Goal: Task Accomplishment & Management: Manage account settings

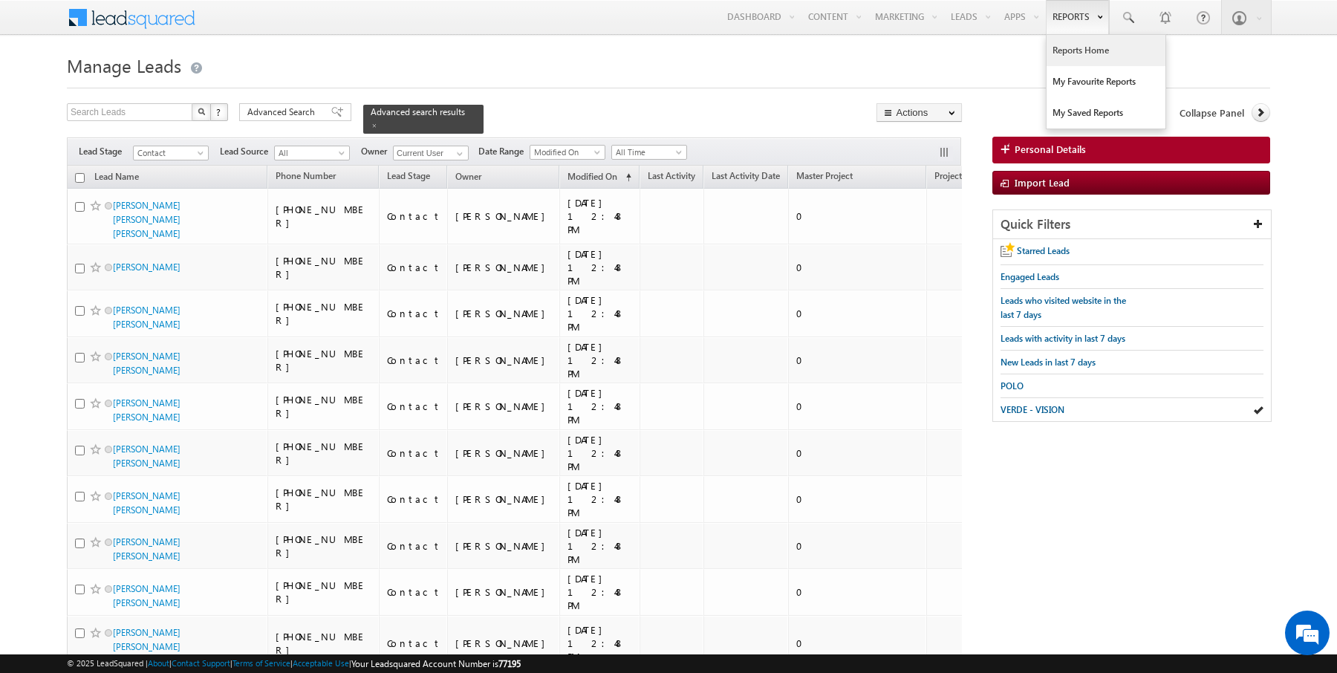
scroll to position [0, 68]
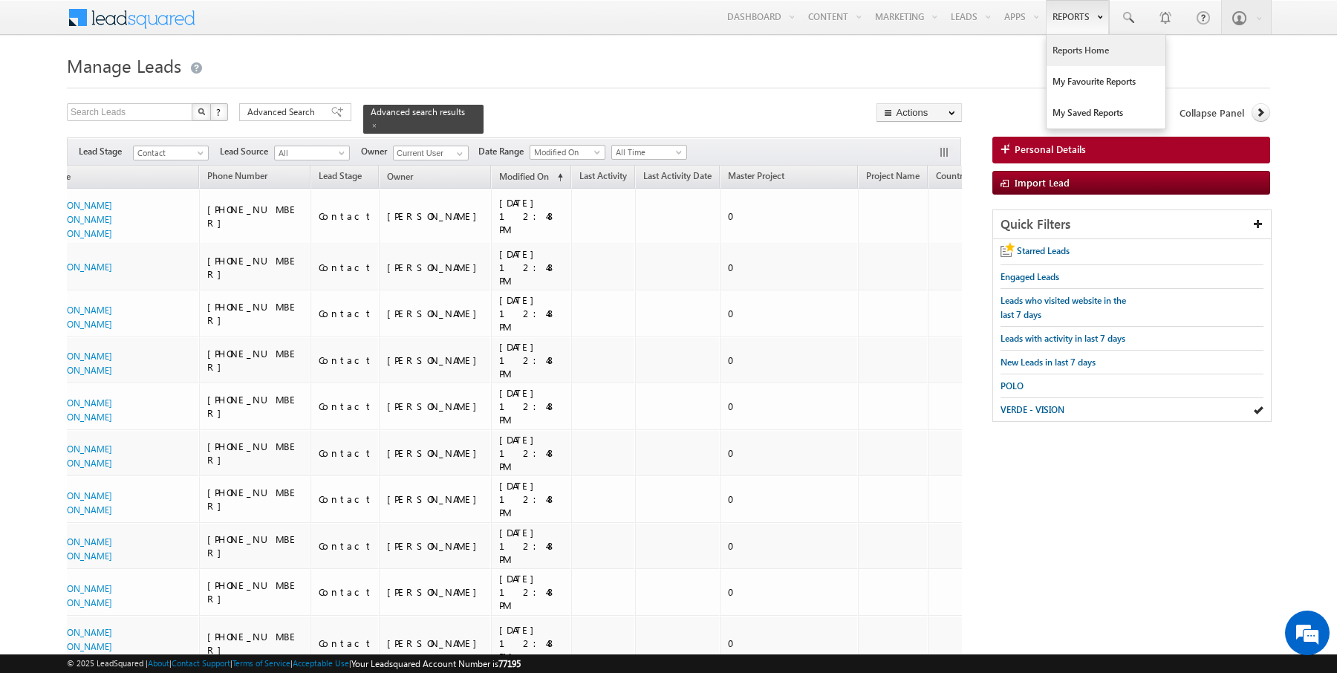
click at [1077, 61] on link "Reports Home" at bounding box center [1106, 50] width 119 height 31
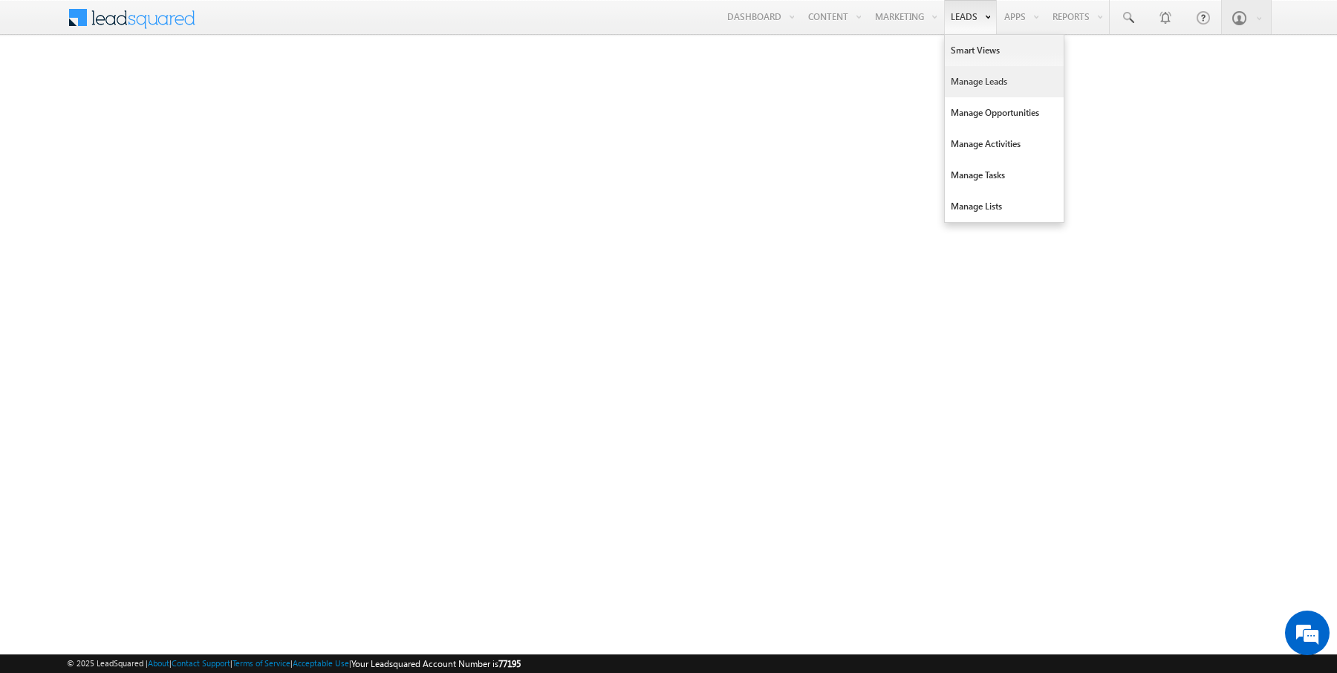
click at [986, 95] on link "Manage Leads" at bounding box center [1004, 81] width 119 height 31
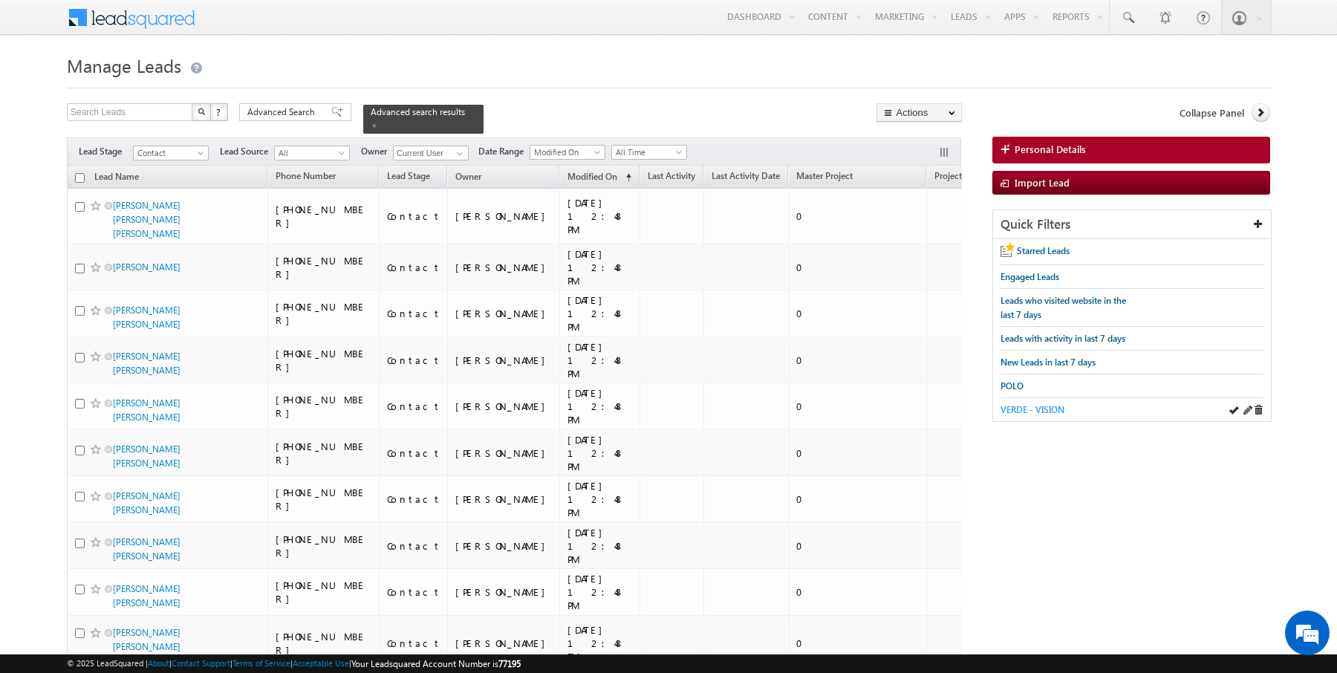
click at [1052, 407] on span "VERDE - VISION" at bounding box center [1032, 409] width 64 height 11
click at [78, 175] on input "checkbox" at bounding box center [80, 178] width 10 height 10
checkbox input "true"
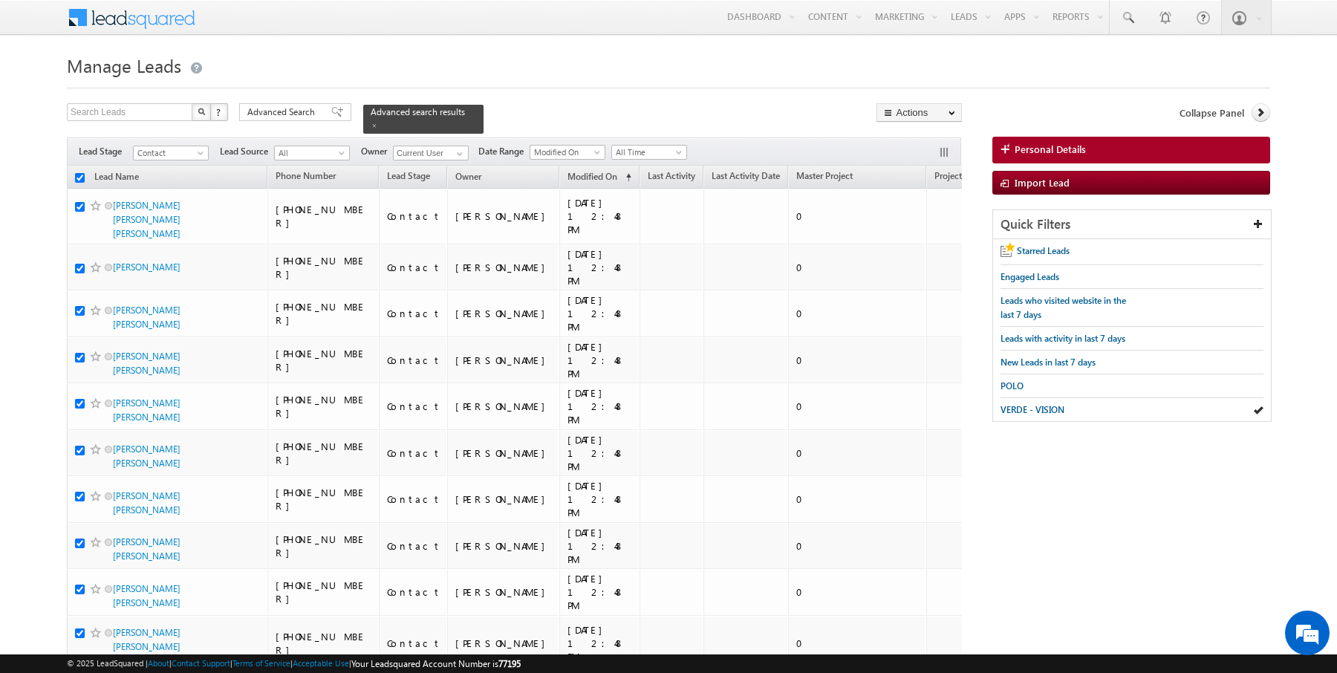
checkbox input "true"
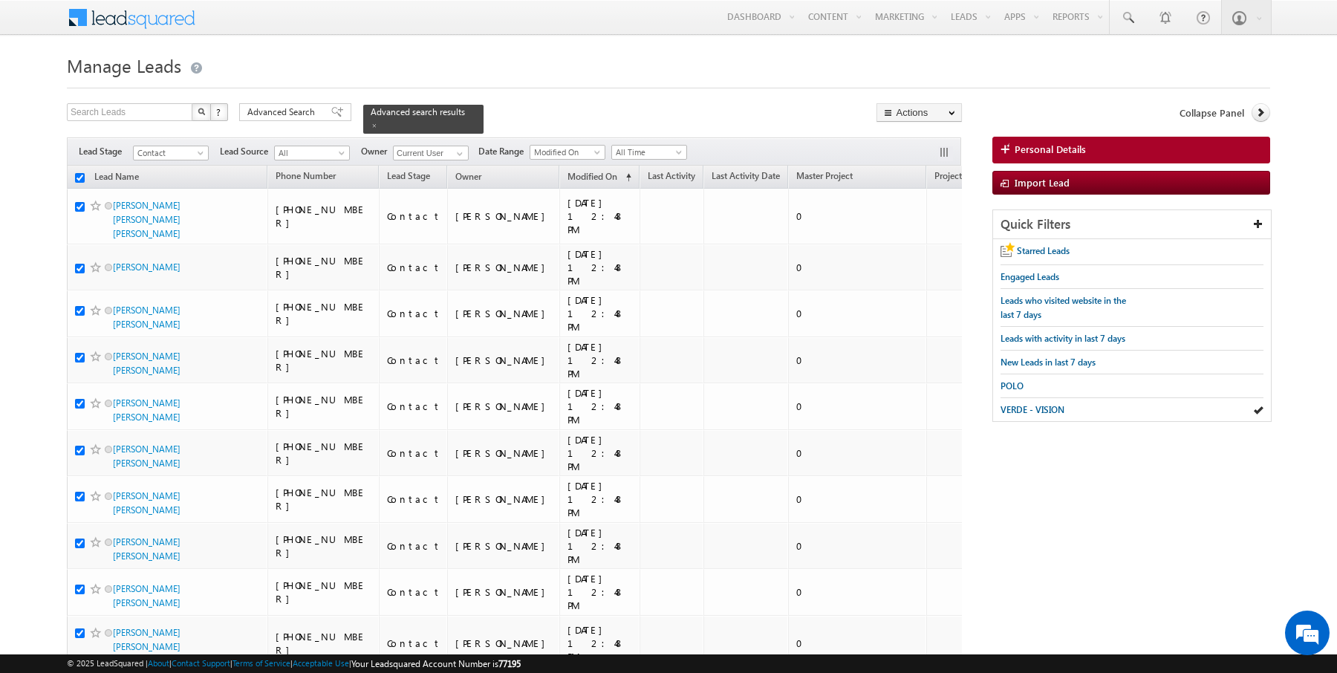
checkbox input "true"
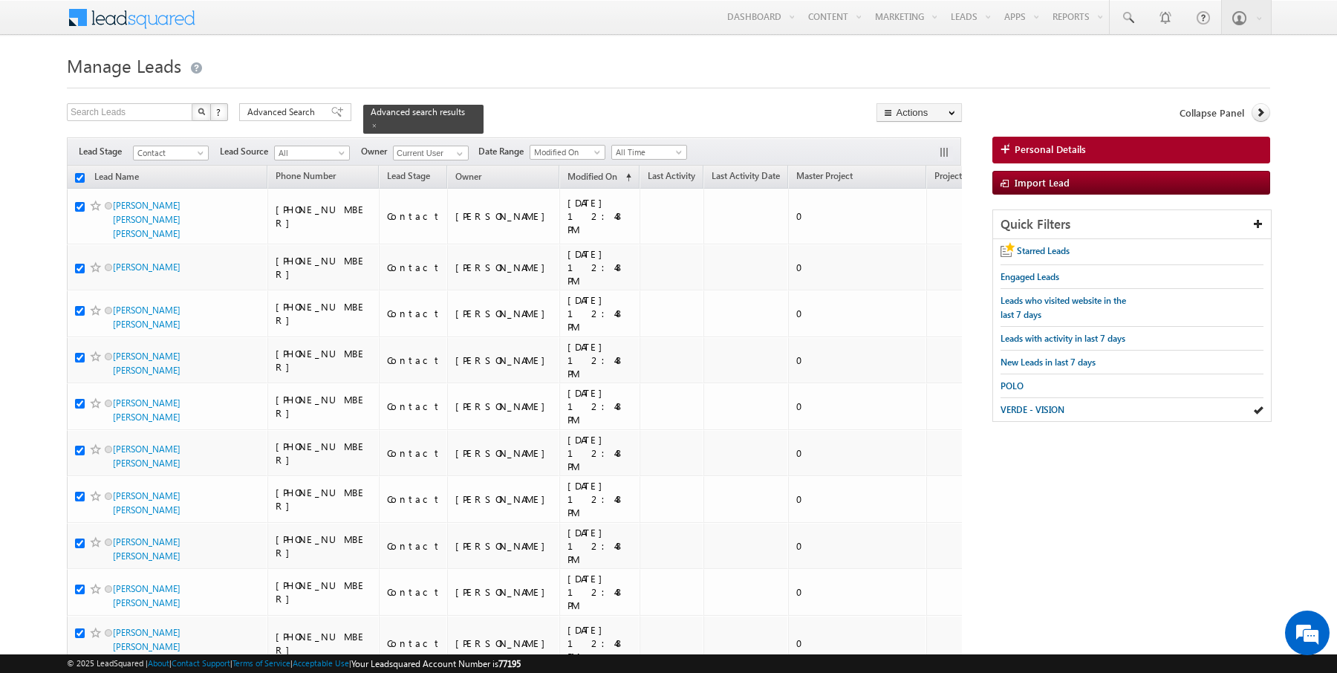
checkbox input "true"
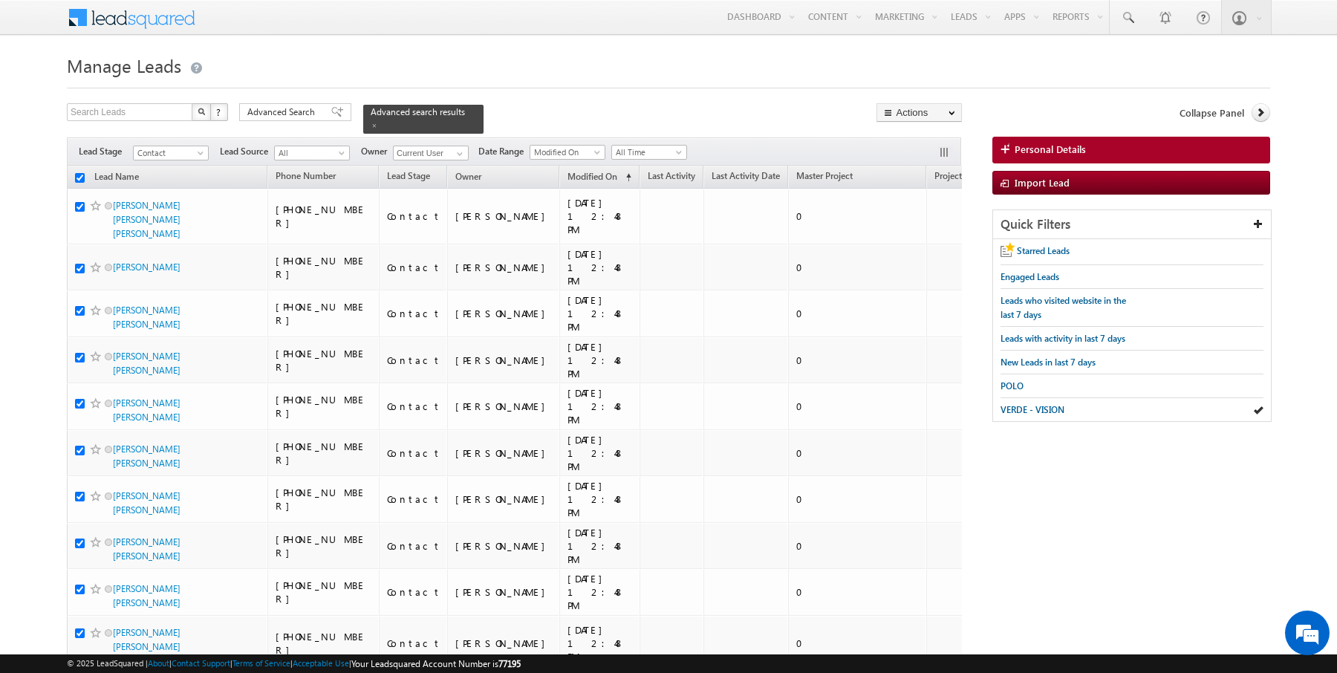
checkbox input "true"
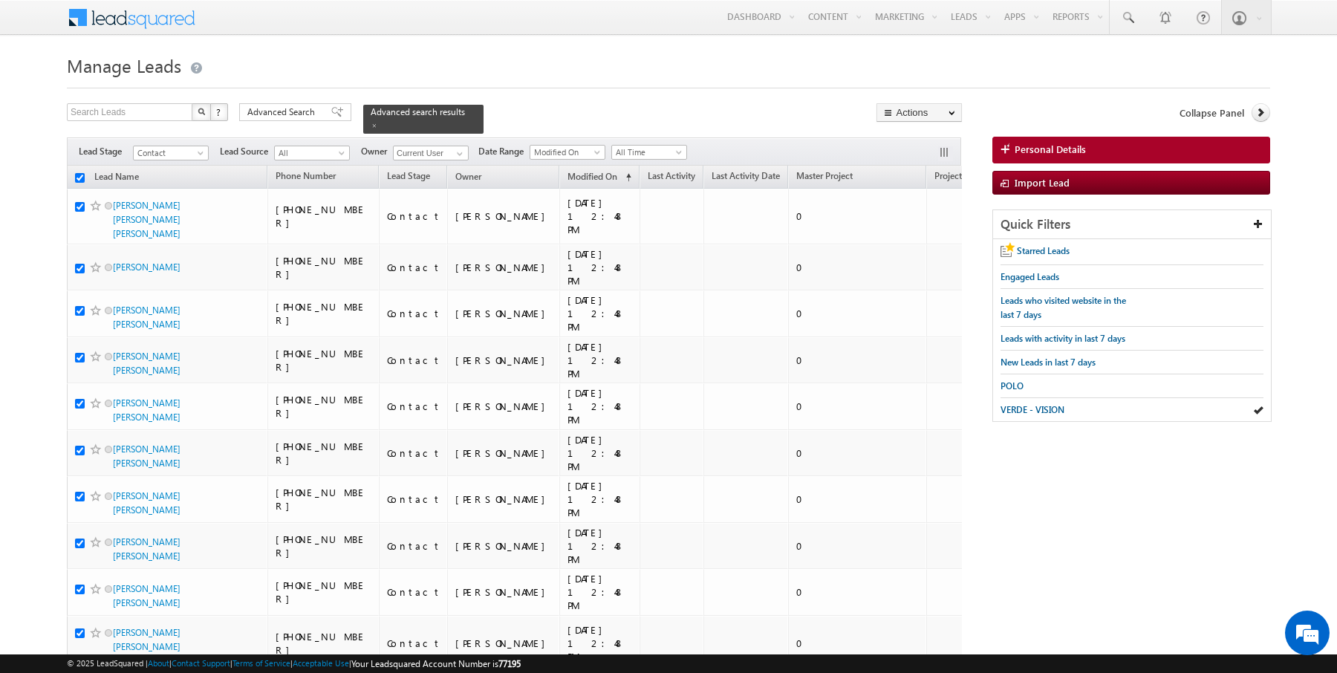
checkbox input "true"
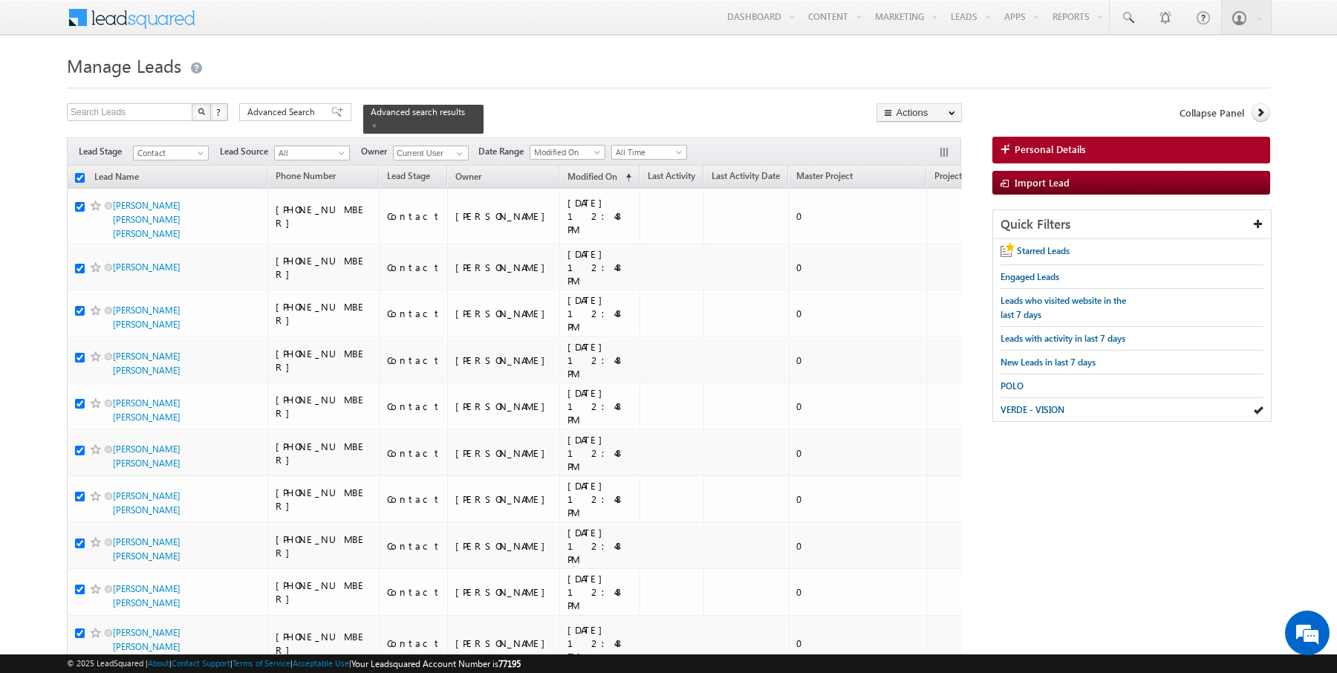
checkbox input "true"
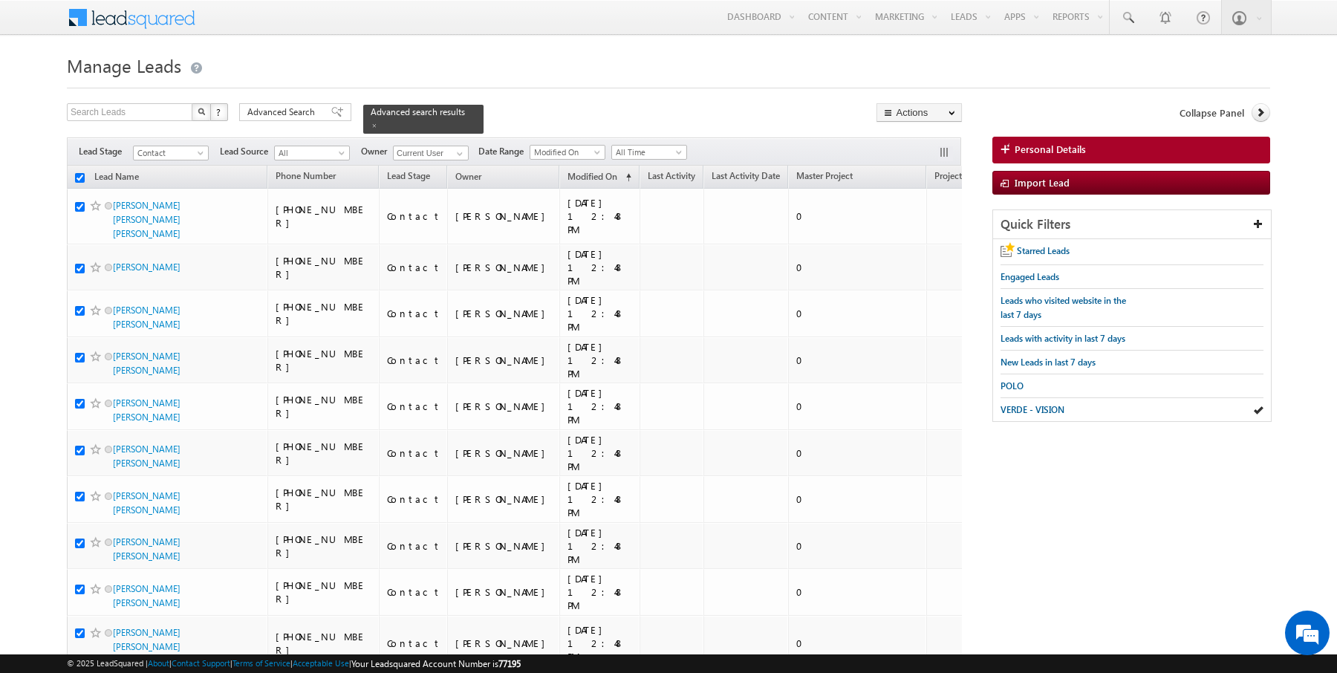
checkbox input "true"
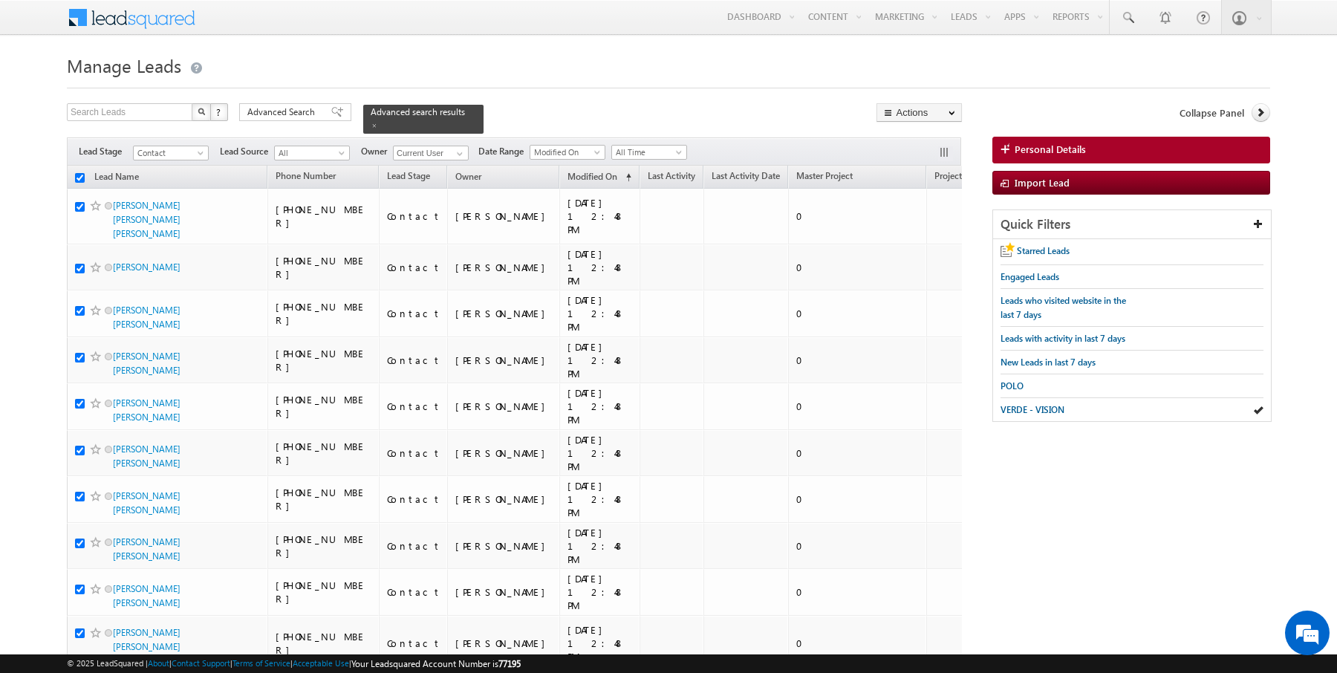
checkbox input "true"
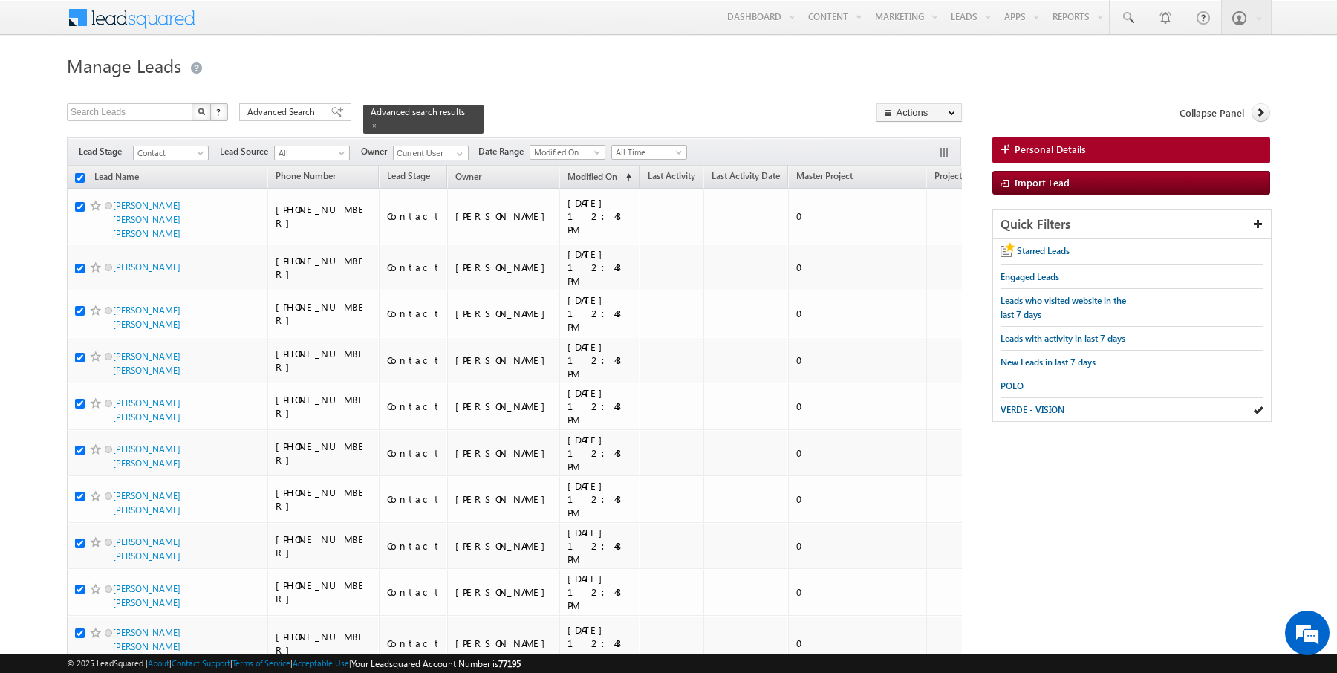
checkbox input "true"
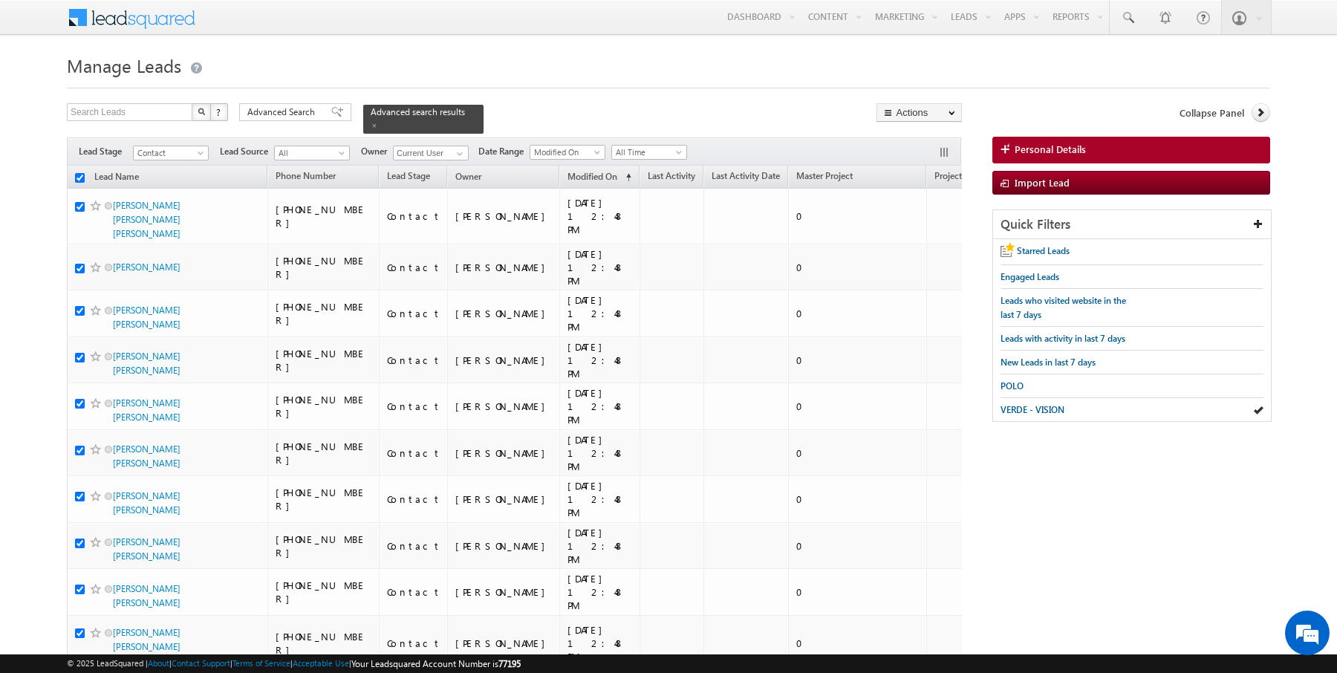
checkbox input "true"
click at [912, 235] on link "Change Owner" at bounding box center [919, 241] width 84 height 18
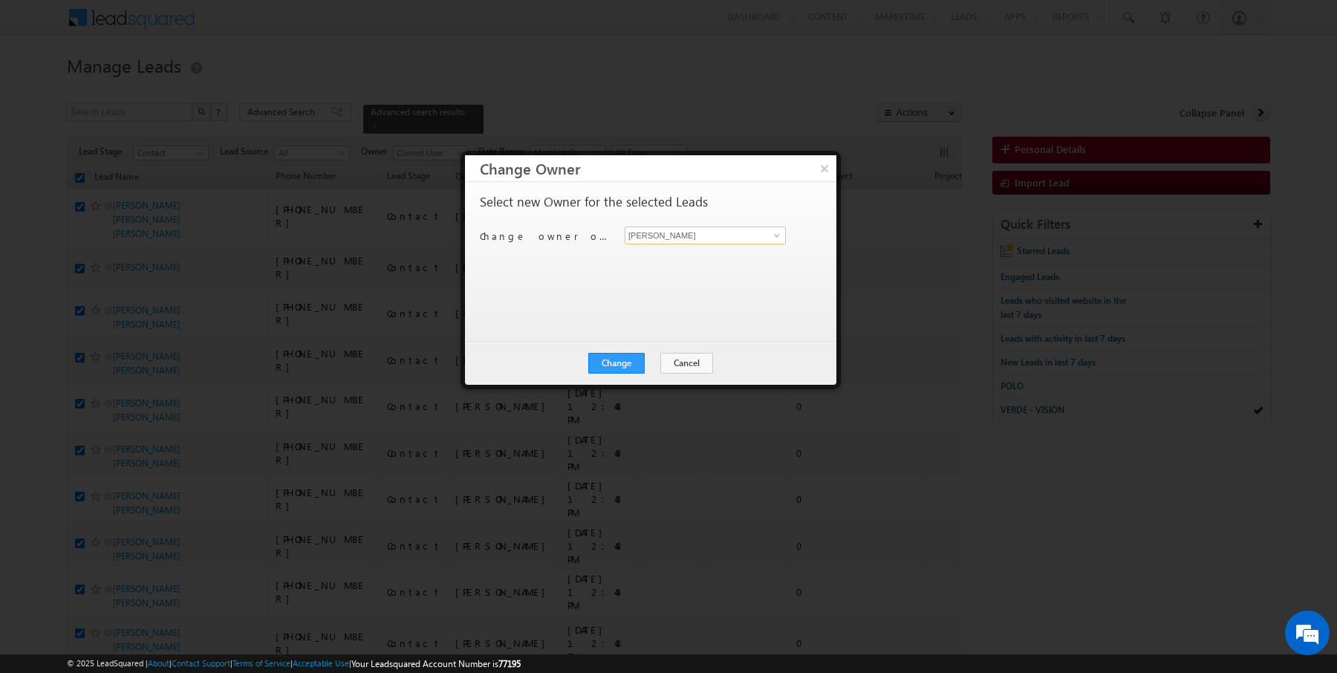
click at [691, 238] on input "[PERSON_NAME]" at bounding box center [705, 236] width 161 height 18
type input "[PERSON_NAME]"
click at [602, 360] on button "Change" at bounding box center [616, 363] width 56 height 21
click at [640, 360] on button "Close" at bounding box center [653, 363] width 48 height 21
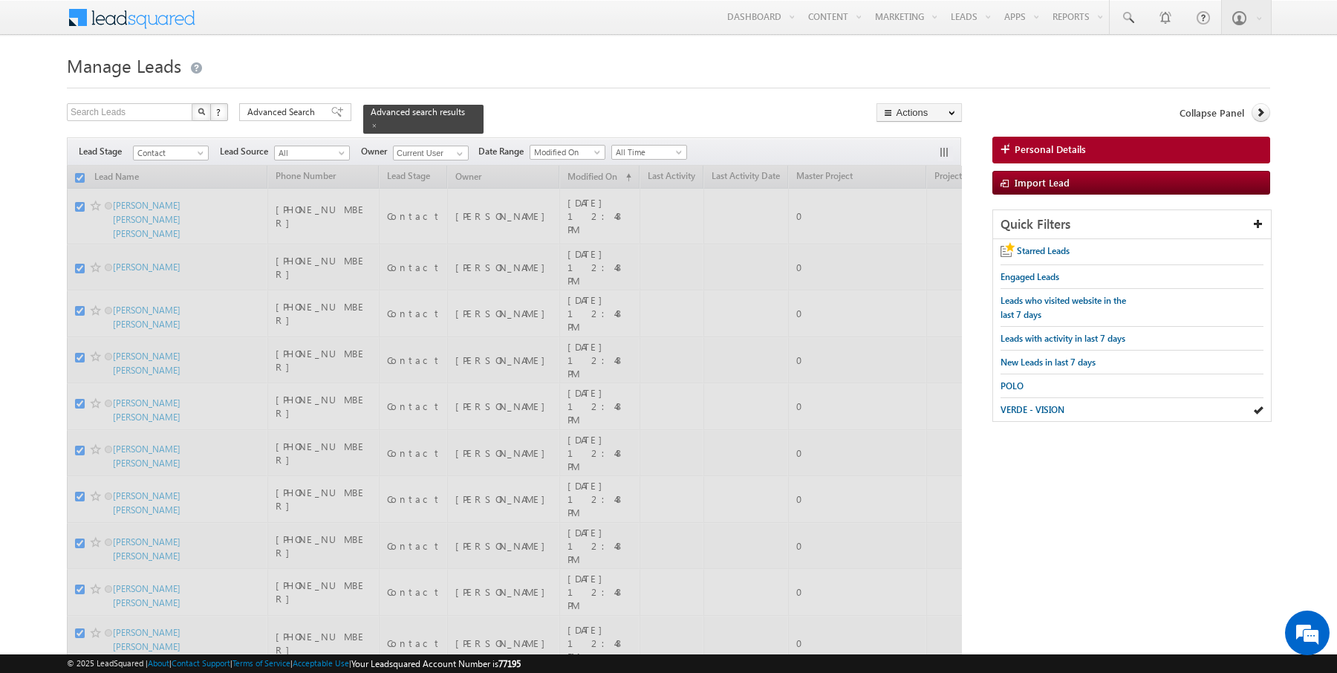
checkbox input "false"
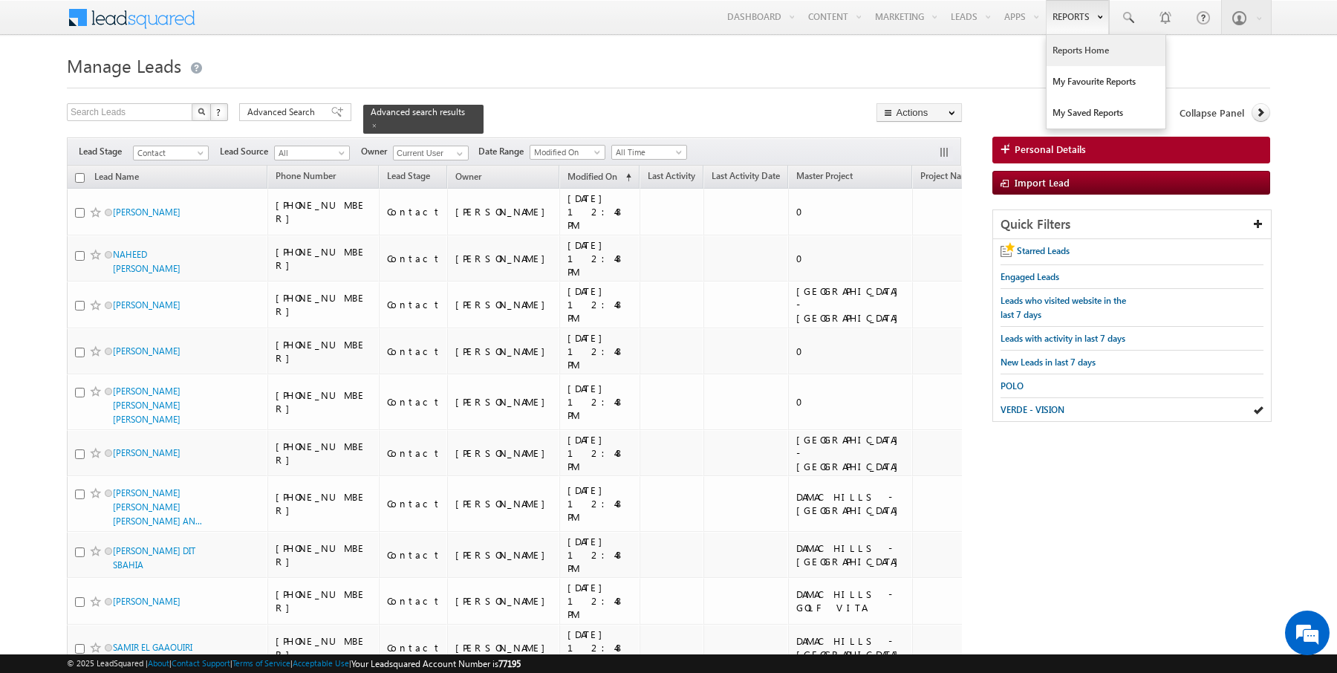
click at [1075, 61] on link "Reports Home" at bounding box center [1106, 50] width 119 height 31
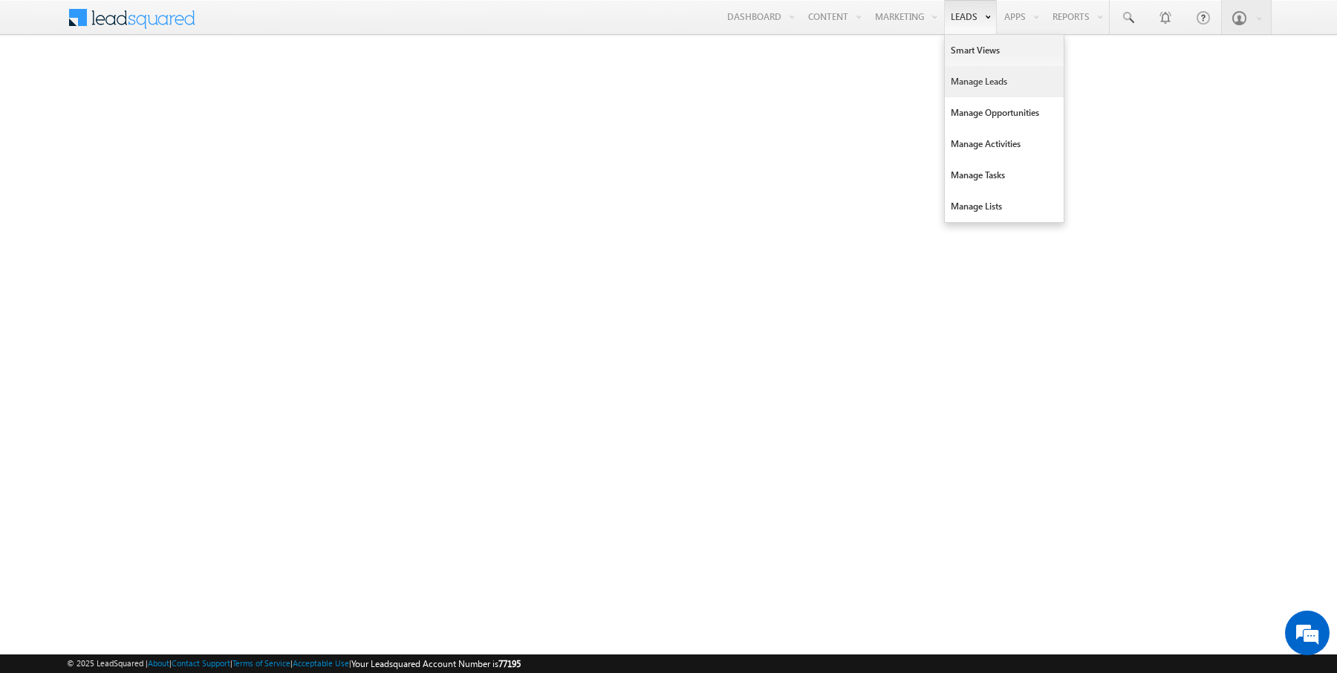
click at [967, 82] on link "Manage Leads" at bounding box center [1004, 81] width 119 height 31
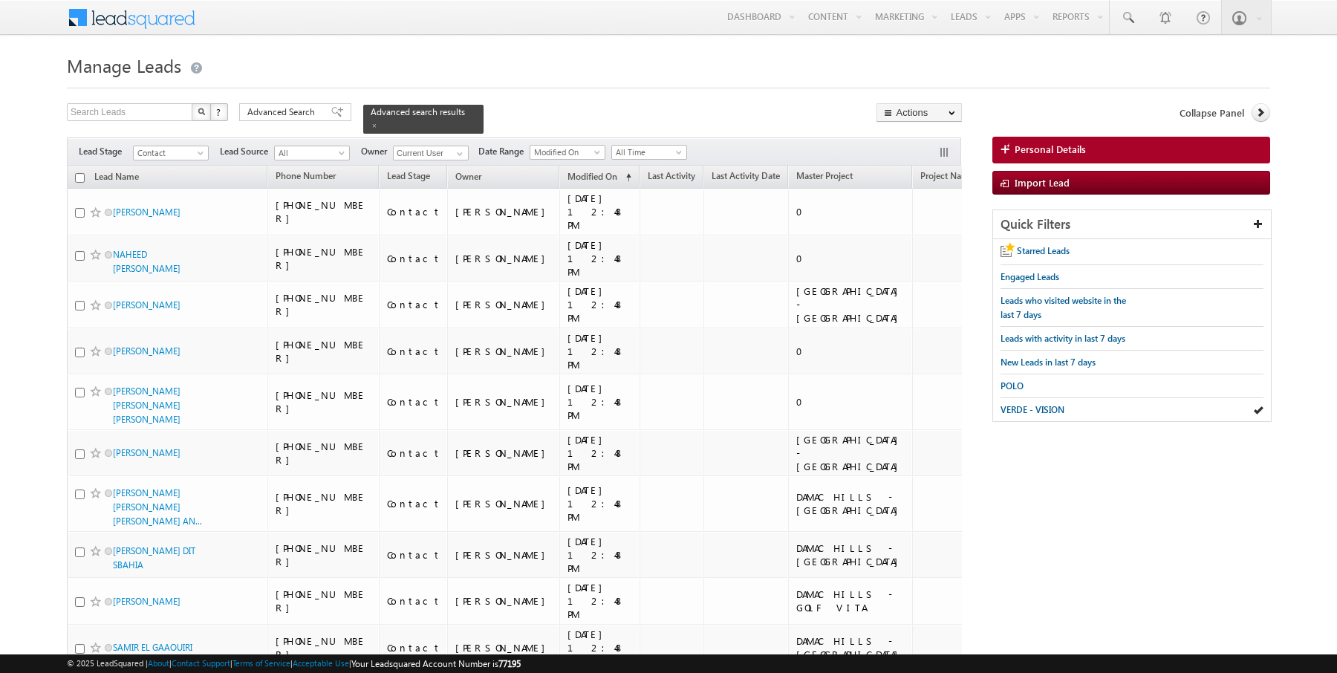
click at [78, 175] on input "checkbox" at bounding box center [80, 178] width 10 height 10
checkbox input "true"
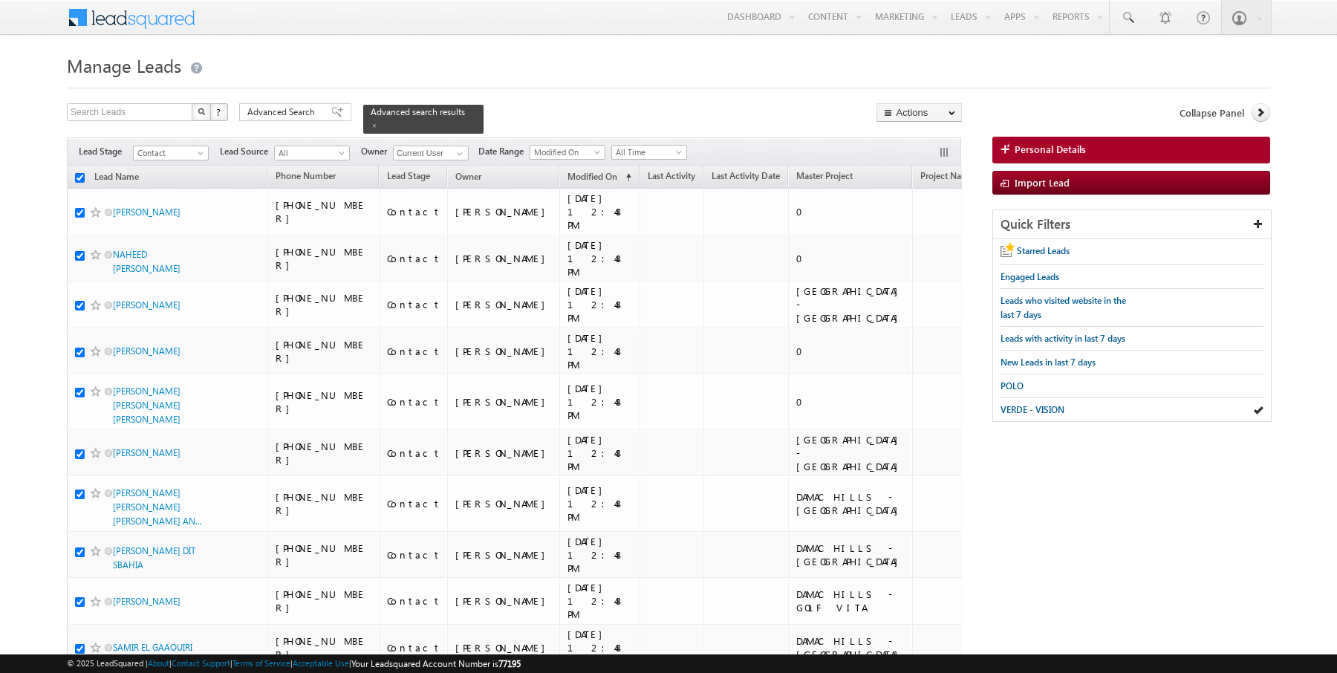
checkbox input "true"
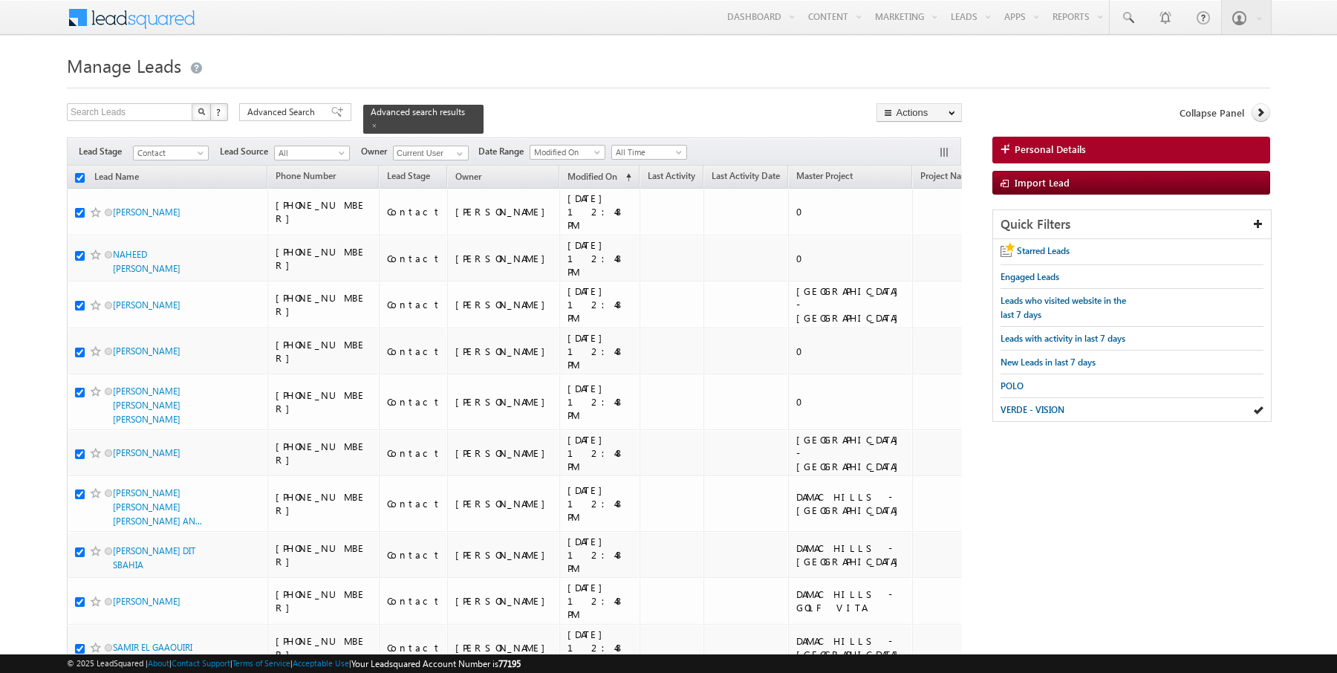
checkbox input "true"
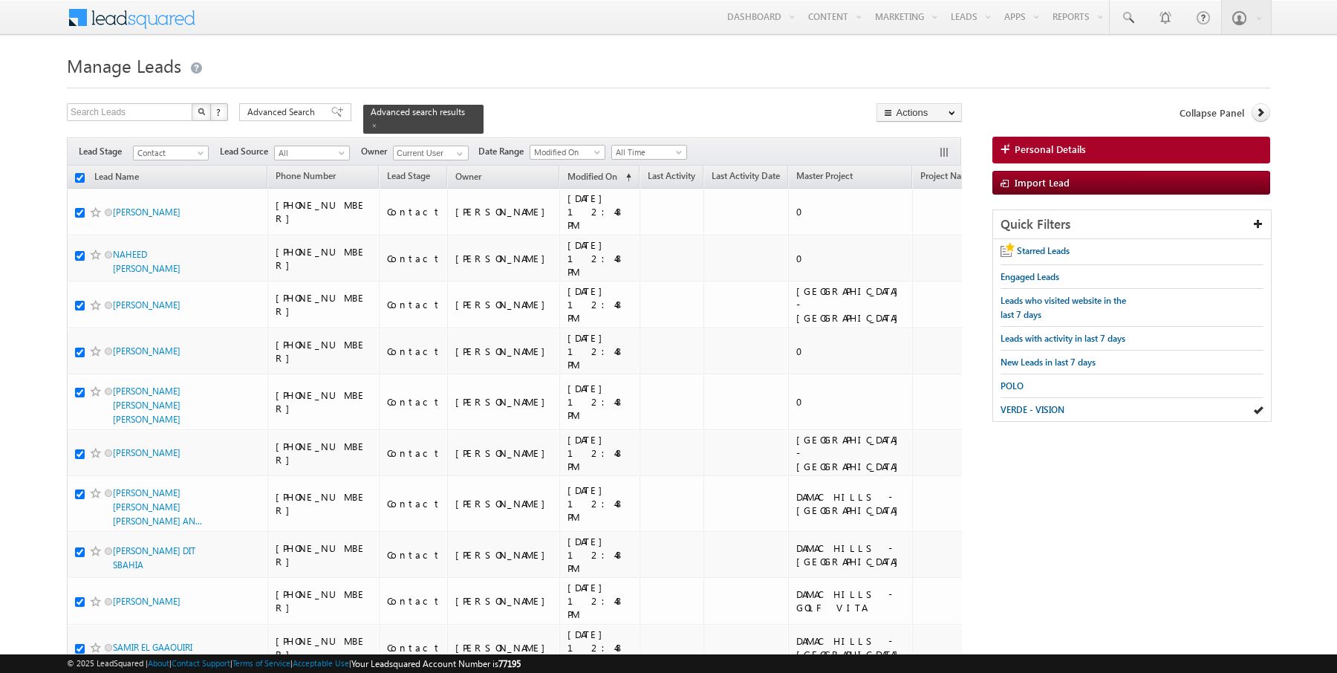
checkbox input "true"
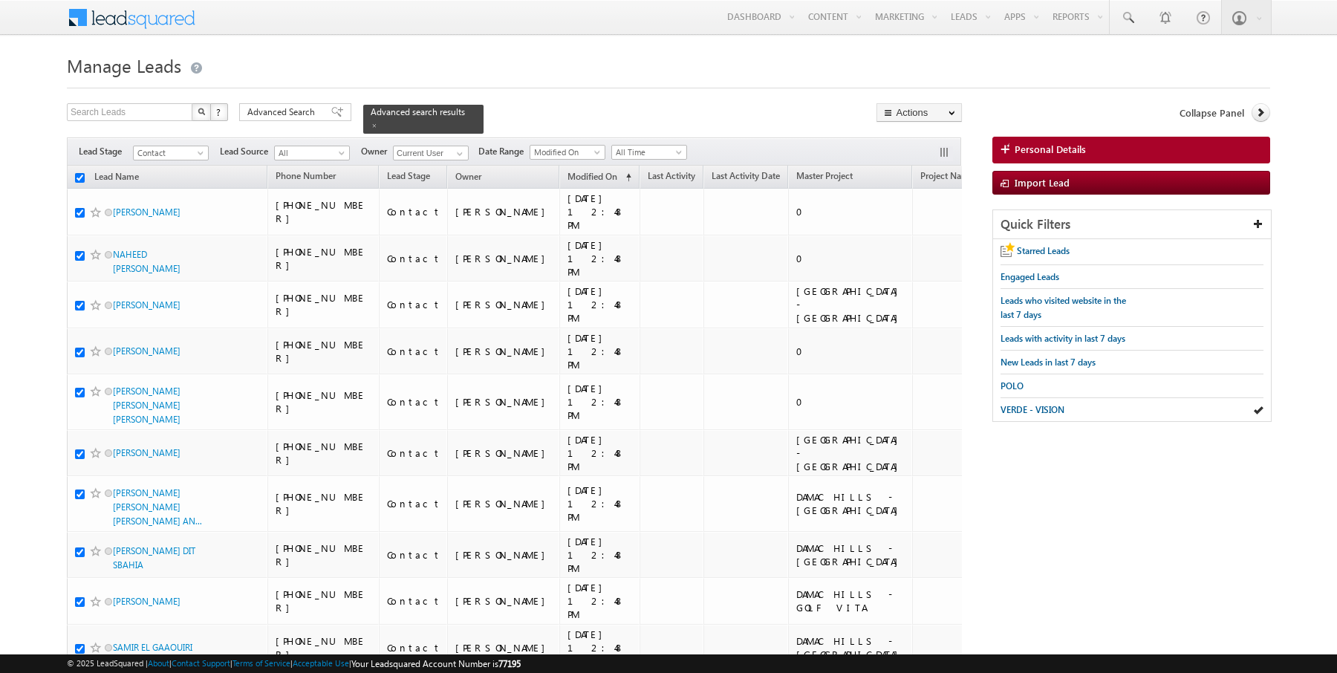
checkbox input "true"
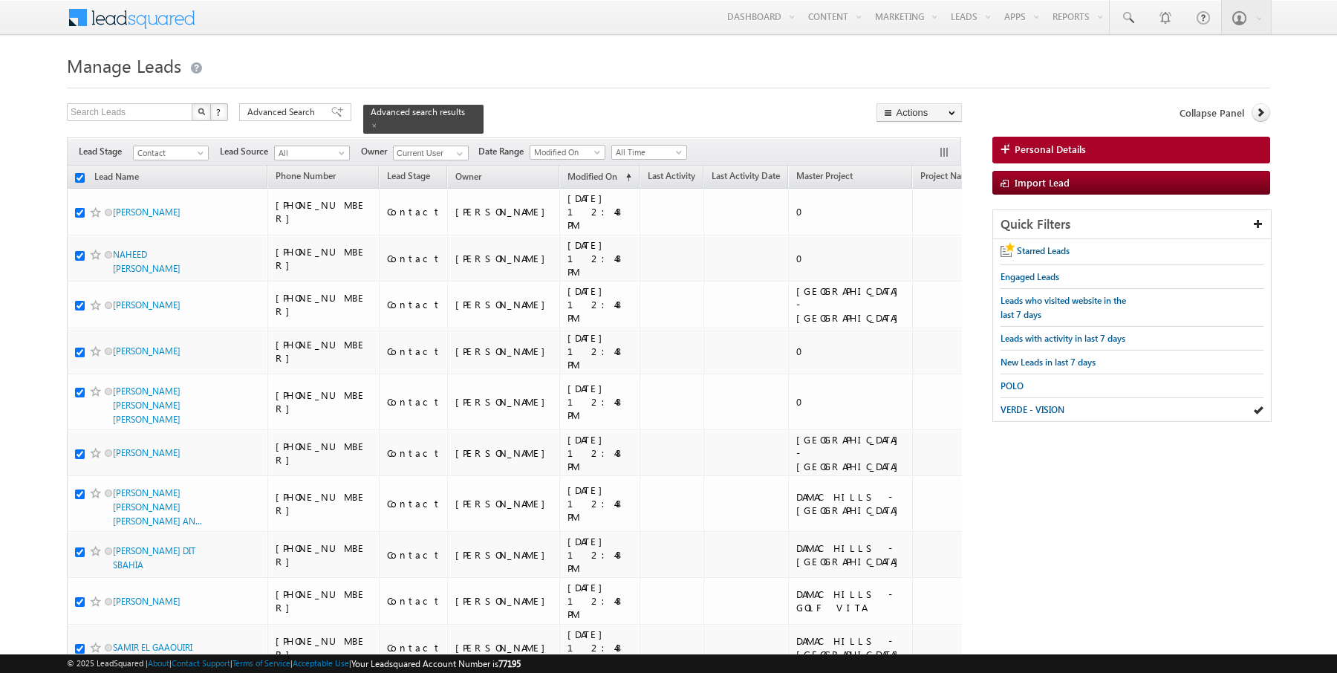
checkbox input "true"
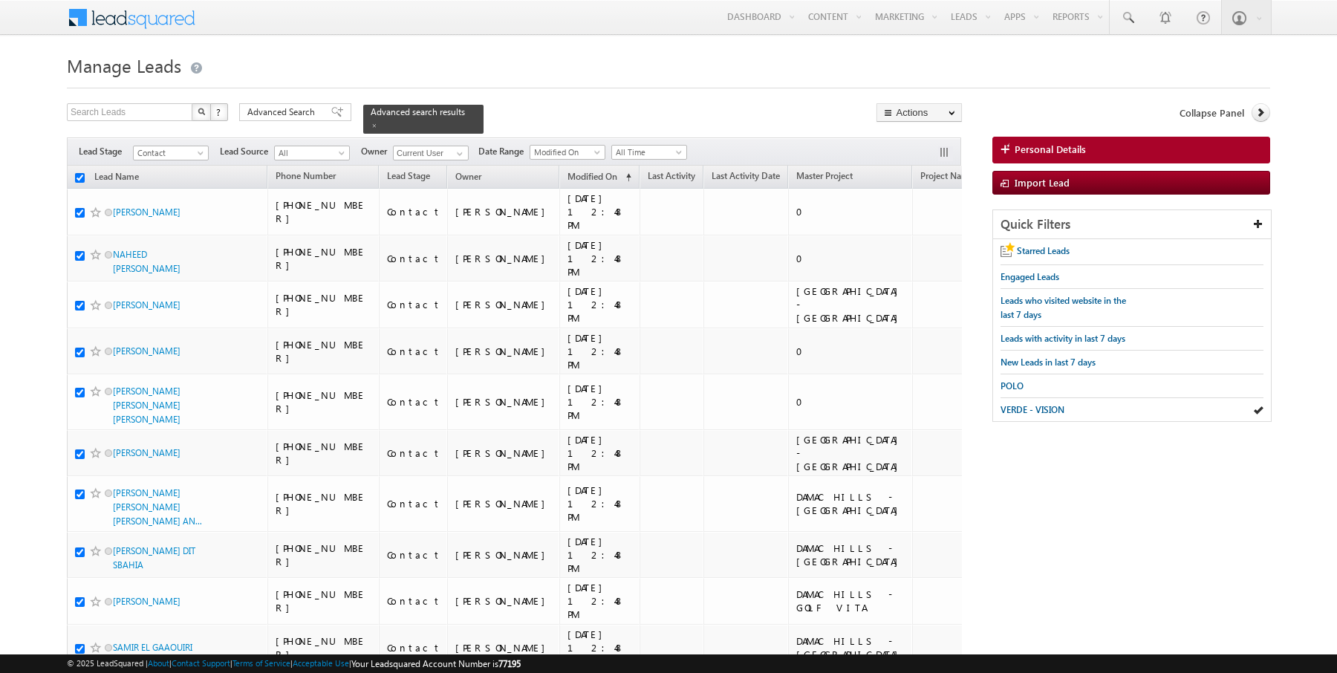
checkbox input "true"
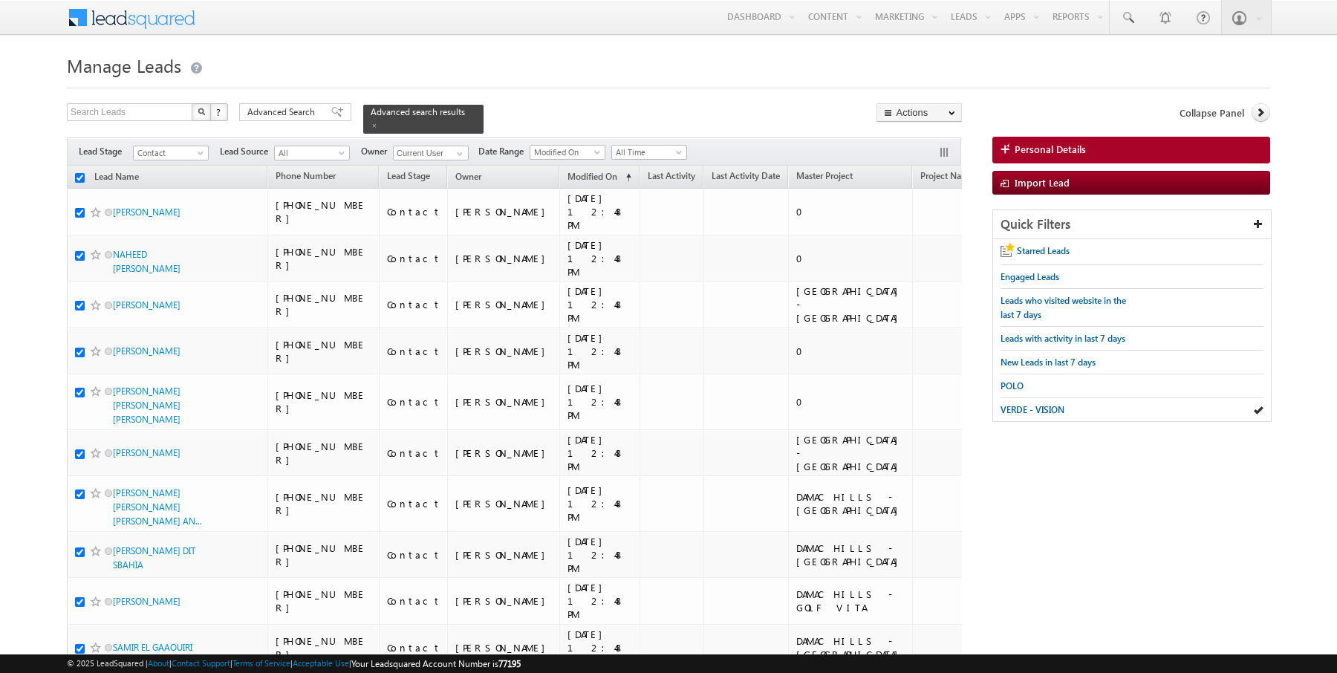
checkbox input "true"
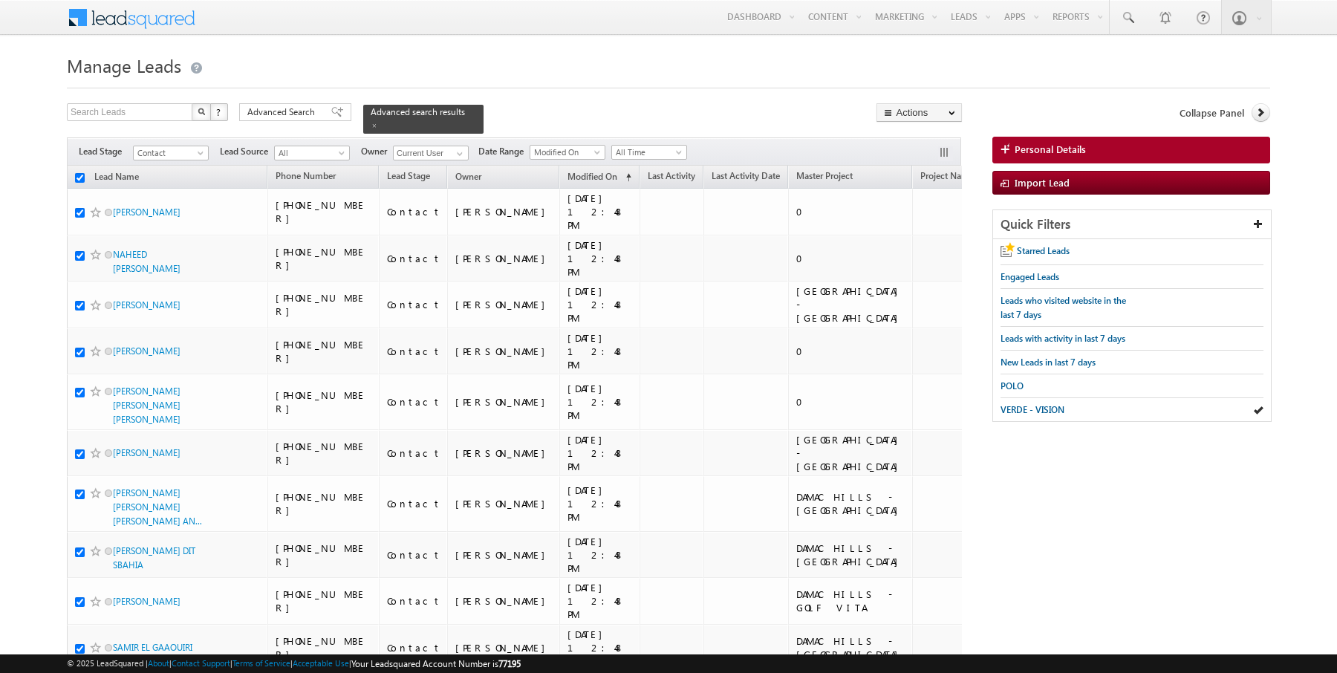
checkbox input "true"
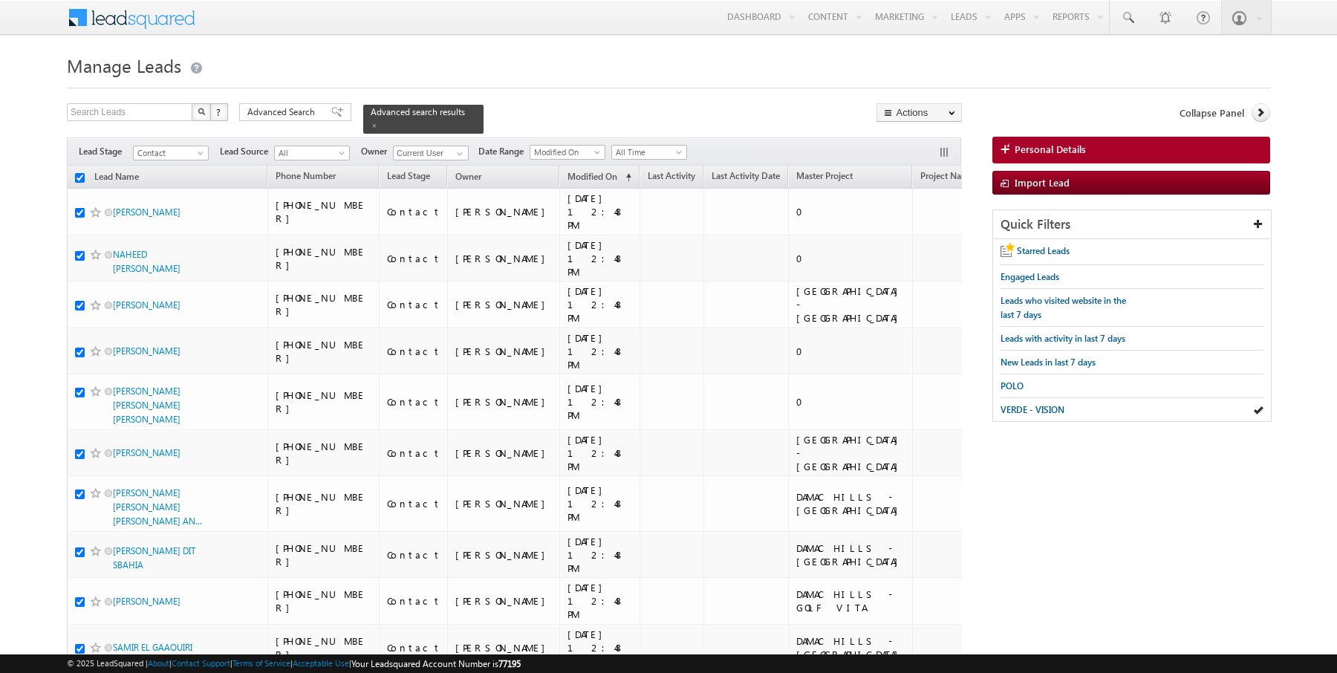
checkbox input "true"
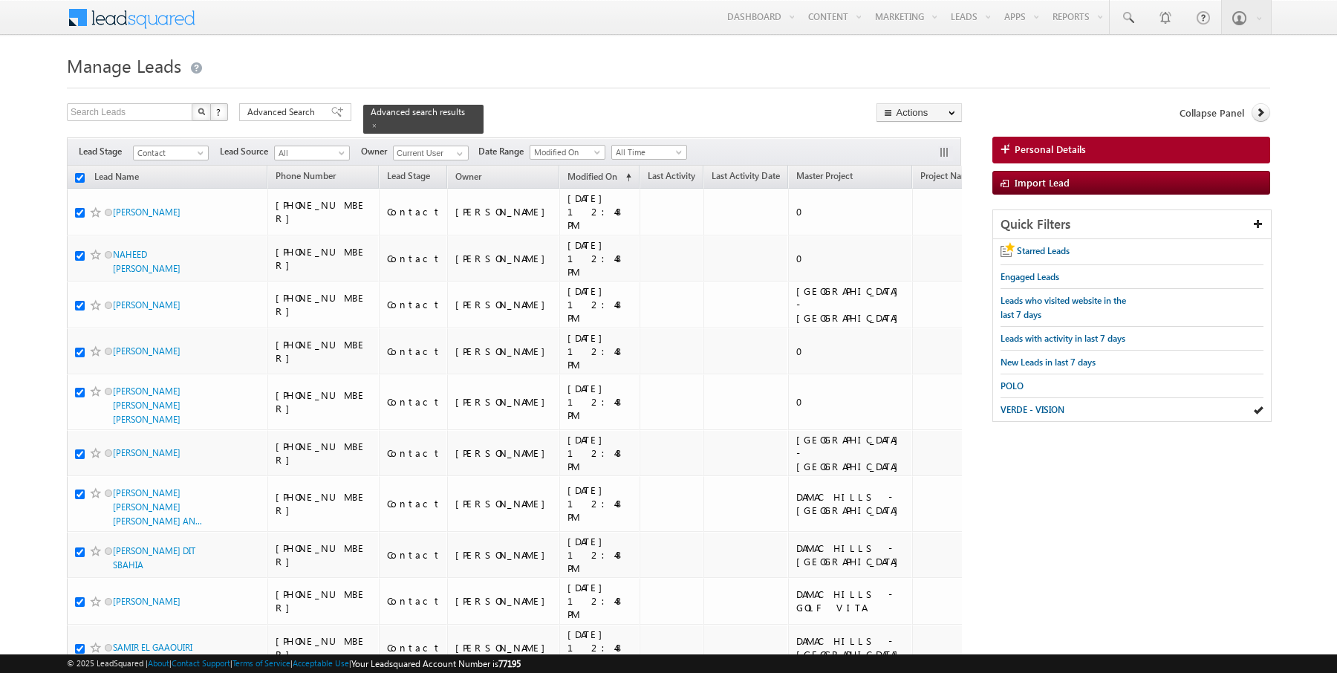
checkbox input "true"
click at [926, 238] on link "Change Owner" at bounding box center [919, 241] width 84 height 18
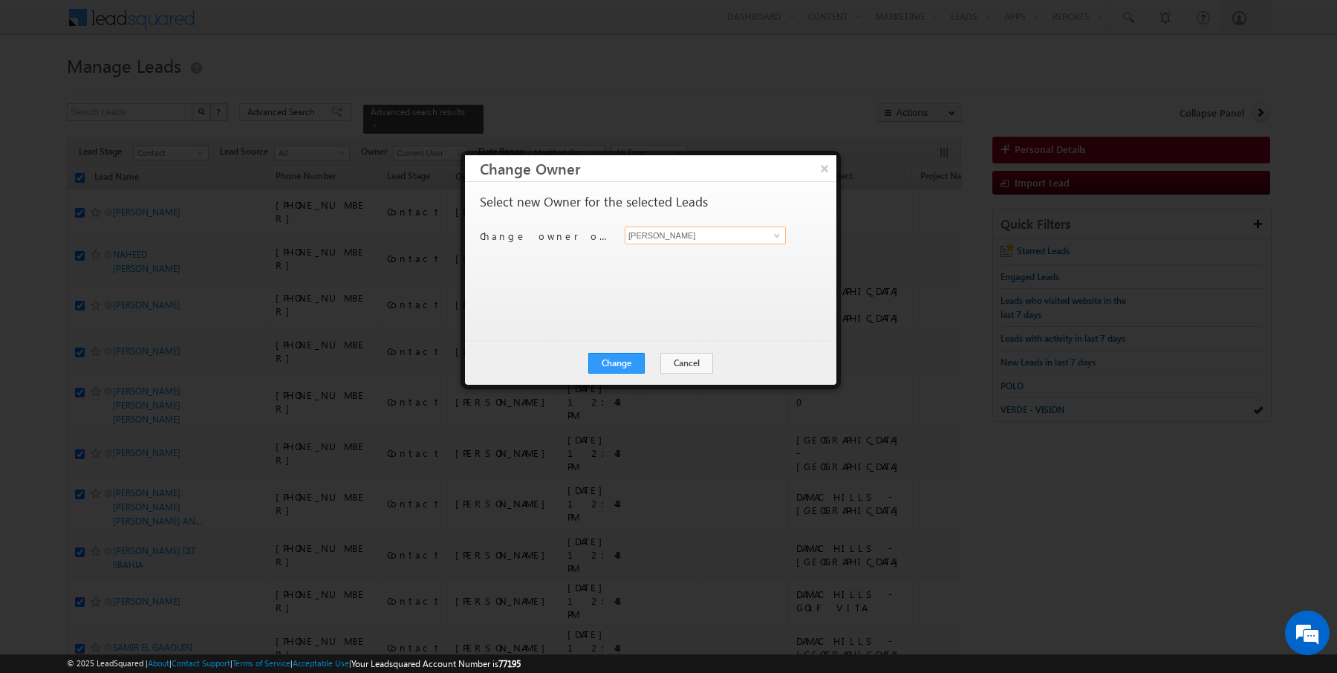
click at [680, 241] on input "Rajender Rautela" at bounding box center [705, 236] width 161 height 18
type input "AmanSingh Yadav"
click at [624, 354] on button "Change" at bounding box center [616, 363] width 56 height 21
click at [658, 357] on button "Close" at bounding box center [653, 363] width 48 height 21
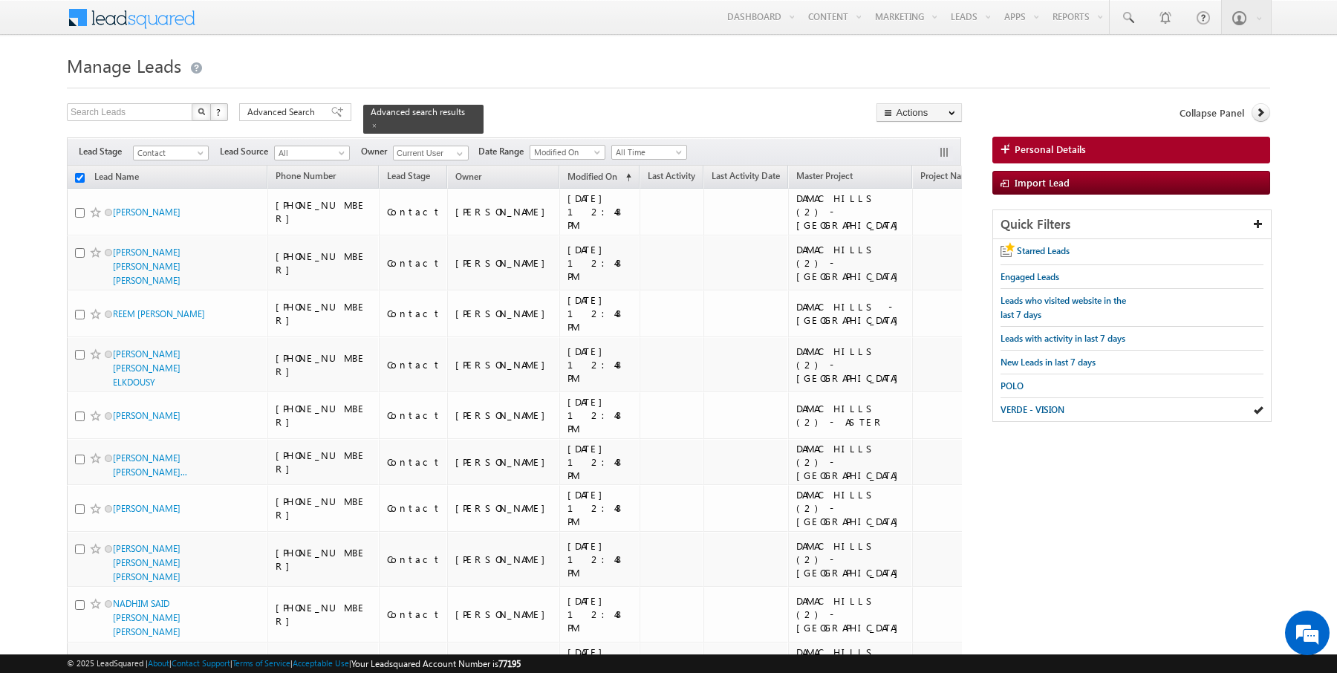
checkbox input "false"
click at [1078, 51] on link "Reports Home" at bounding box center [1106, 50] width 119 height 31
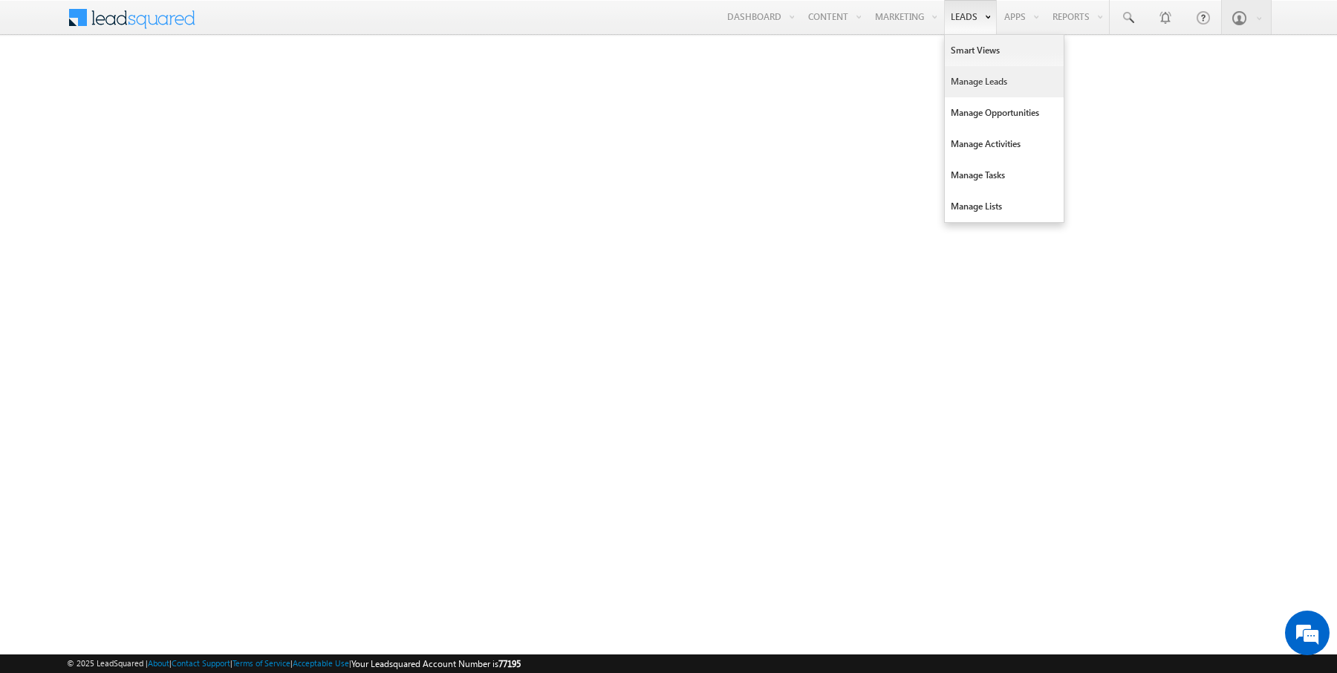
click at [965, 84] on link "Manage Leads" at bounding box center [1004, 81] width 119 height 31
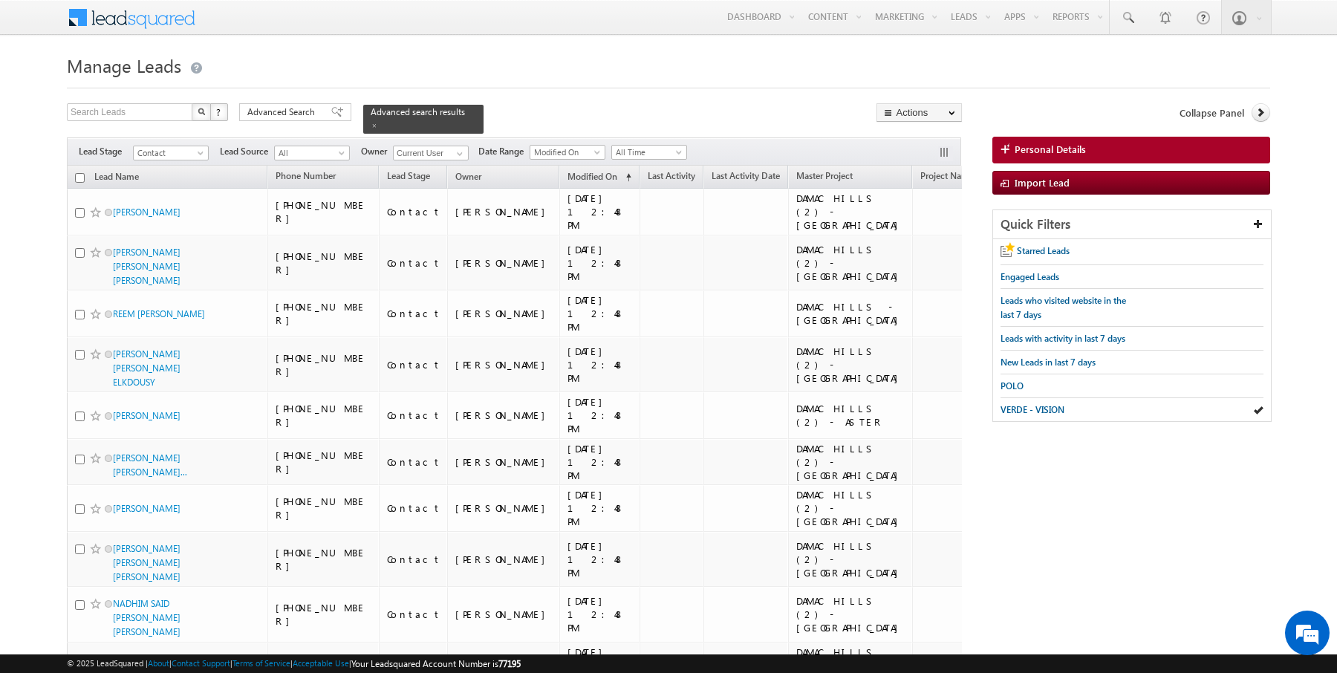
click at [79, 175] on input "checkbox" at bounding box center [80, 178] width 10 height 10
checkbox input "true"
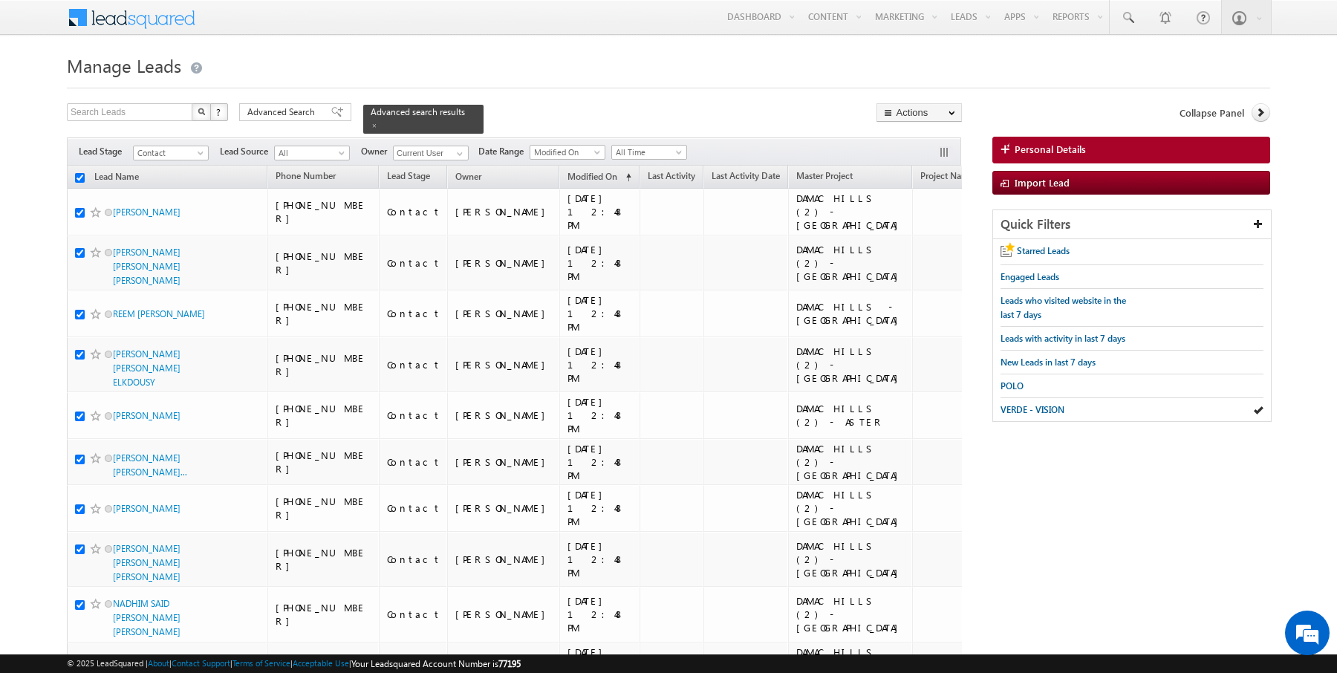
checkbox input "true"
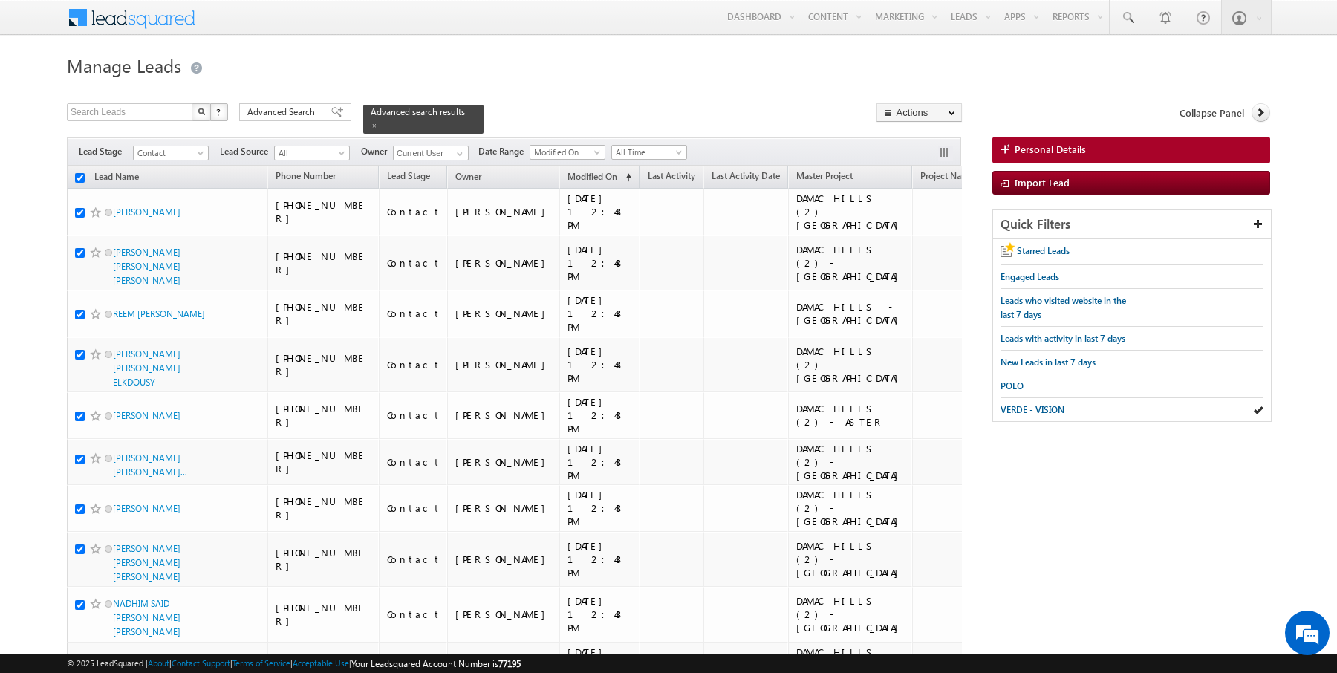
checkbox input "true"
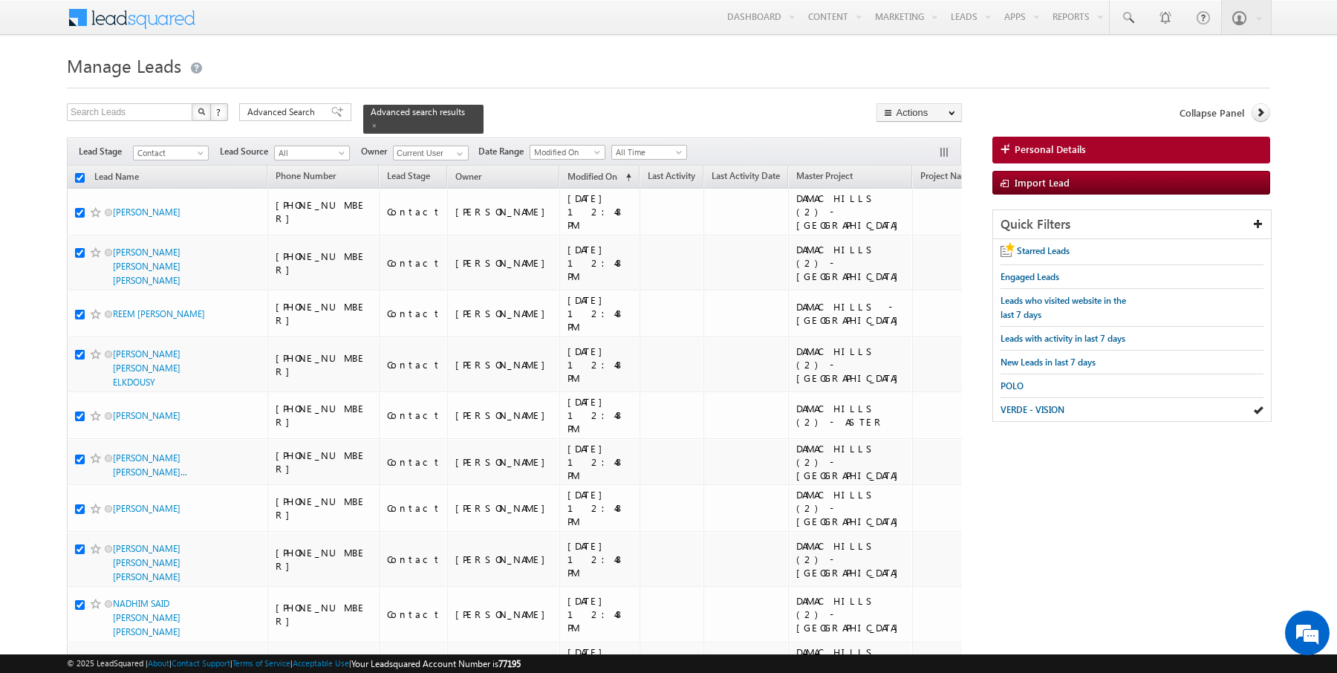
checkbox input "true"
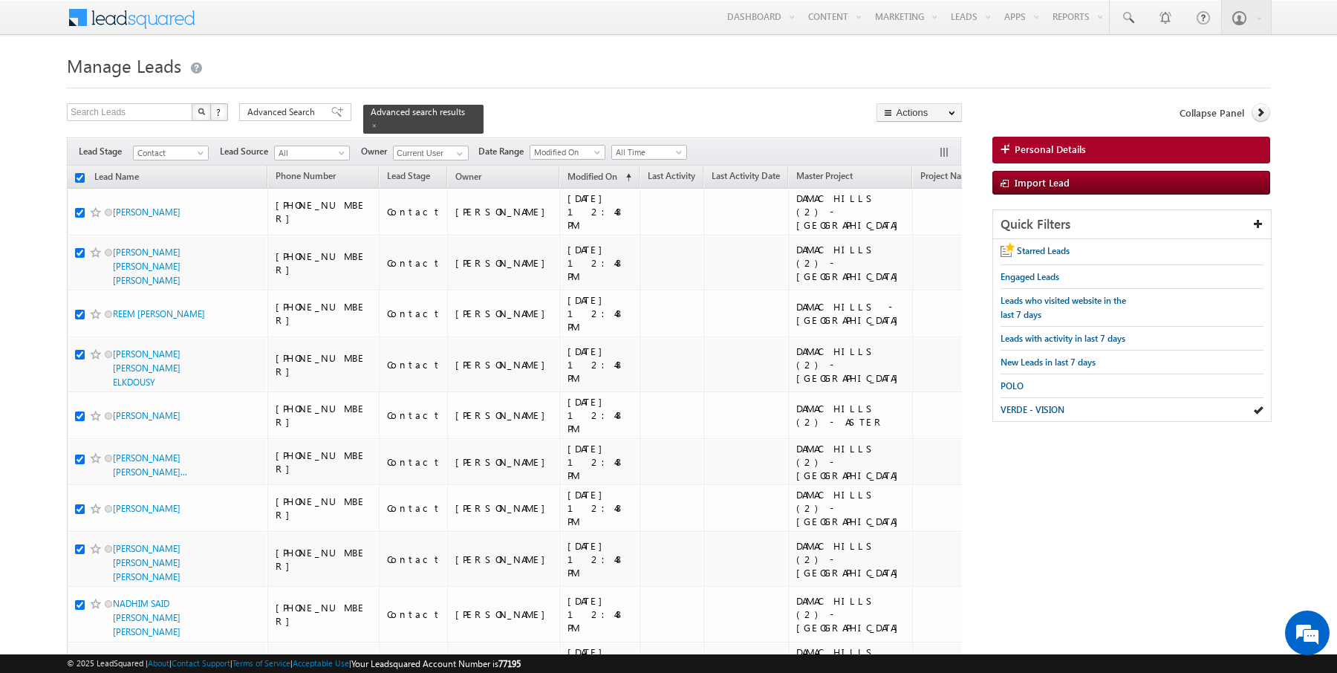
checkbox input "true"
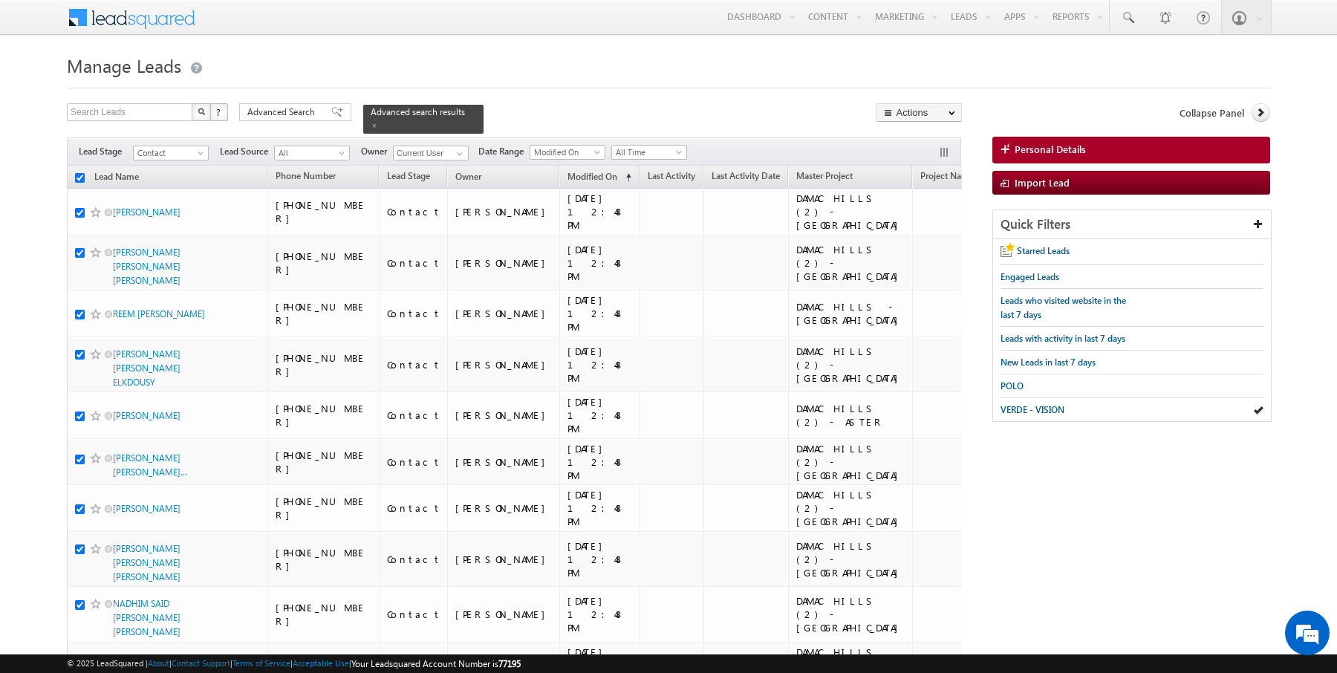
checkbox input "true"
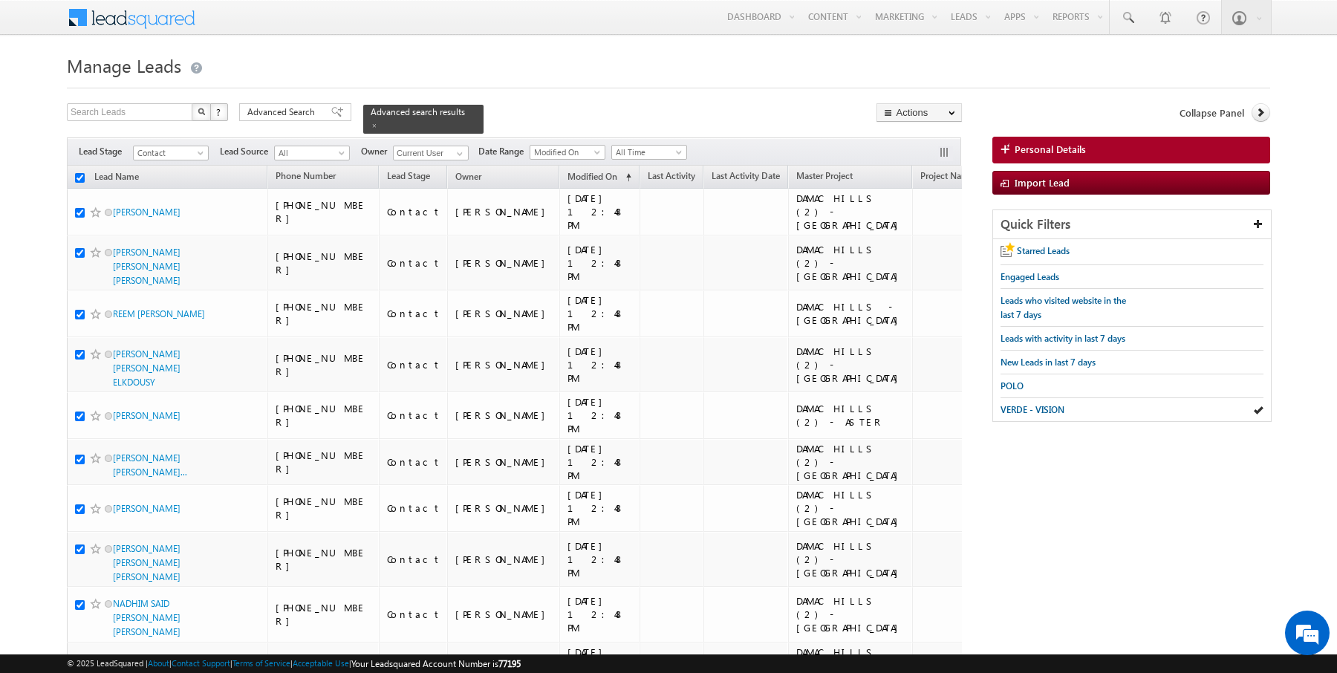
checkbox input "true"
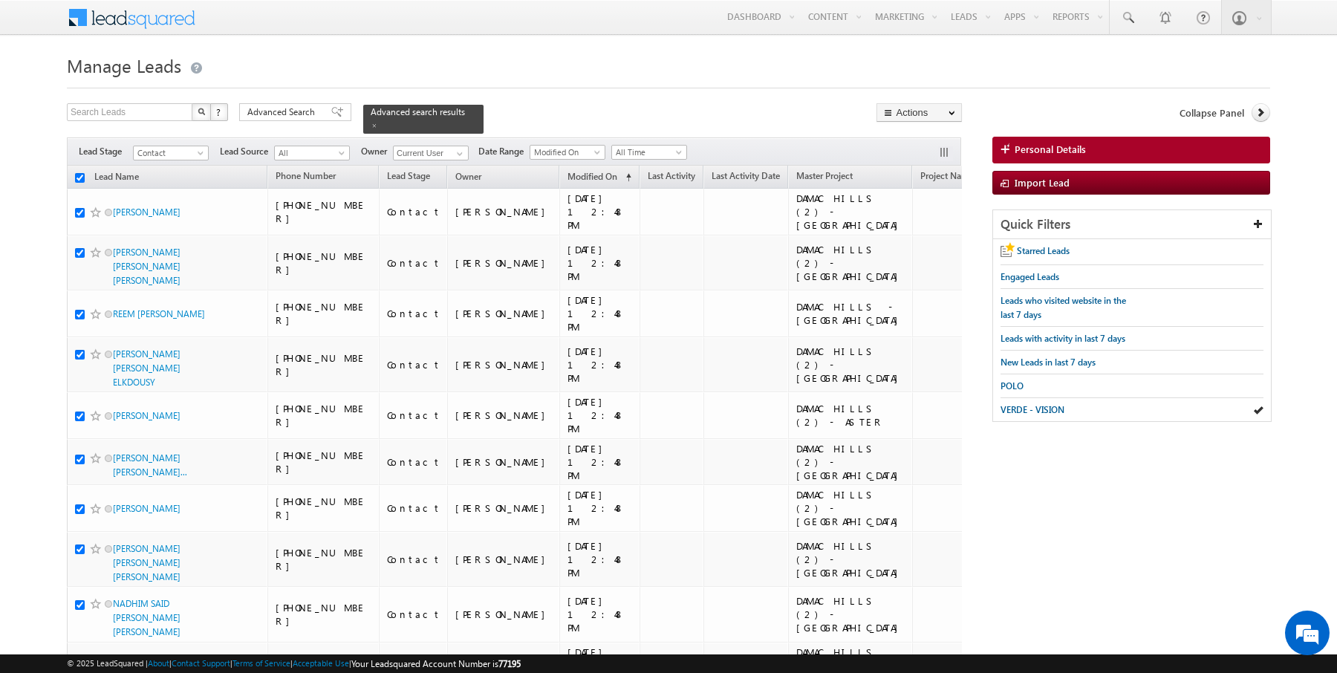
checkbox input "true"
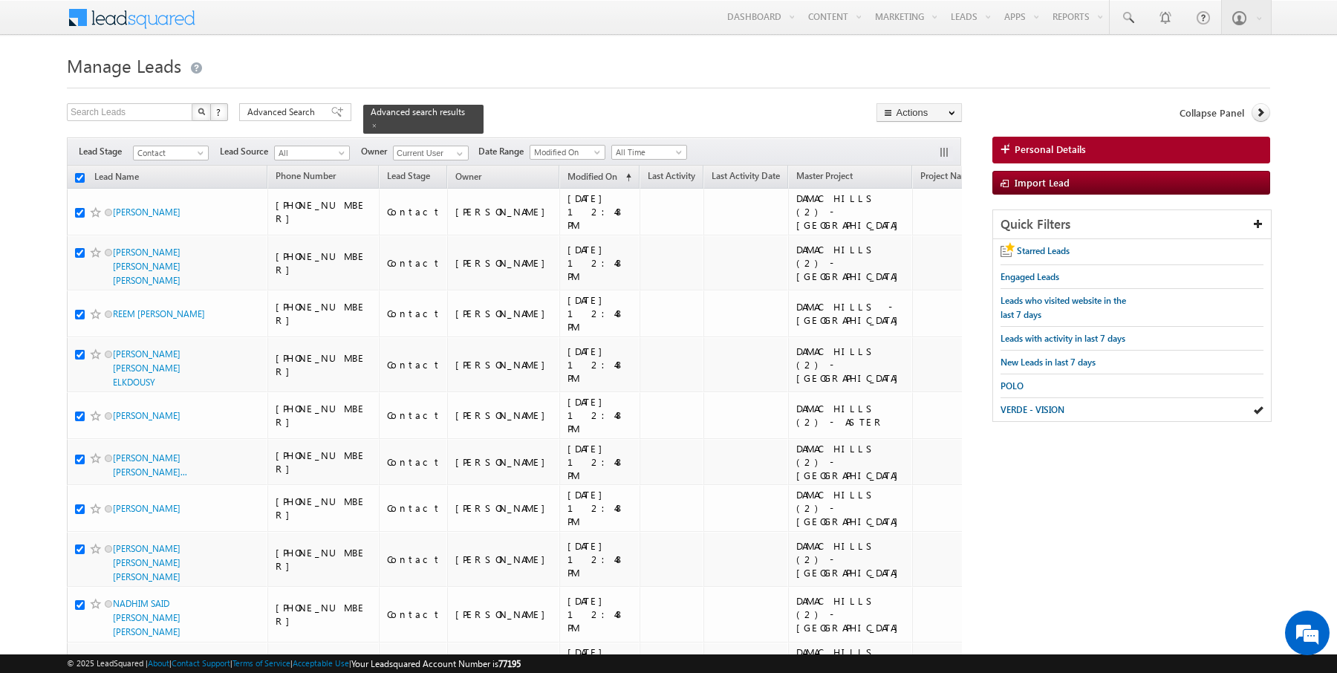
checkbox input "true"
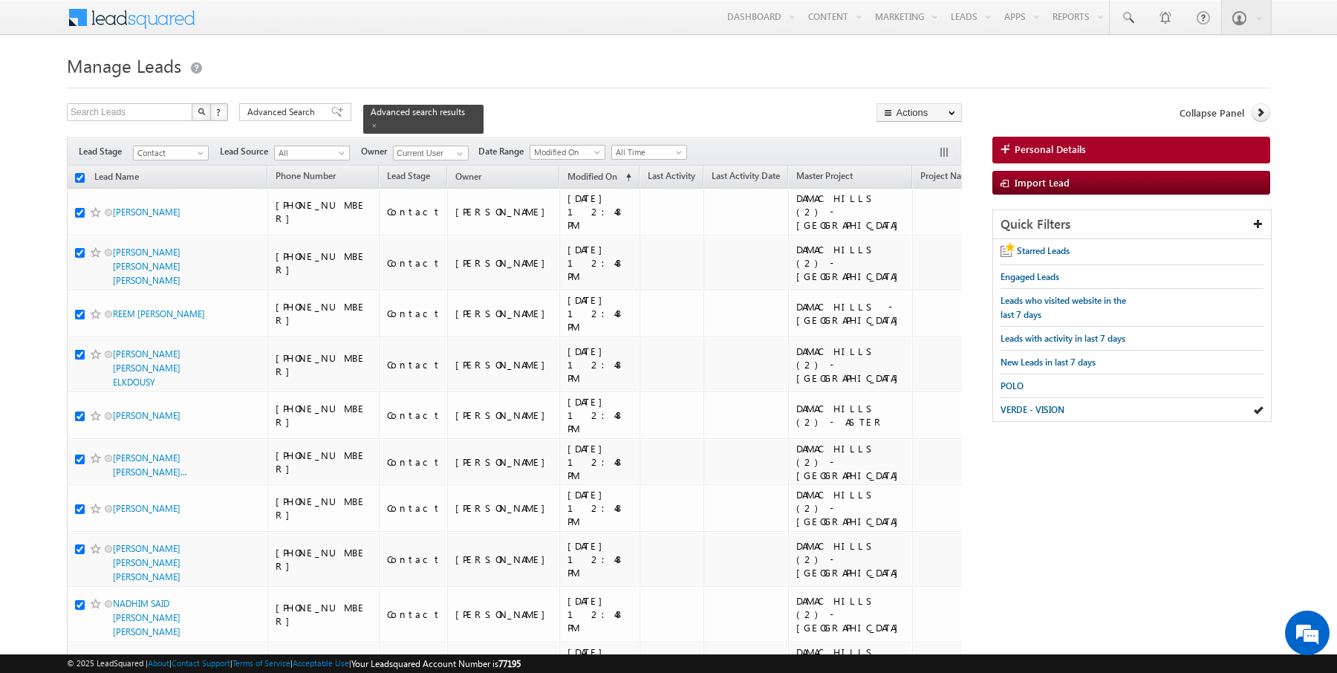
checkbox input "true"
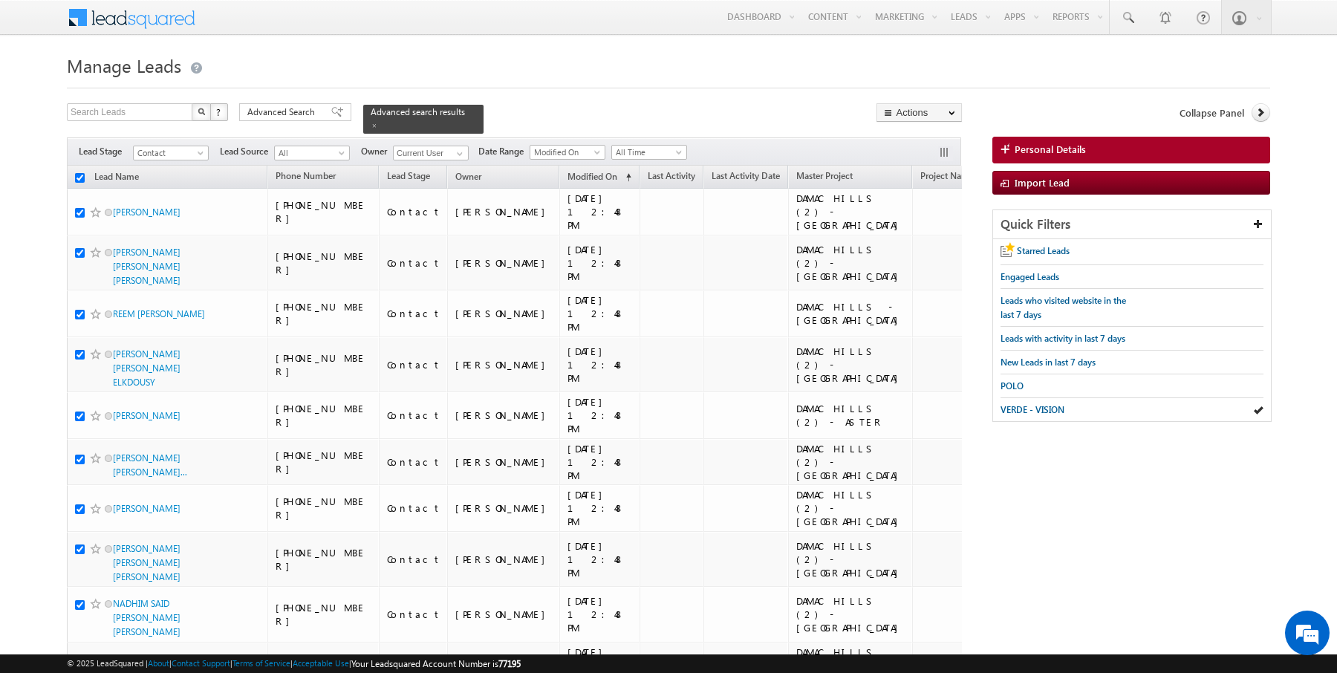
checkbox input "true"
click at [917, 235] on link "Change Owner" at bounding box center [919, 241] width 84 height 18
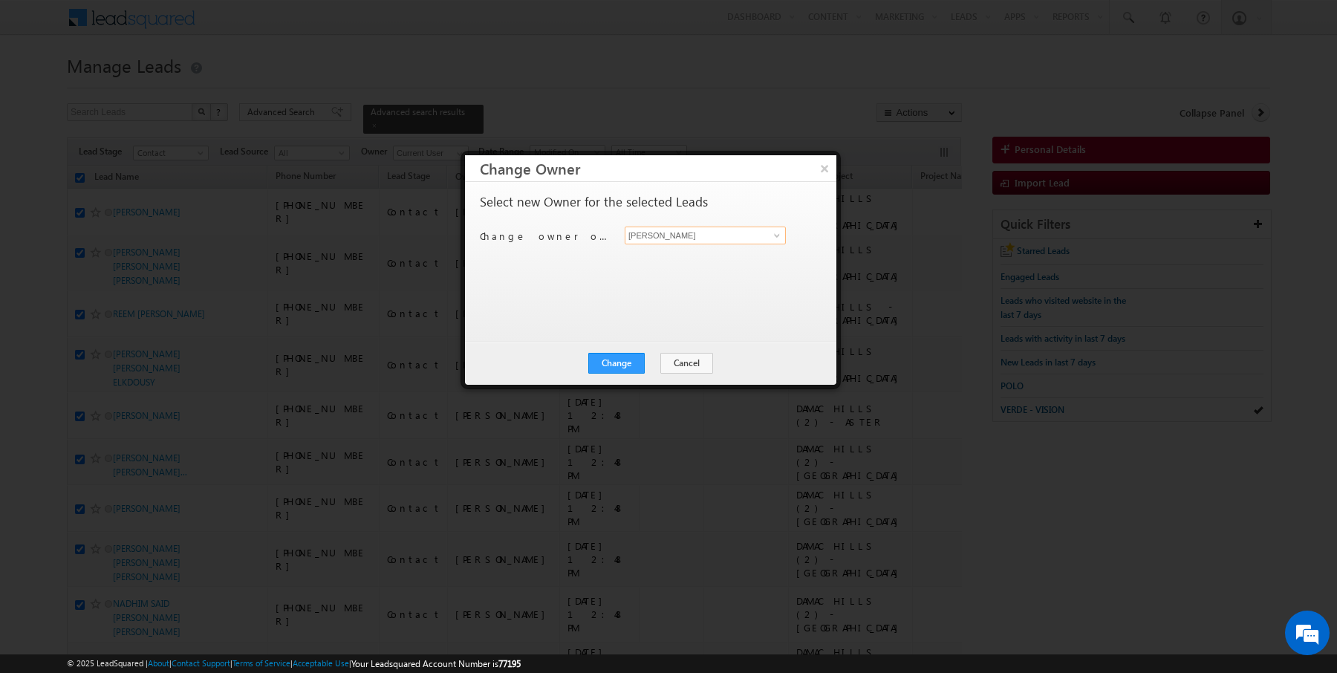
click at [657, 237] on input "Rajender Rautela" at bounding box center [705, 236] width 161 height 18
type input "AmanSingh Yadav"
click at [600, 366] on button "Change" at bounding box center [616, 363] width 56 height 21
click at [649, 364] on button "Close" at bounding box center [653, 363] width 48 height 21
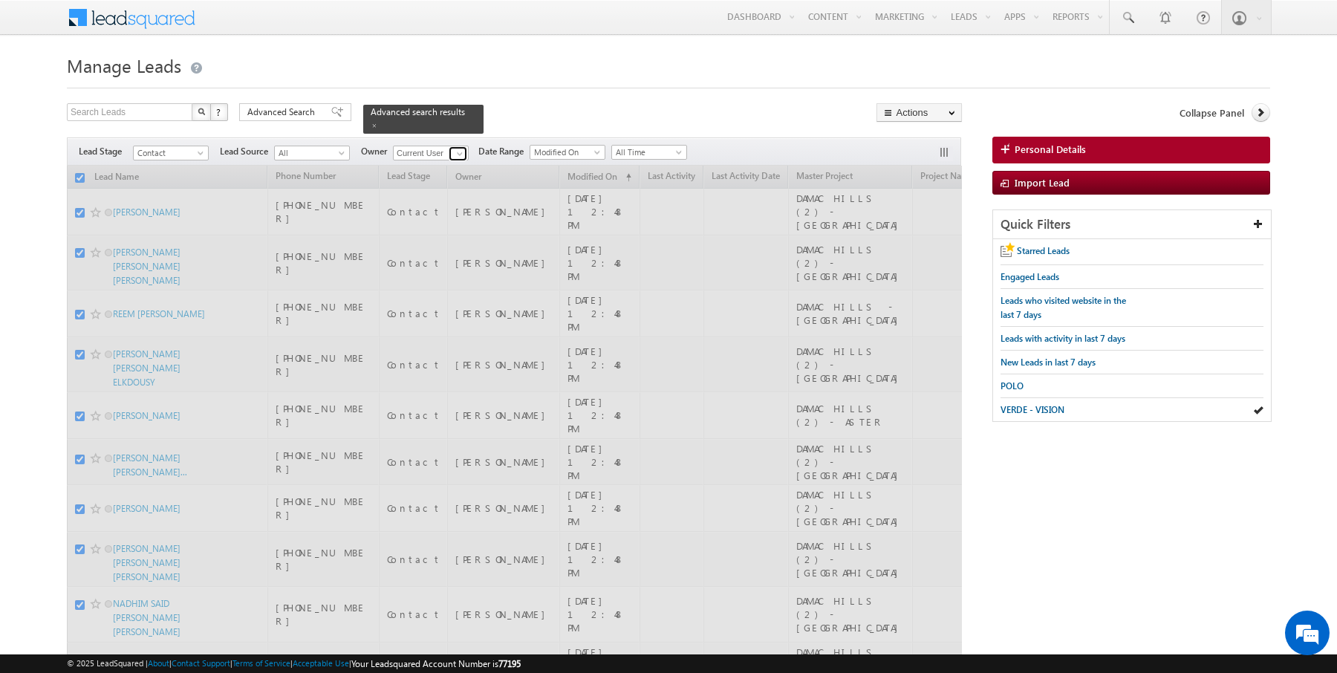
click at [459, 154] on span at bounding box center [460, 154] width 12 height 12
checkbox input "false"
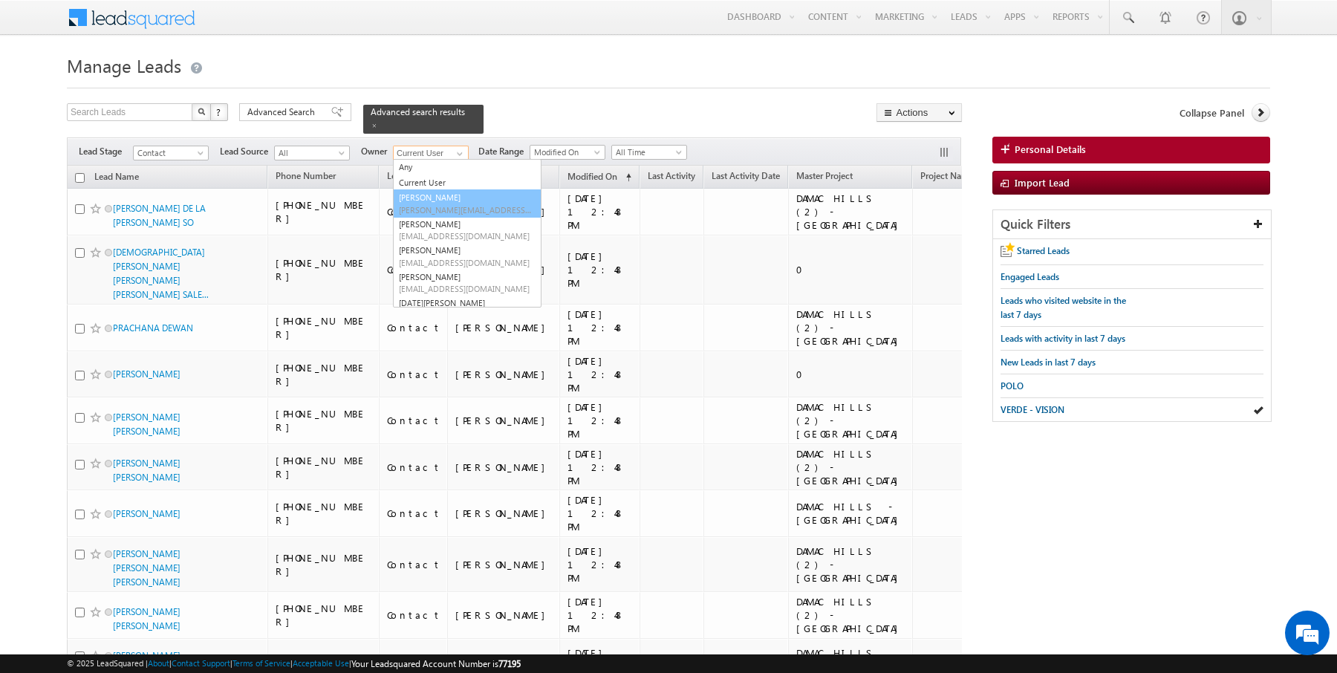
type input "AmanSingh Yadav"
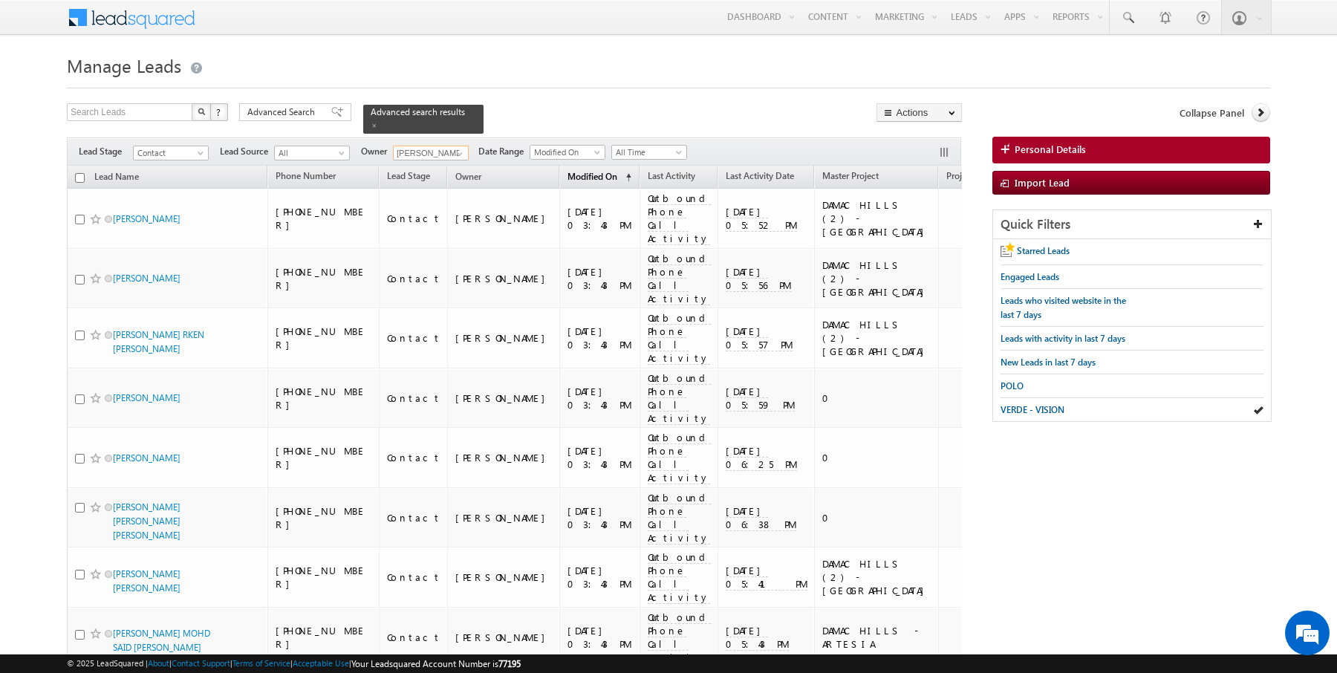
click at [567, 176] on span "Modified On" at bounding box center [592, 176] width 50 height 11
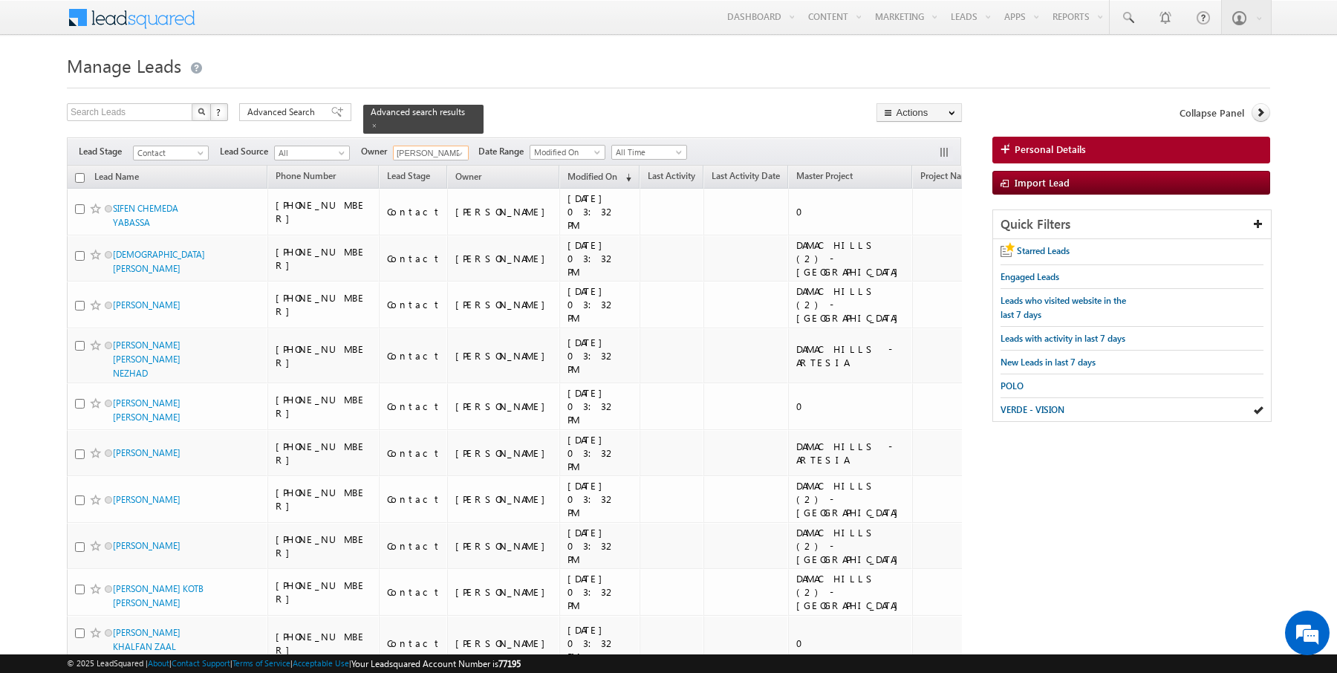
click at [81, 175] on input "checkbox" at bounding box center [80, 178] width 10 height 10
checkbox input "true"
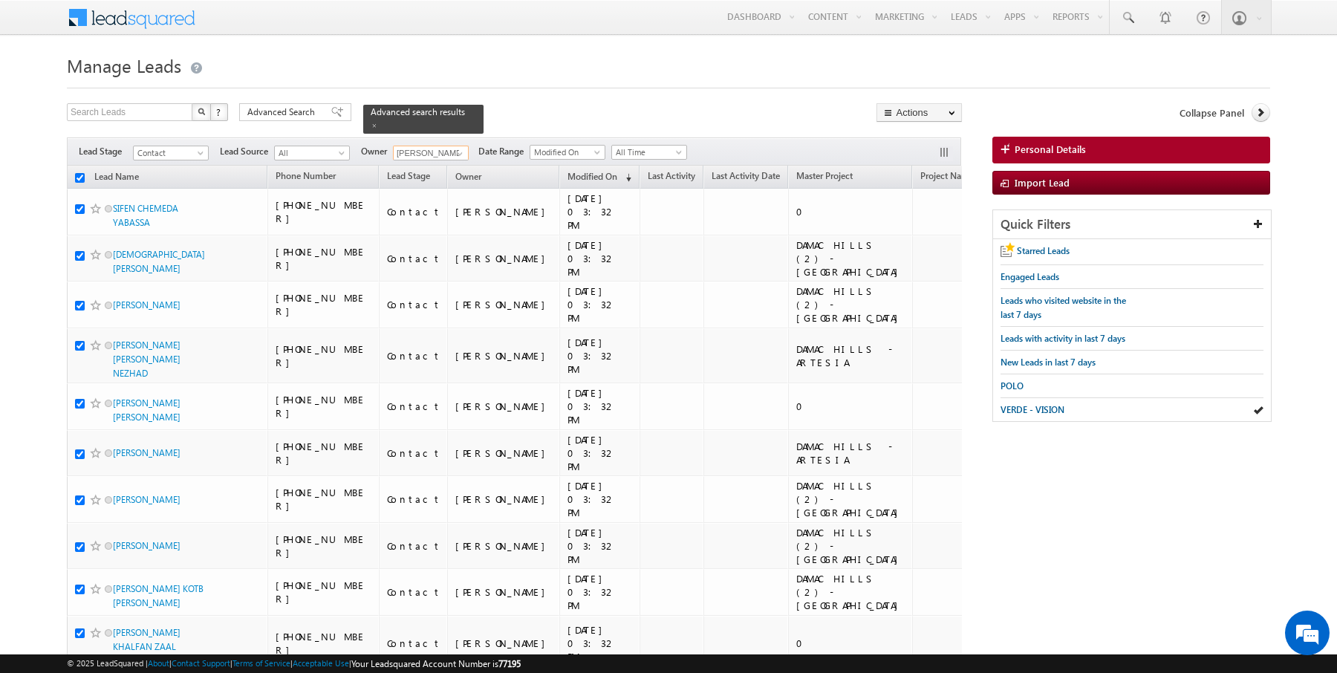
checkbox input "true"
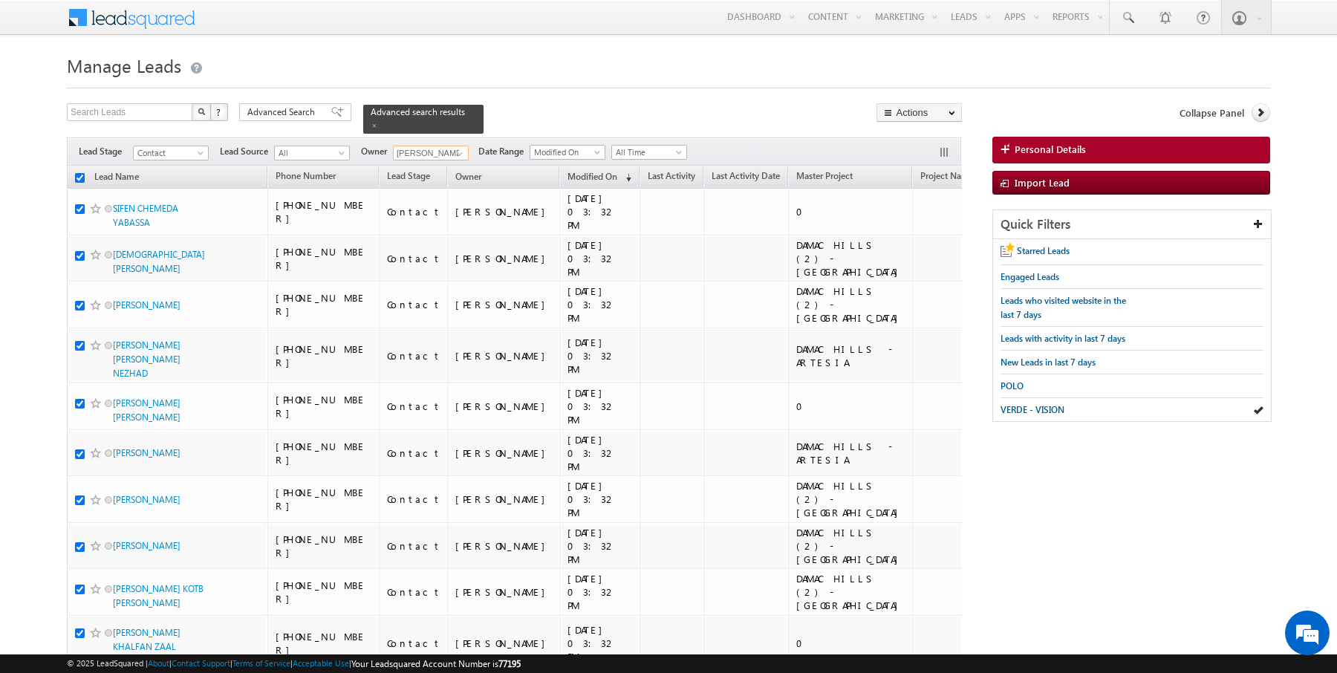
checkbox input "true"
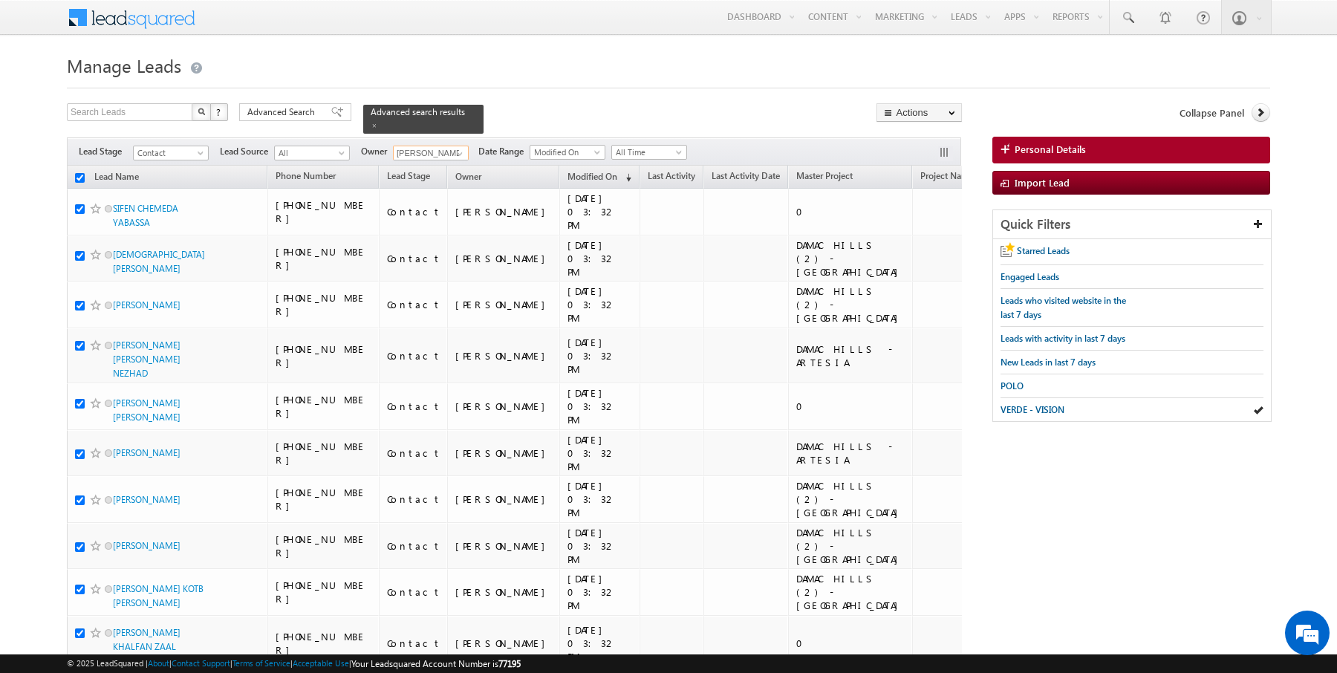
checkbox input "true"
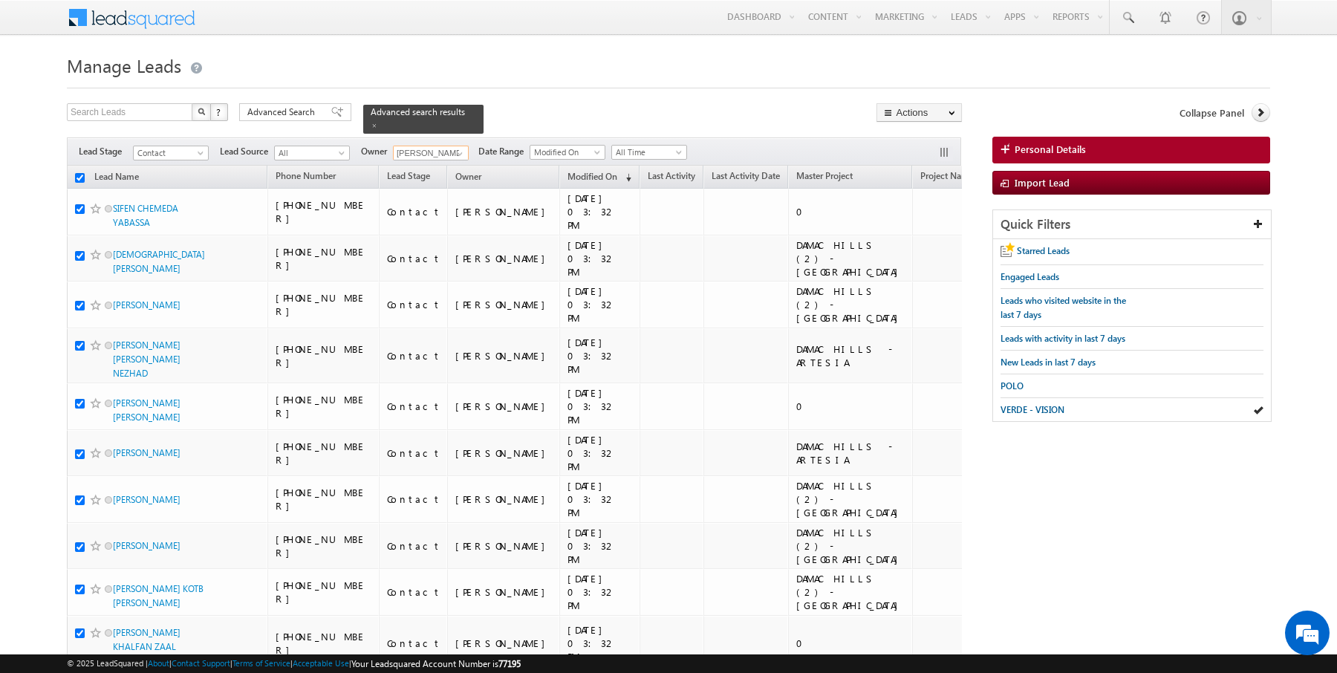
checkbox input "true"
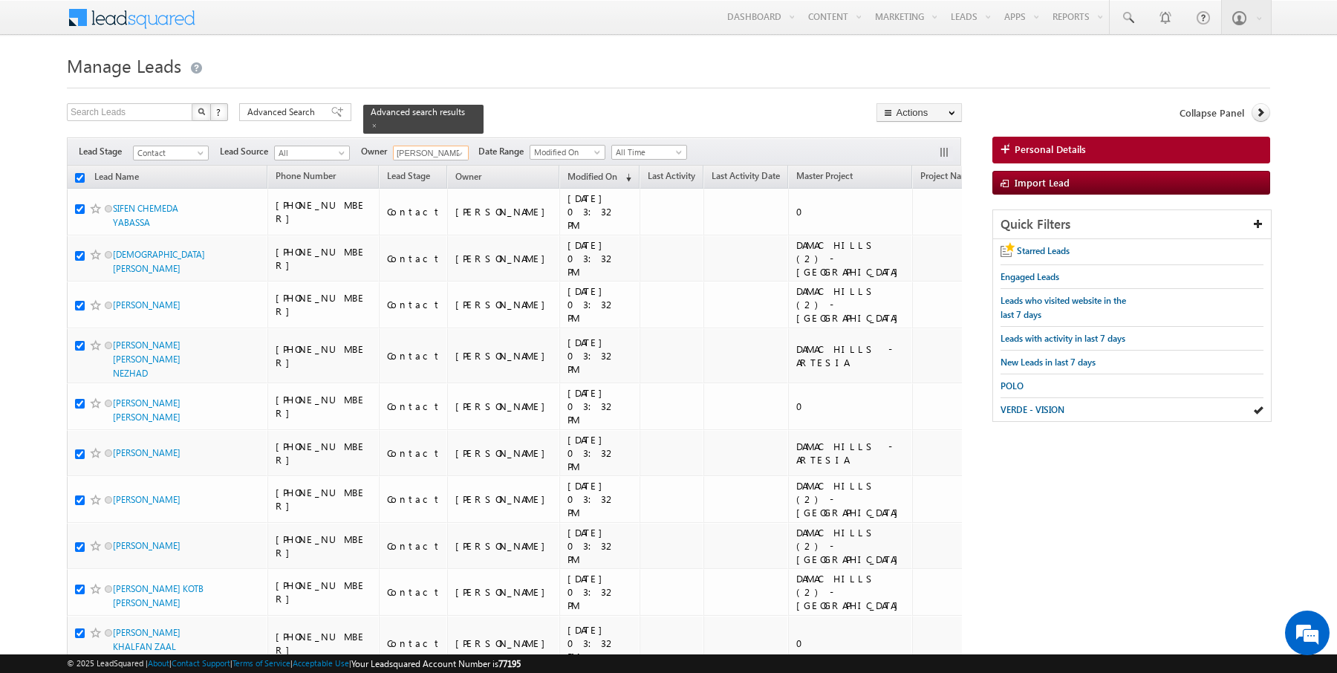
checkbox input "true"
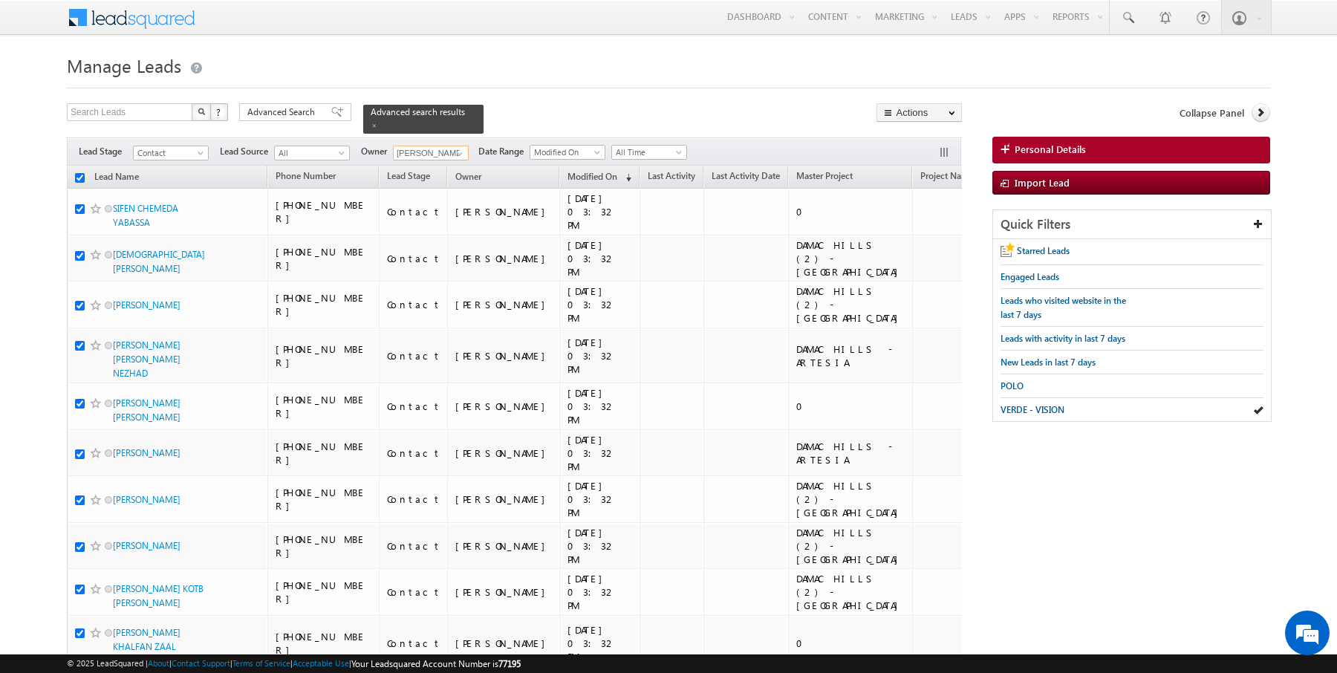
checkbox input "true"
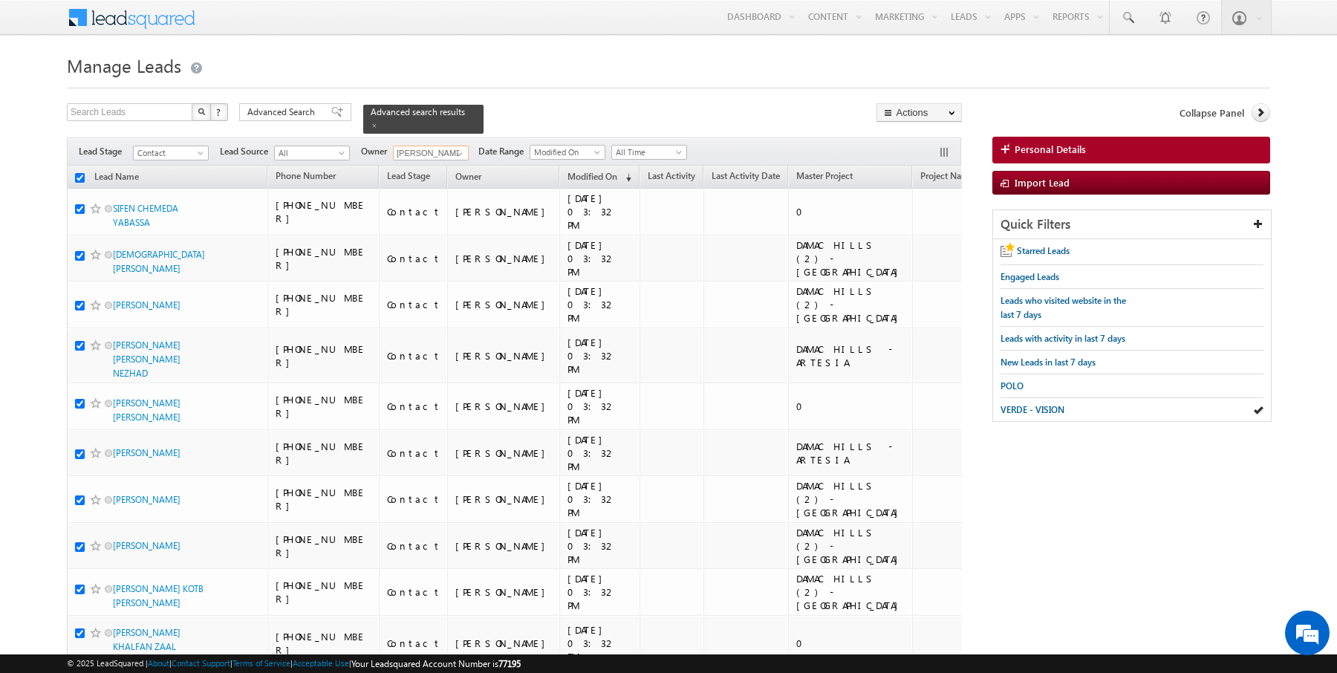
checkbox input "true"
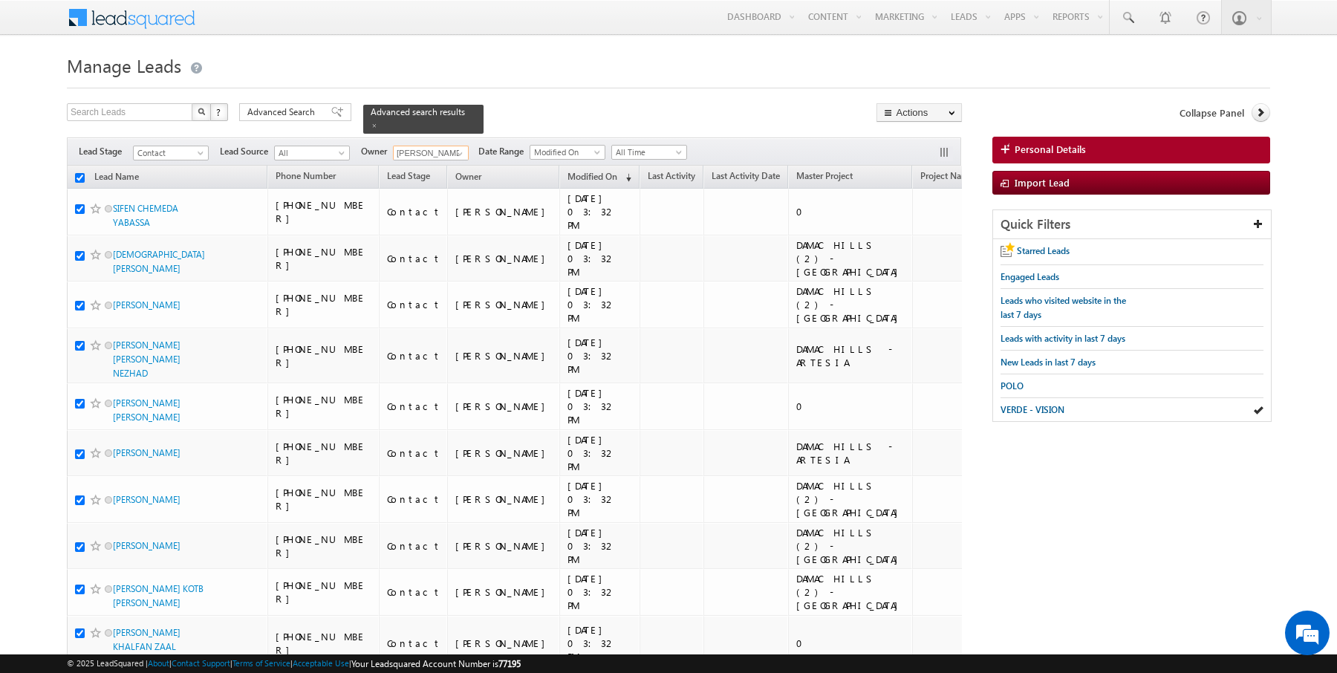
checkbox input "true"
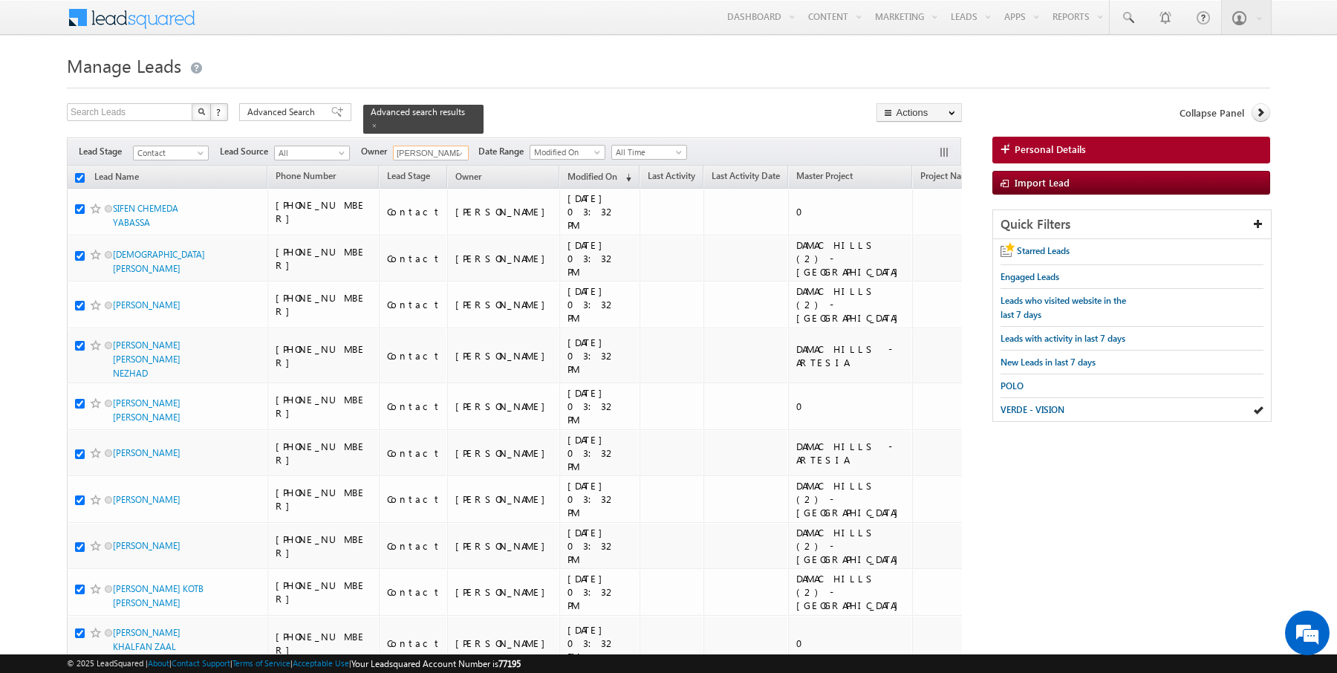
checkbox input "true"
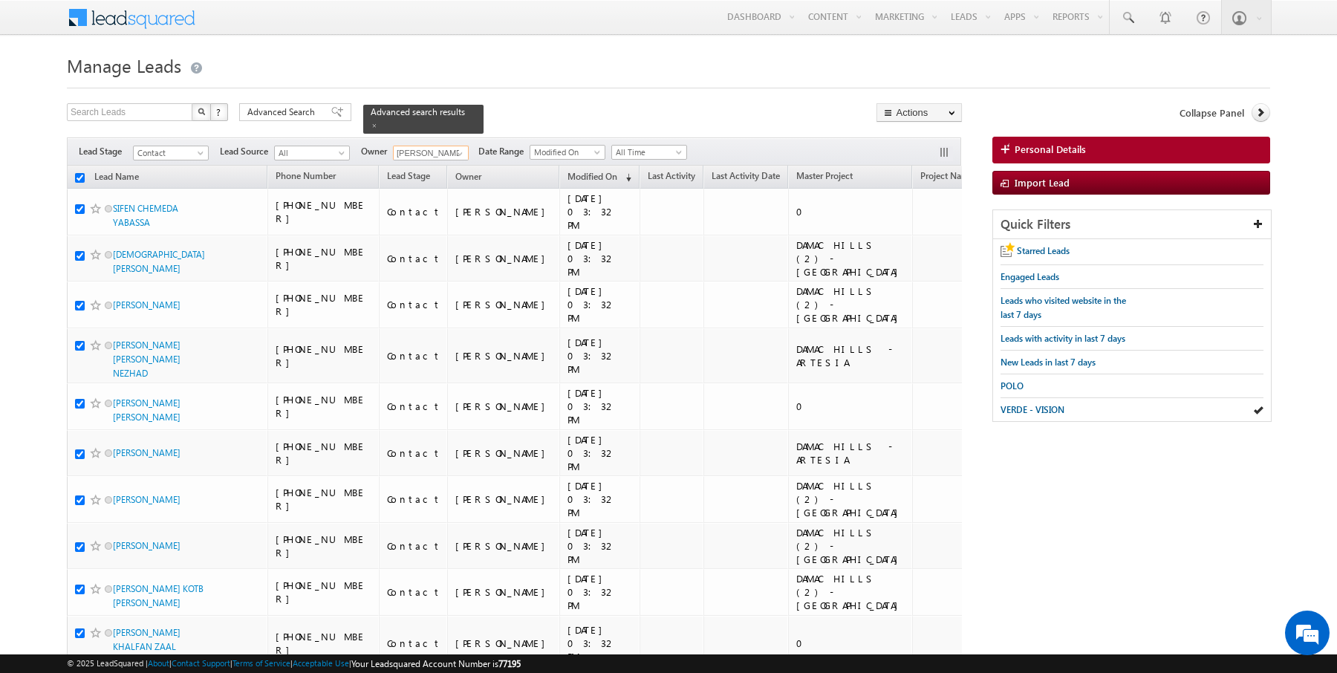
checkbox input "true"
click at [926, 233] on link "Change Owner" at bounding box center [919, 241] width 84 height 18
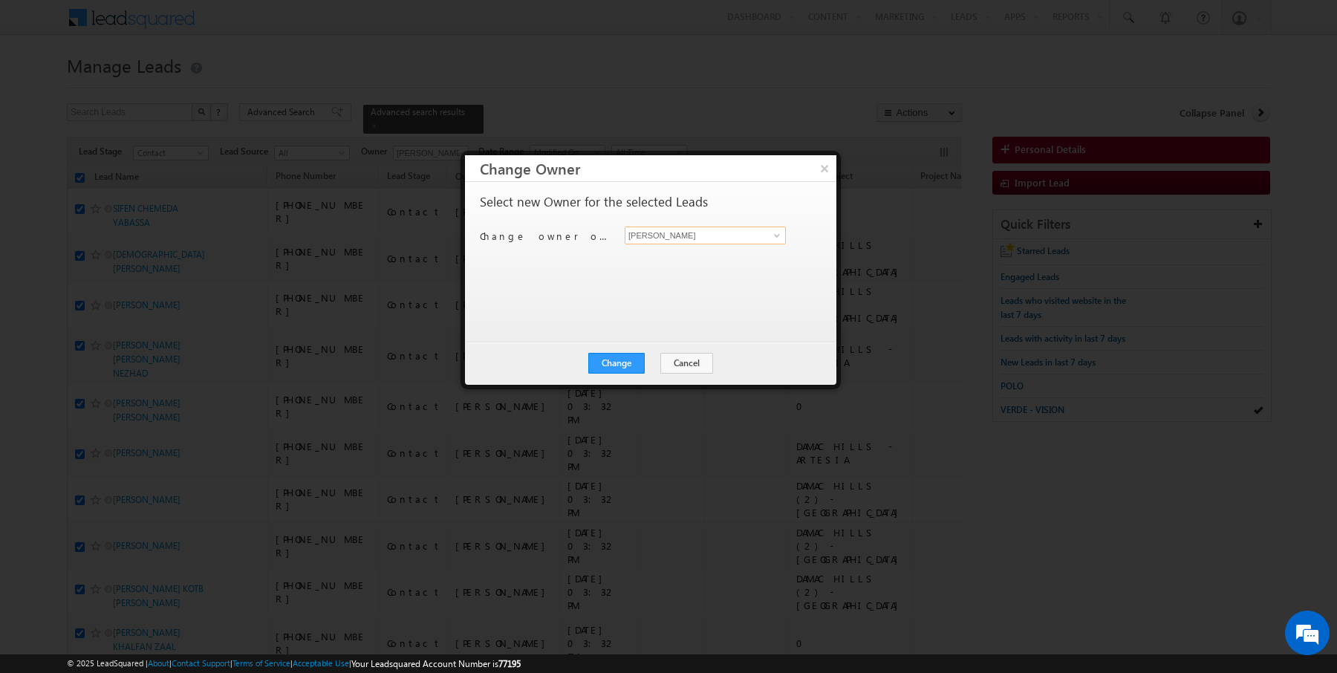
click at [678, 234] on input "Rajender Rautela" at bounding box center [705, 236] width 161 height 18
type input "Janamjay Sharma"
click at [622, 356] on button "Change" at bounding box center [616, 363] width 56 height 21
click at [669, 358] on button "Close" at bounding box center [653, 363] width 48 height 21
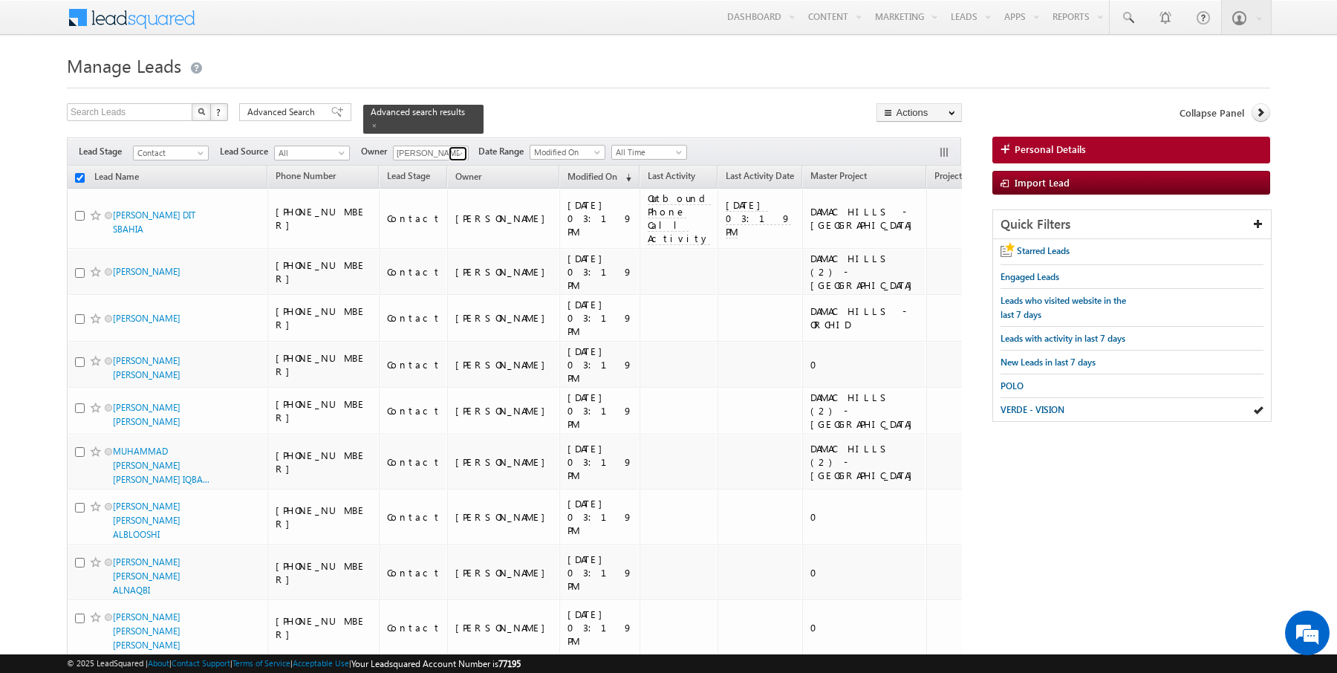
checkbox input "false"
click at [454, 152] on span at bounding box center [460, 154] width 12 height 12
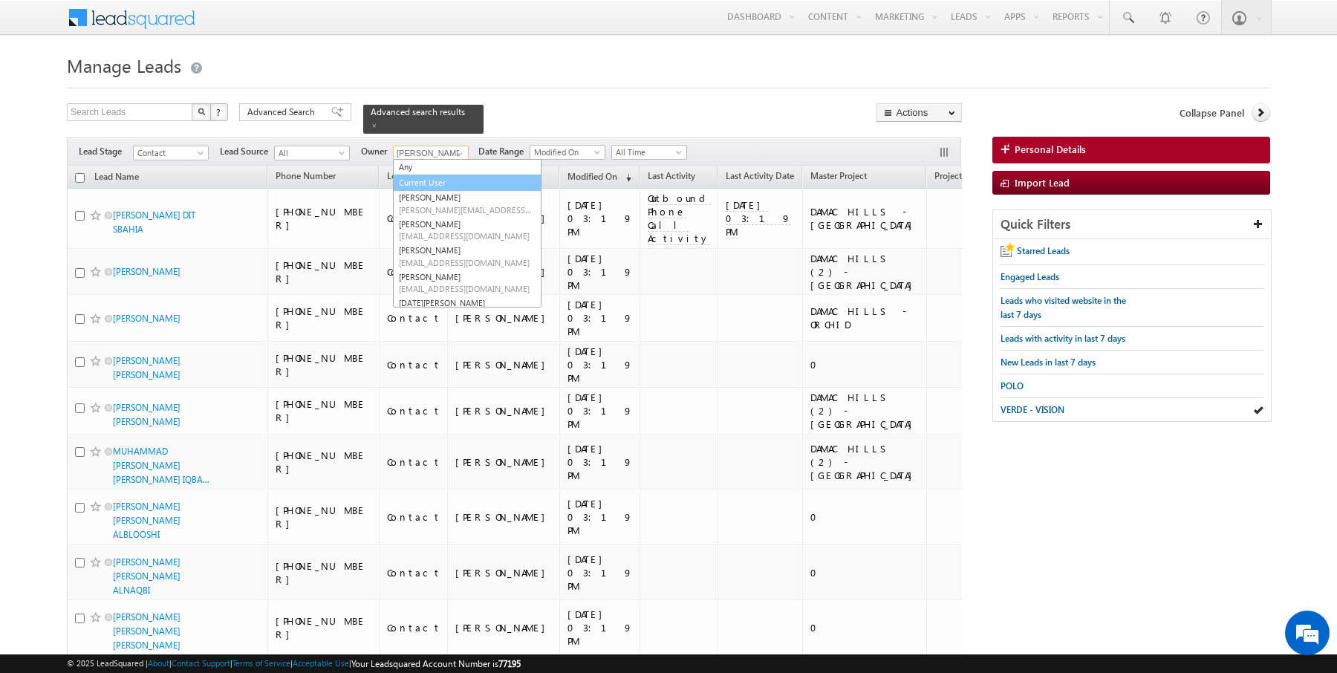
click at [423, 178] on link "Current User" at bounding box center [467, 183] width 149 height 17
type input "Current User"
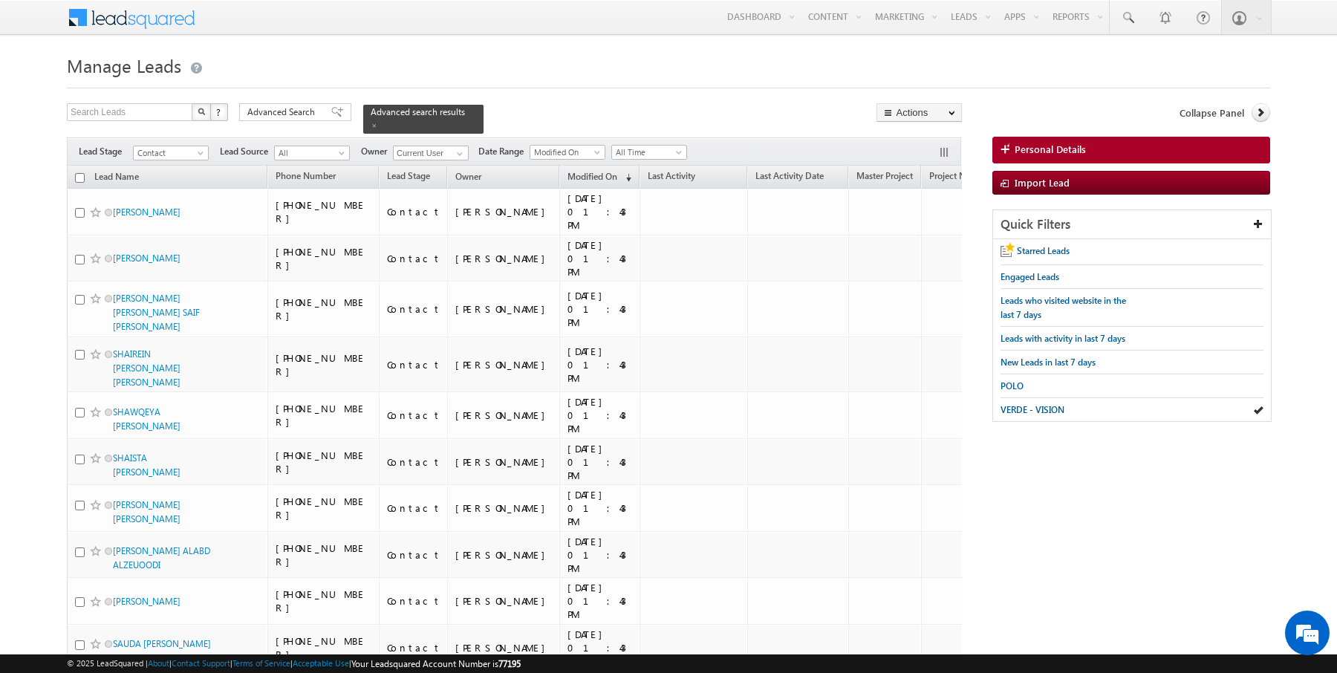
click at [521, 84] on div at bounding box center [668, 84] width 1203 height 10
click at [1010, 383] on span "POLO" at bounding box center [1011, 385] width 23 height 11
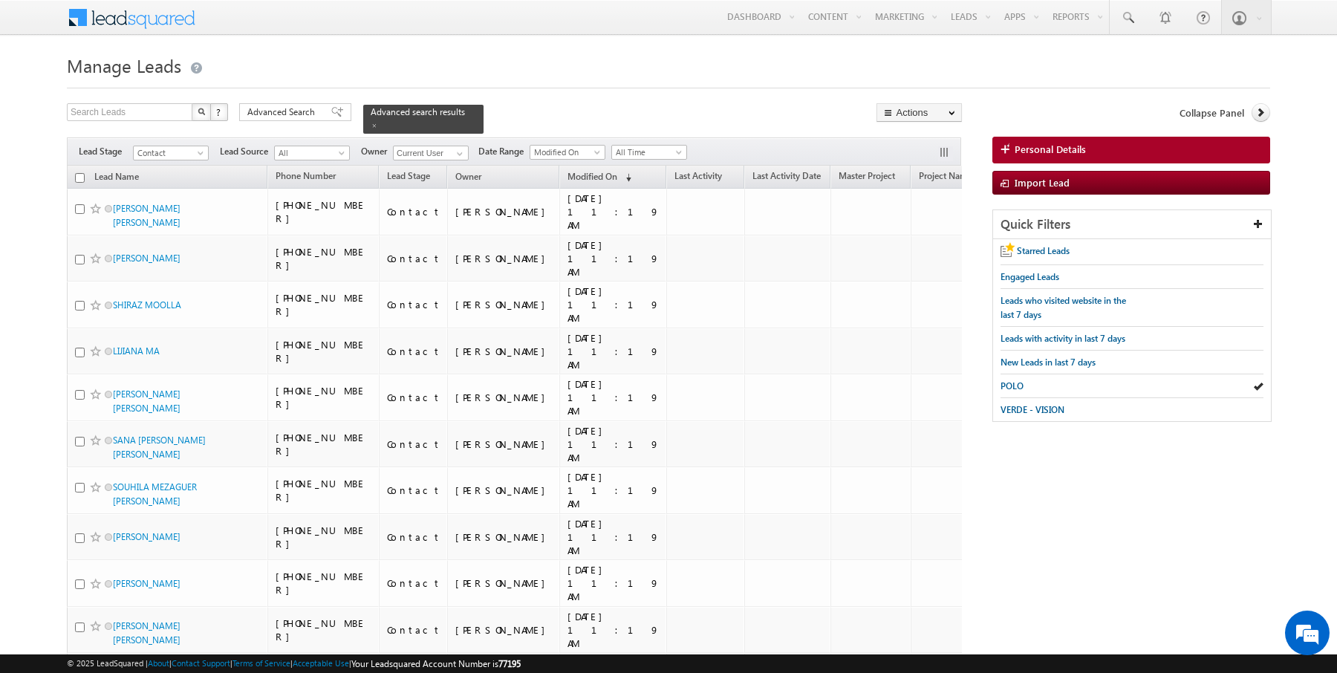
click at [77, 176] on input "checkbox" at bounding box center [80, 178] width 10 height 10
checkbox input "true"
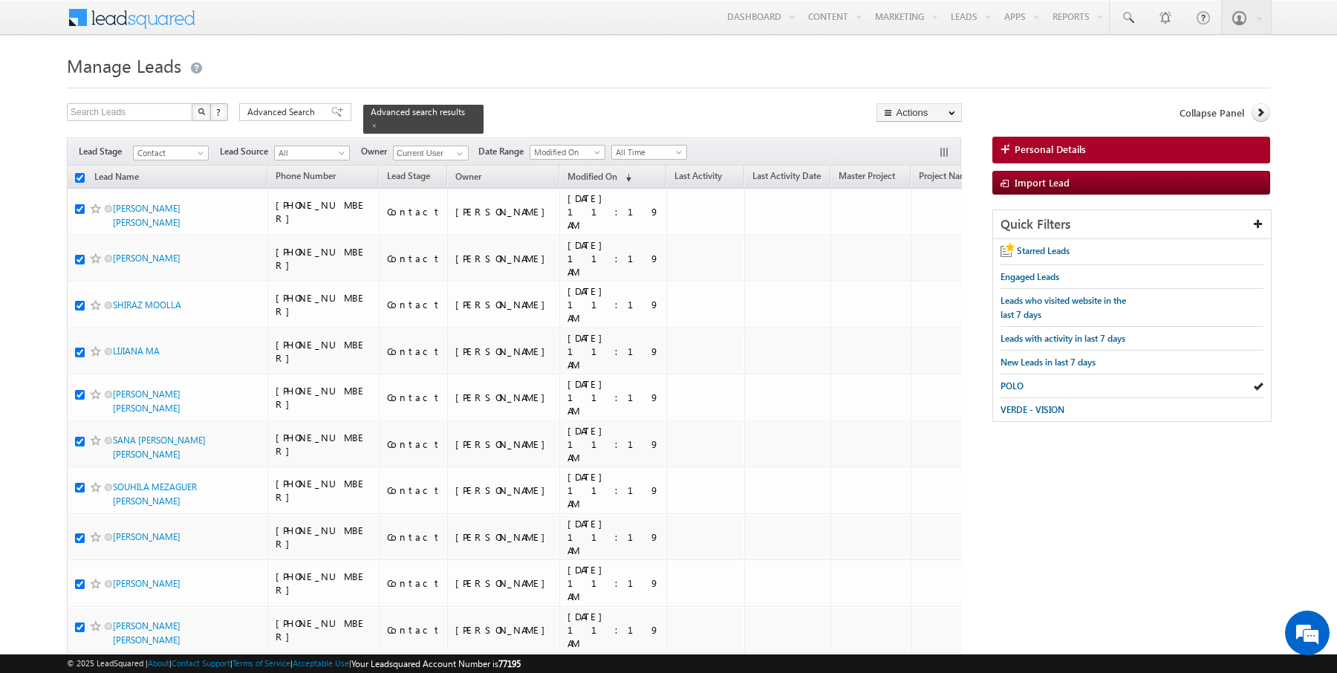
checkbox input "true"
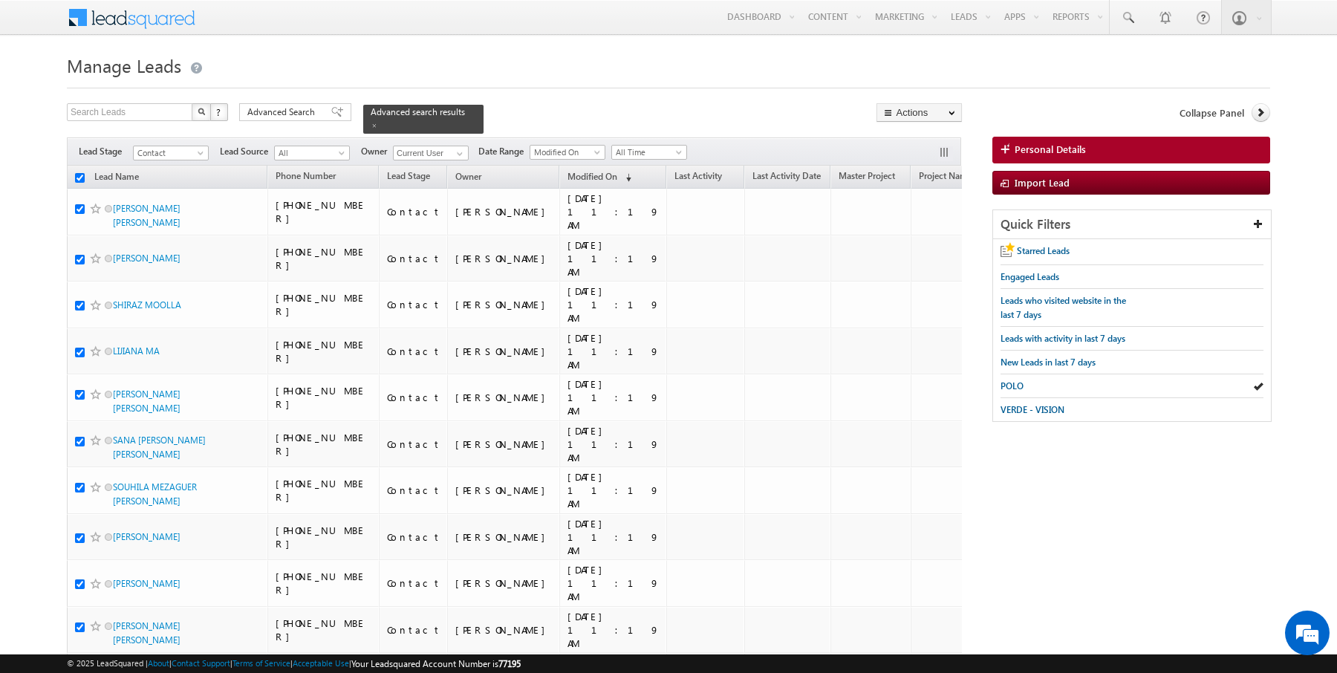
checkbox input "true"
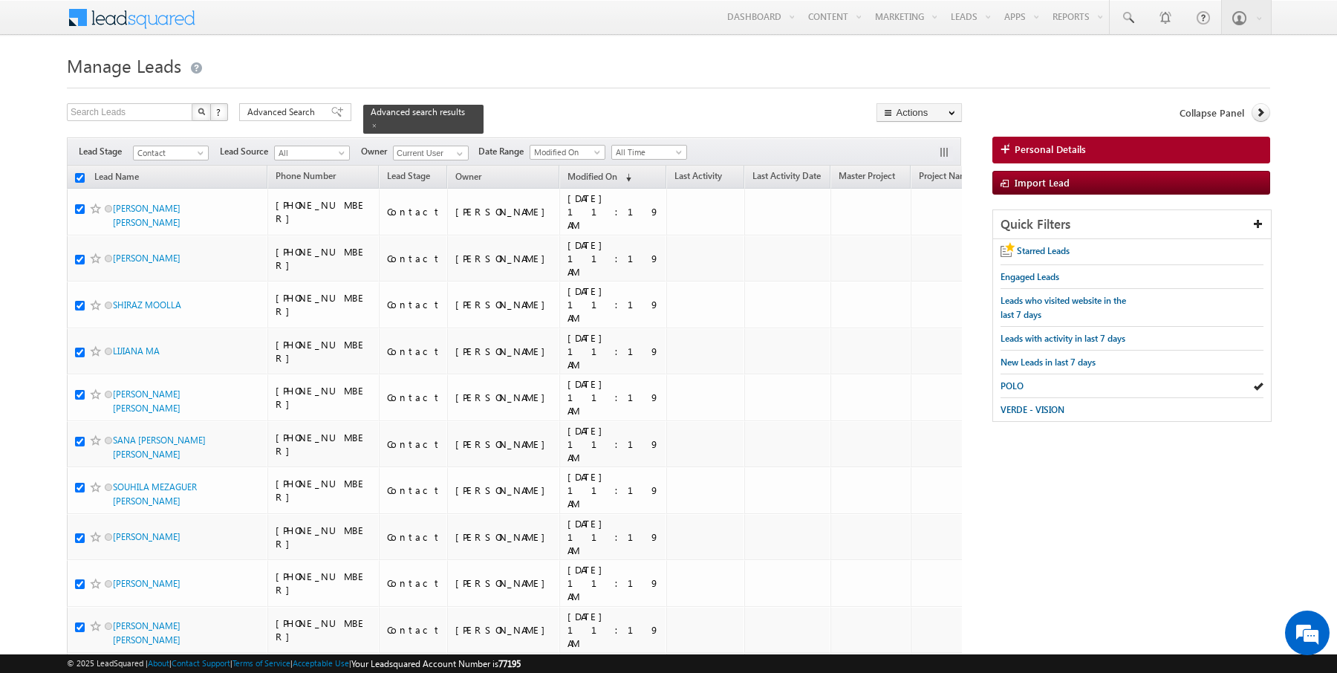
checkbox input "true"
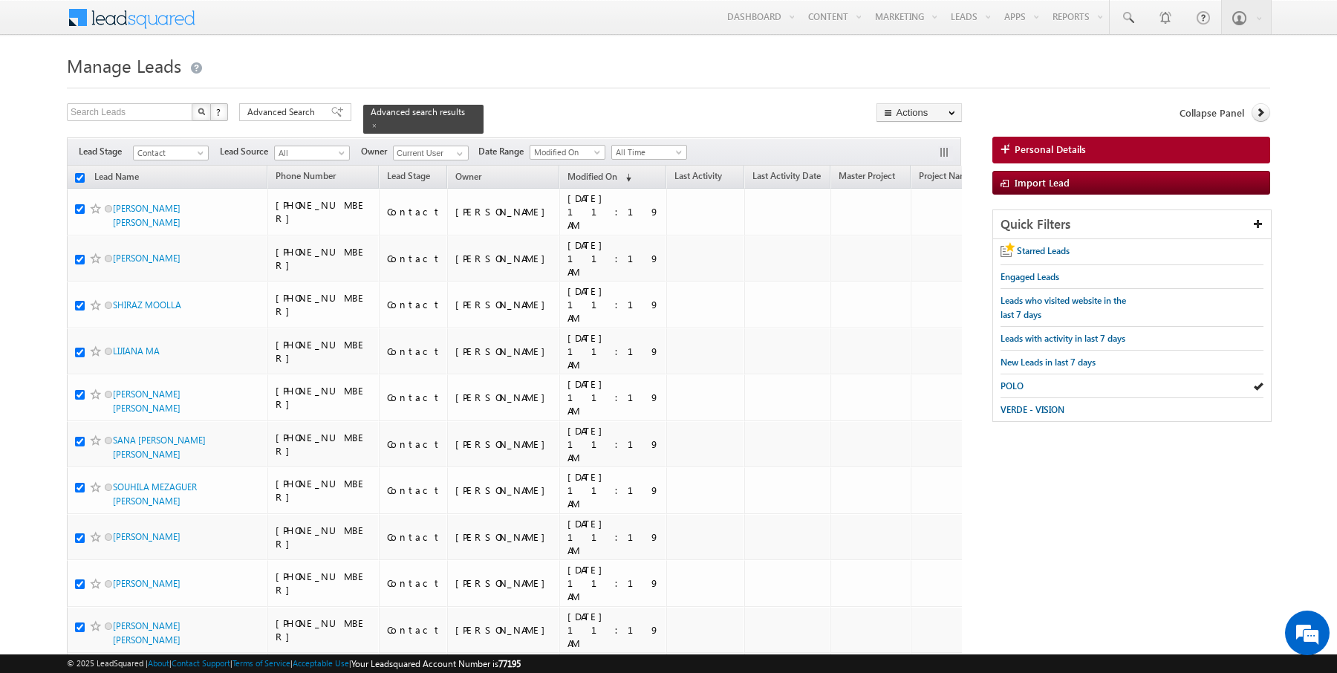
checkbox input "true"
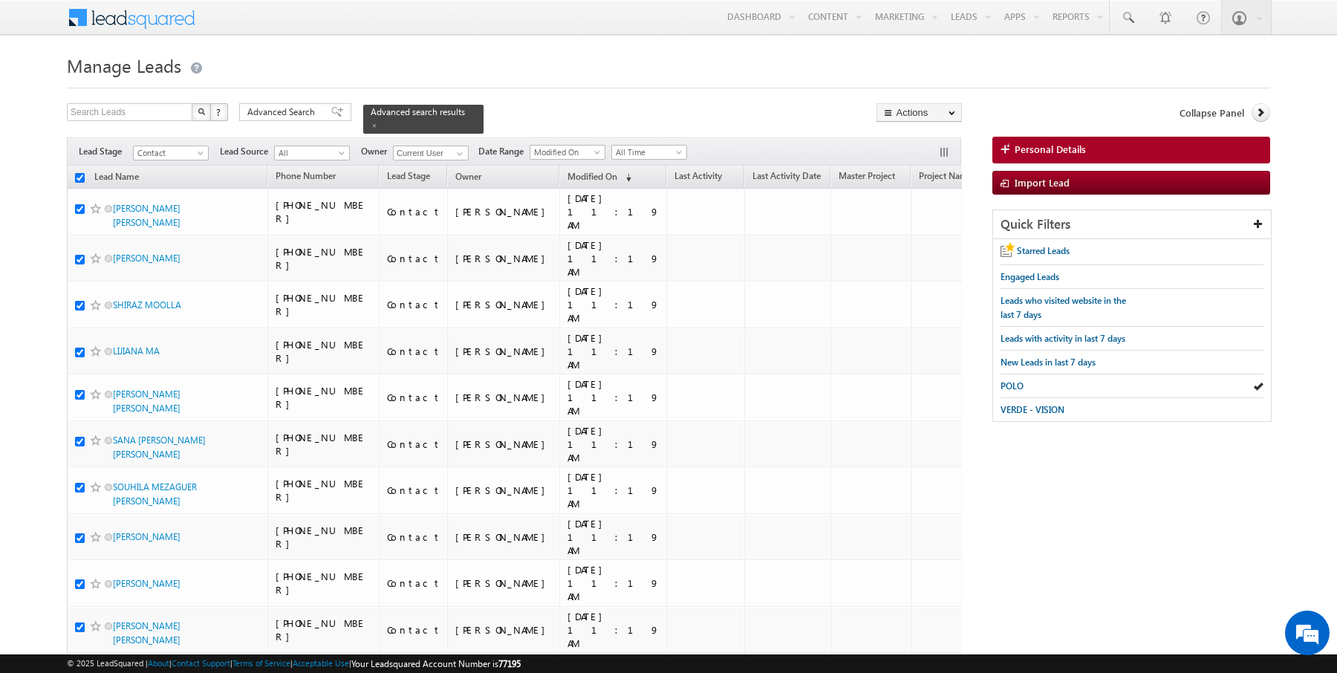
checkbox input "true"
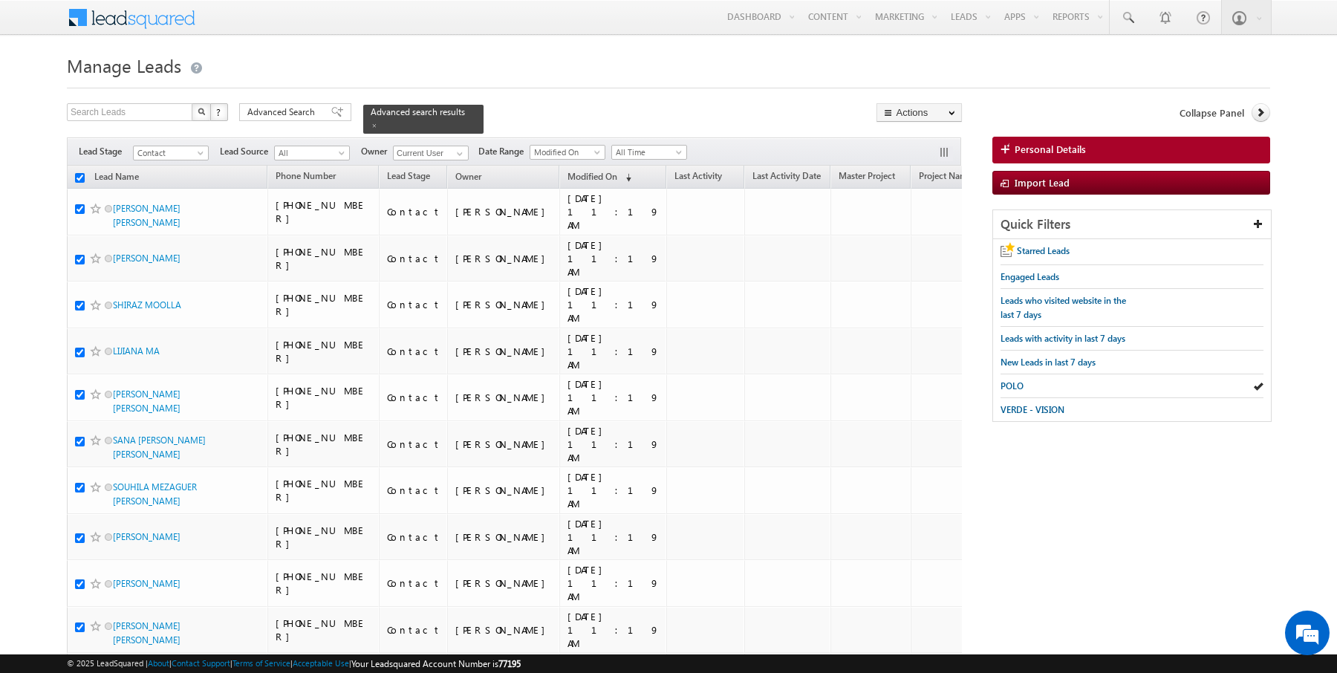
checkbox input "true"
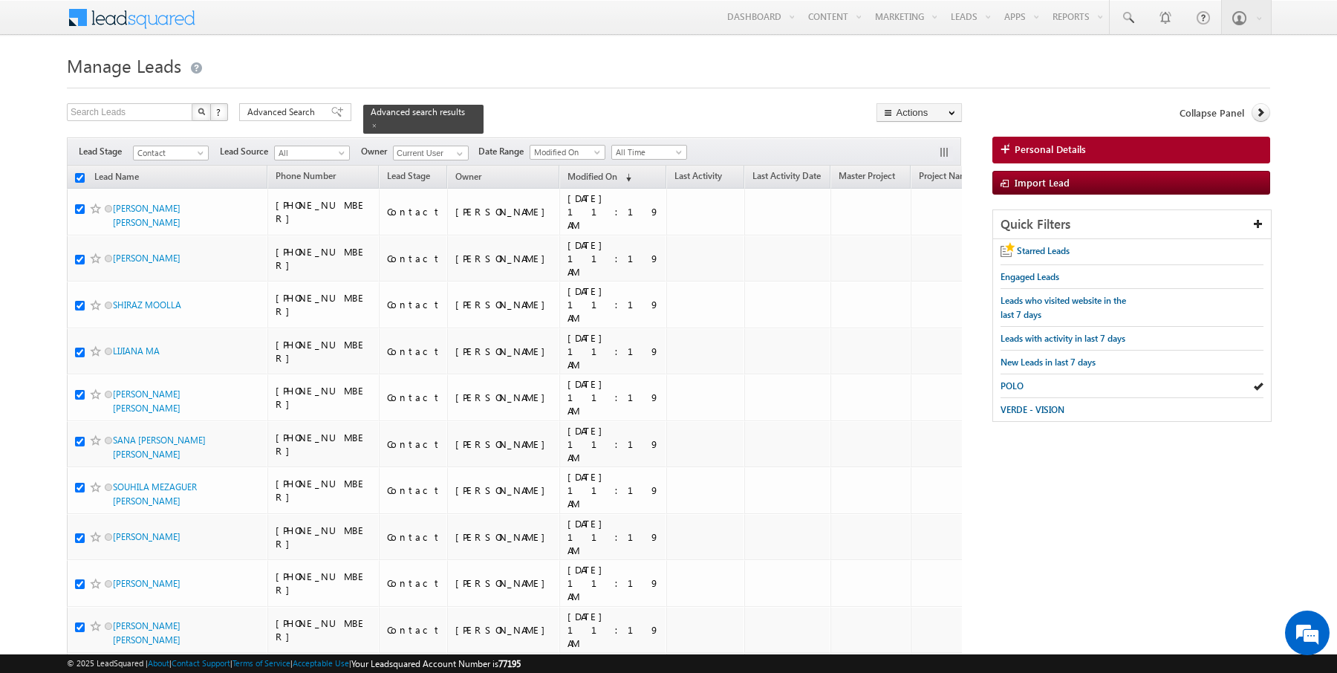
checkbox input "true"
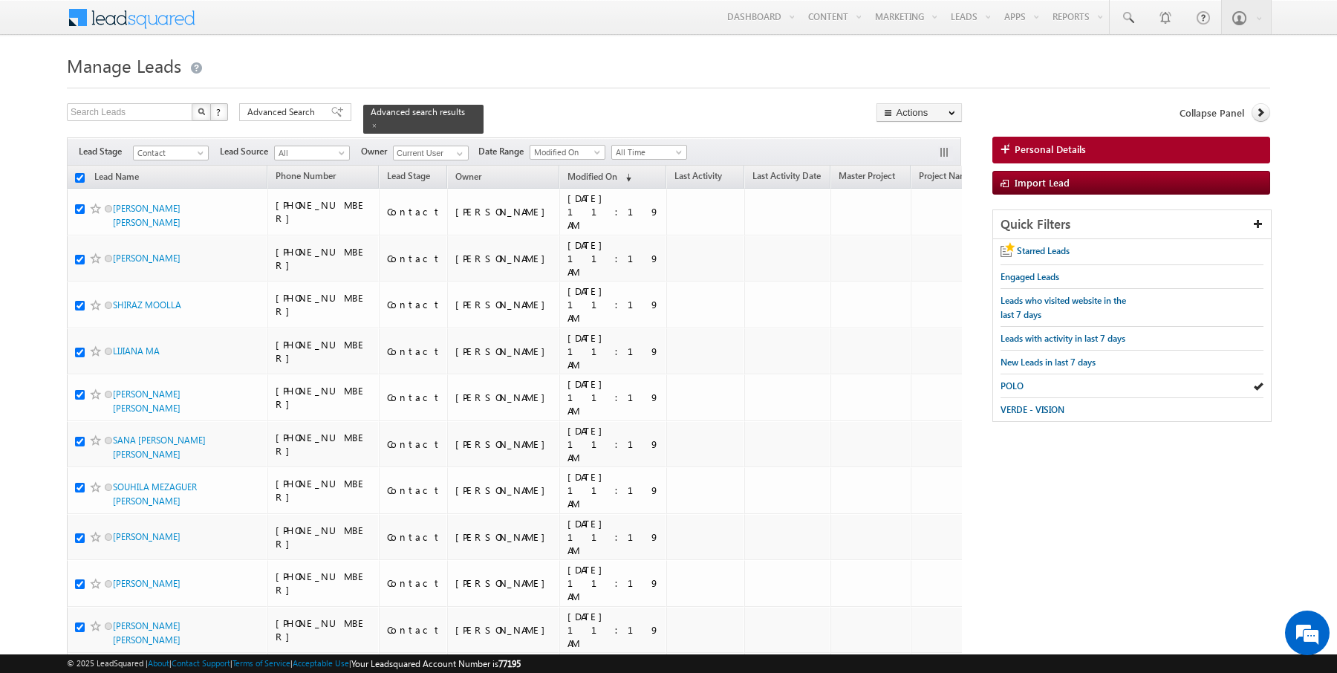
checkbox input "true"
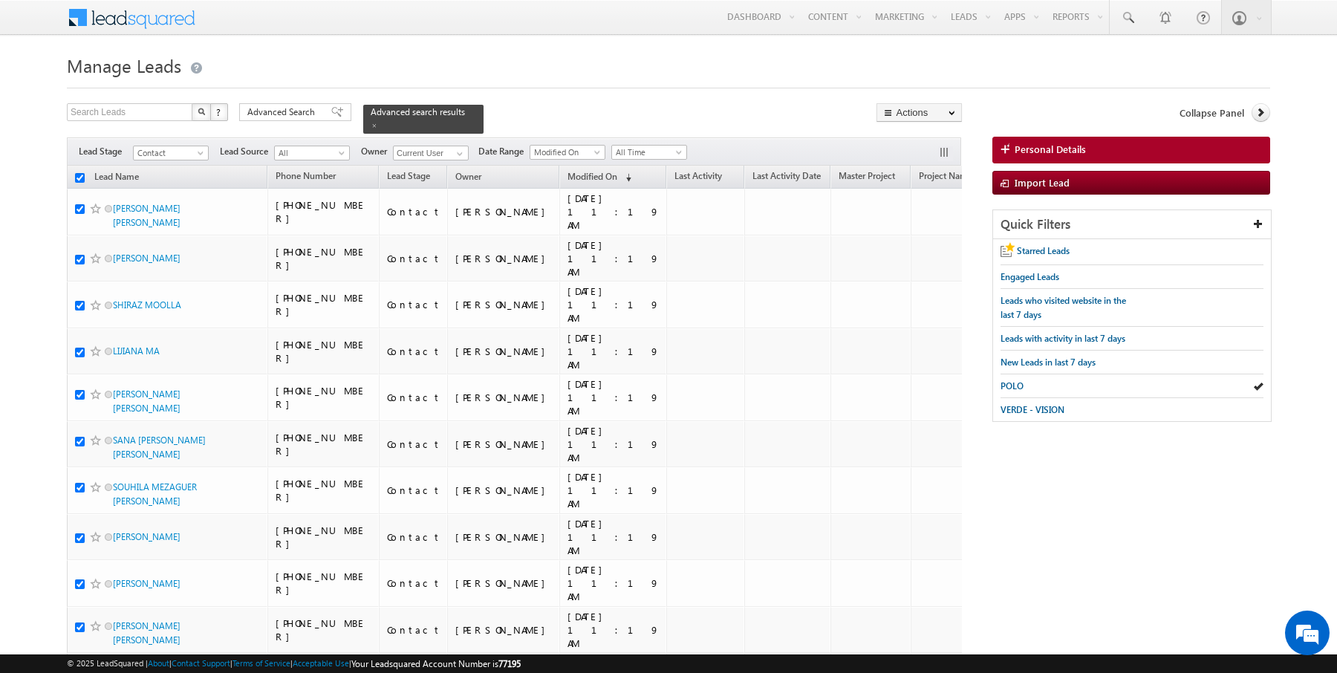
checkbox input "true"
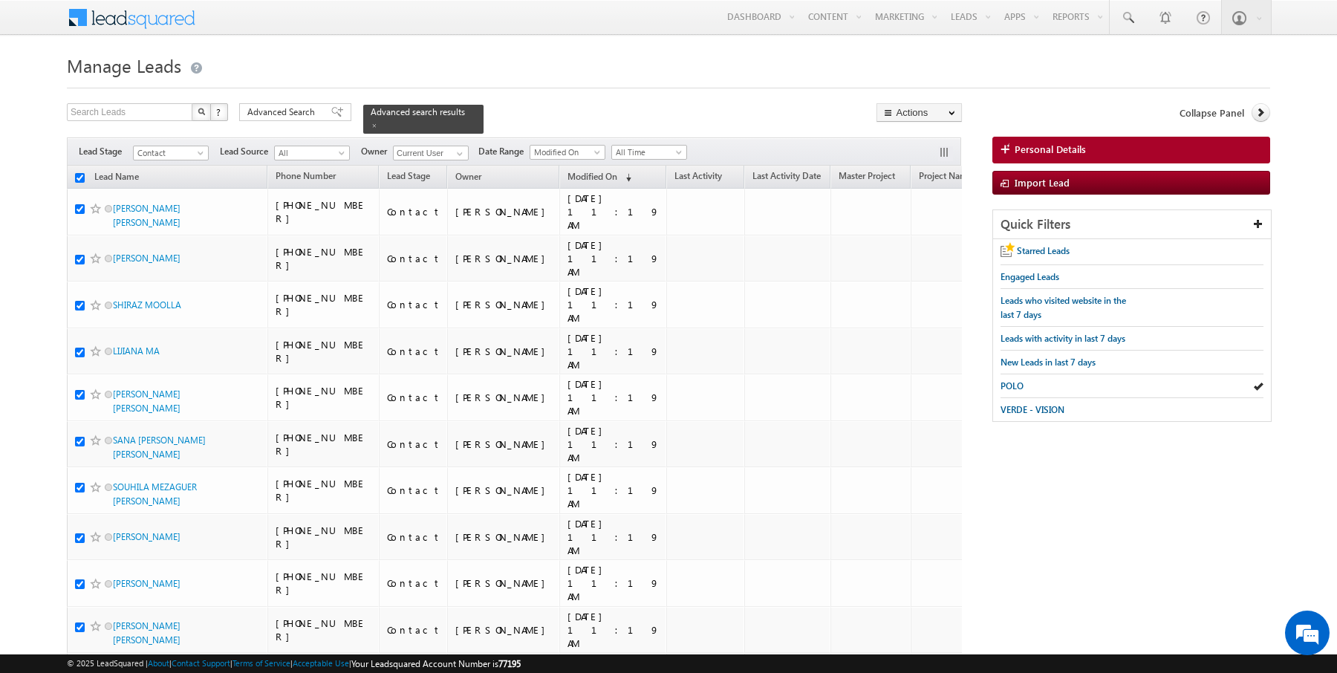
checkbox input "true"
click at [921, 238] on link "Change Owner" at bounding box center [919, 241] width 84 height 18
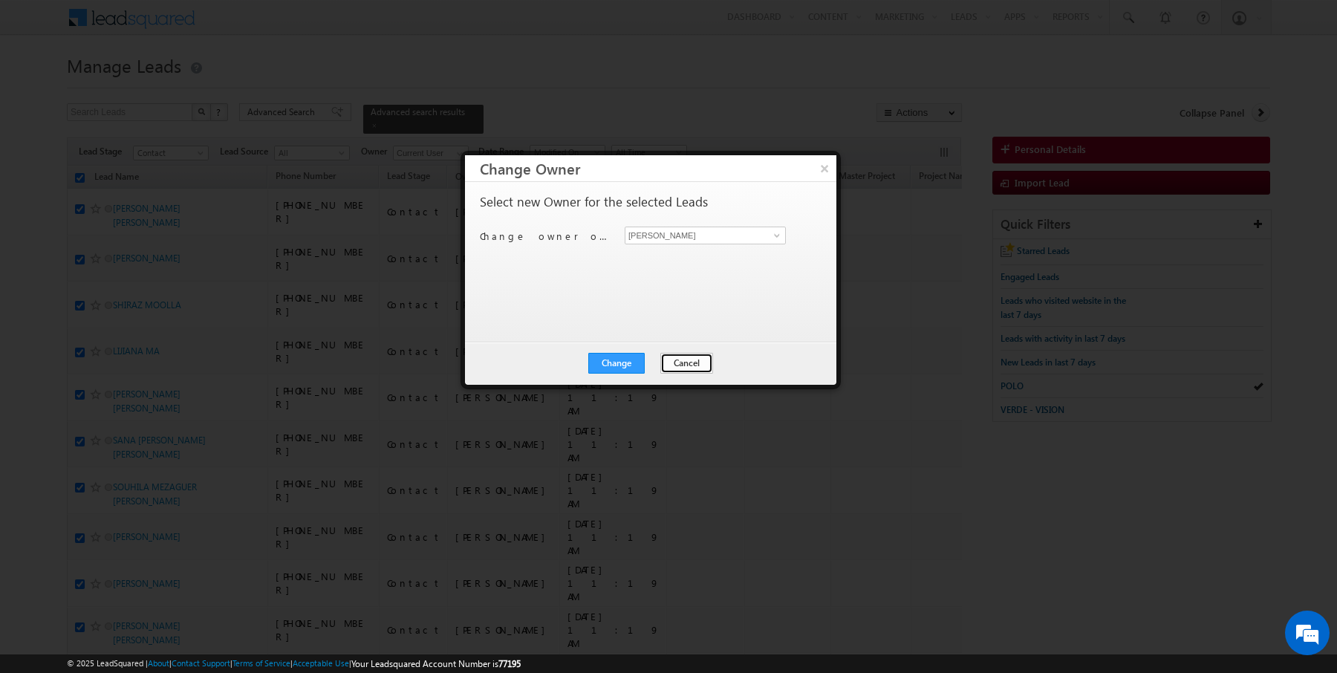
click at [679, 368] on button "Cancel" at bounding box center [686, 363] width 53 height 21
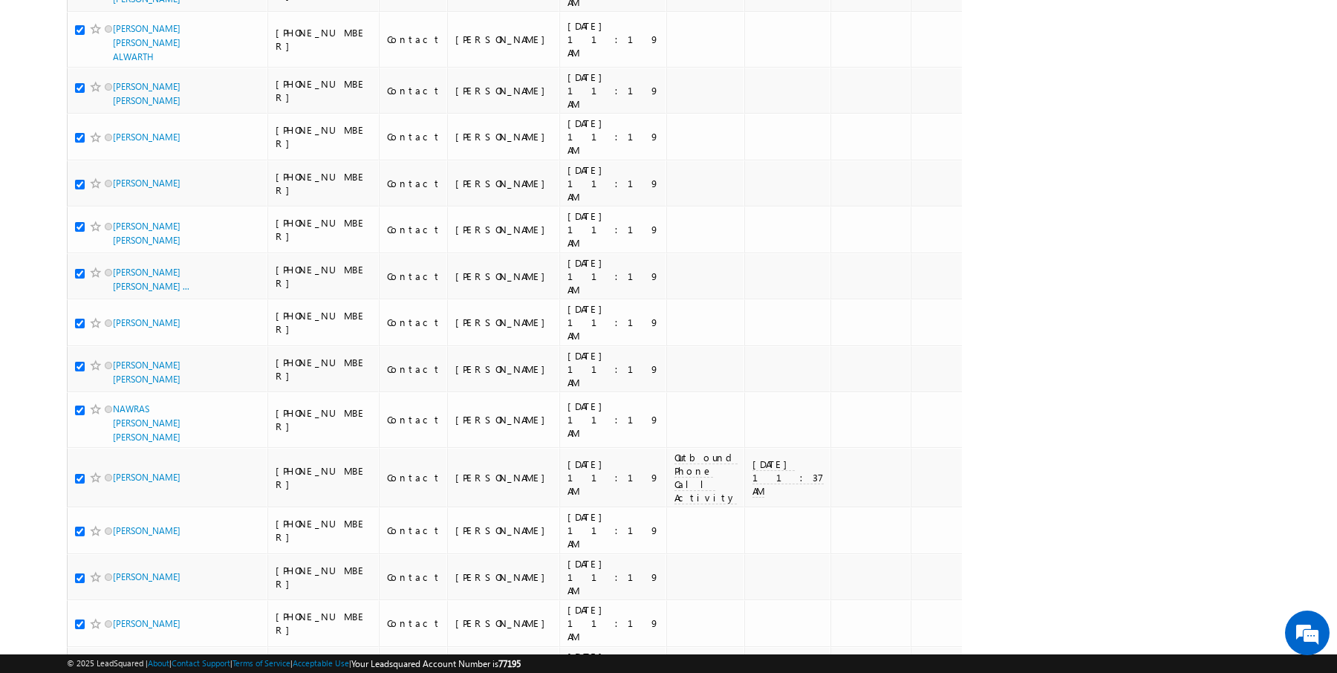
scroll to position [1598, 0]
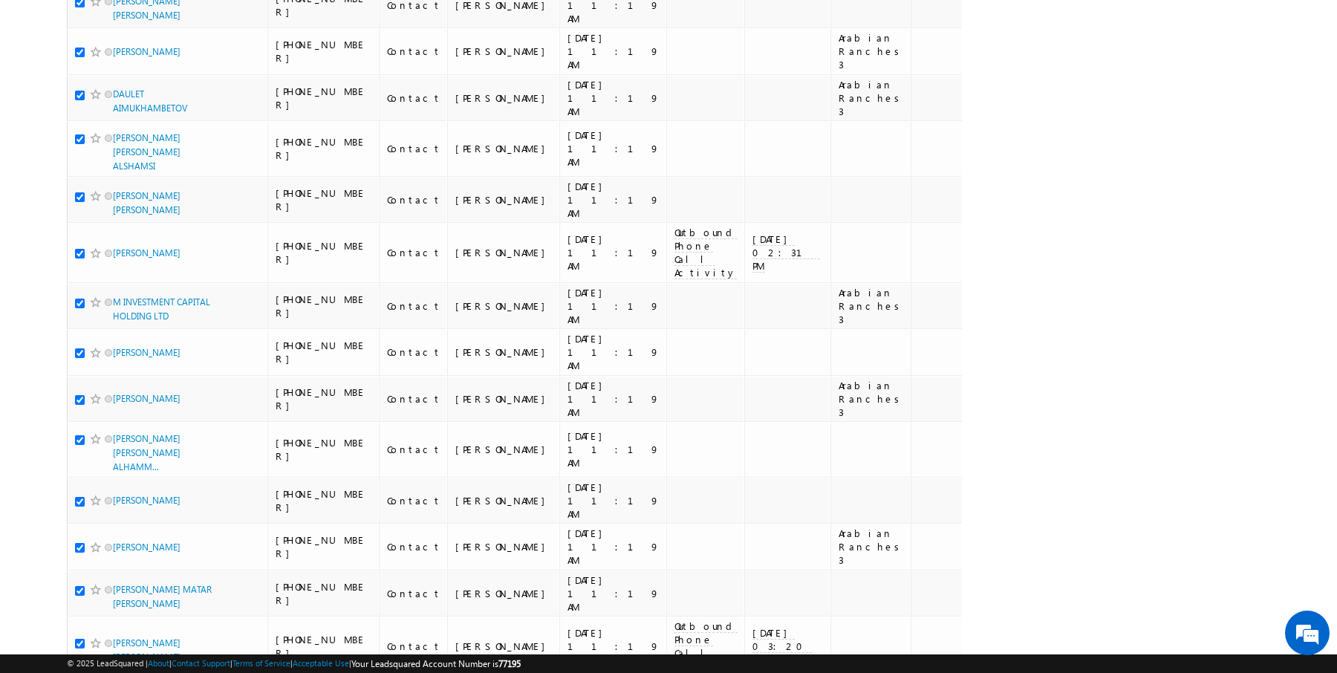
click at [114, 643] on li "100" at bounding box center [118, 646] width 36 height 15
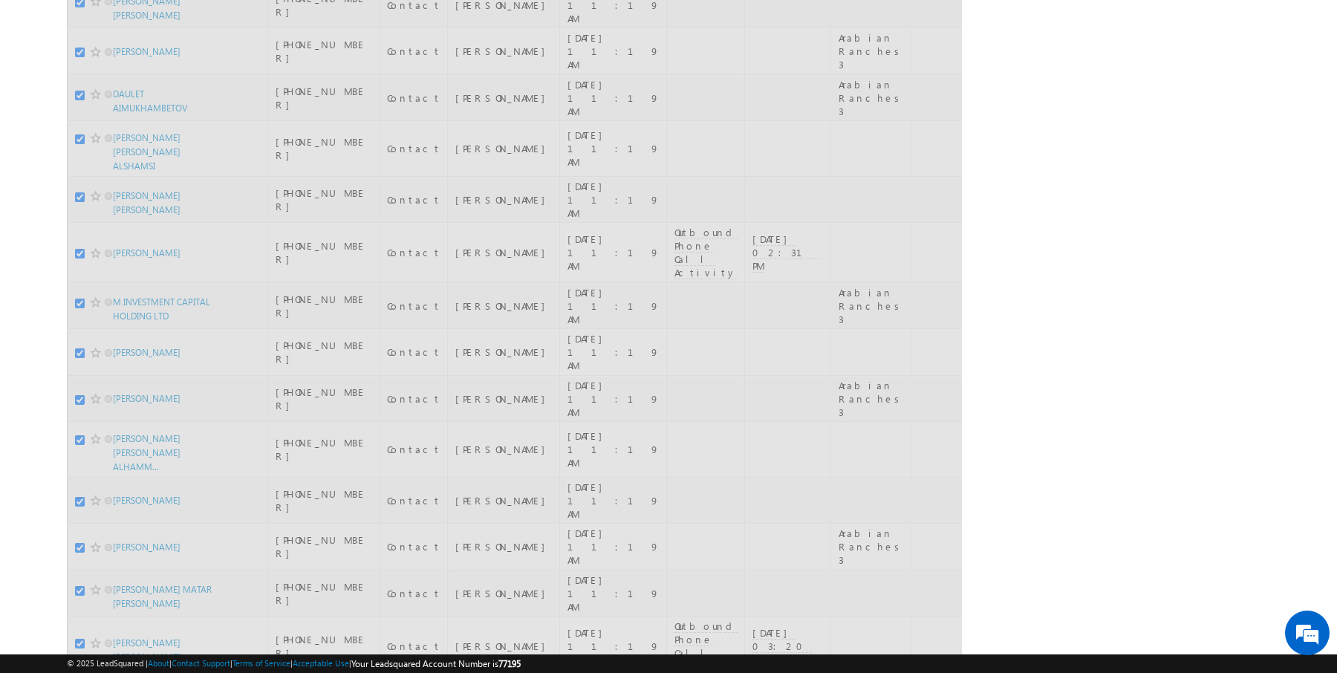
checkbox input "false"
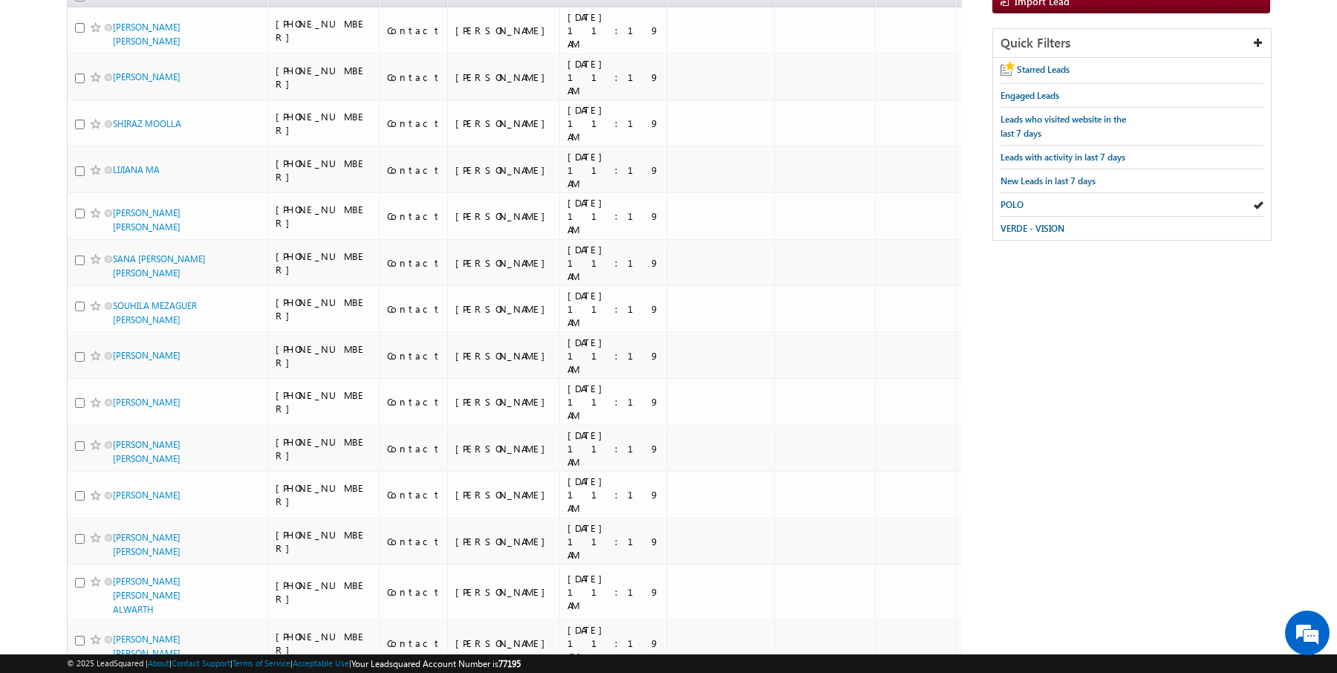
scroll to position [0, 0]
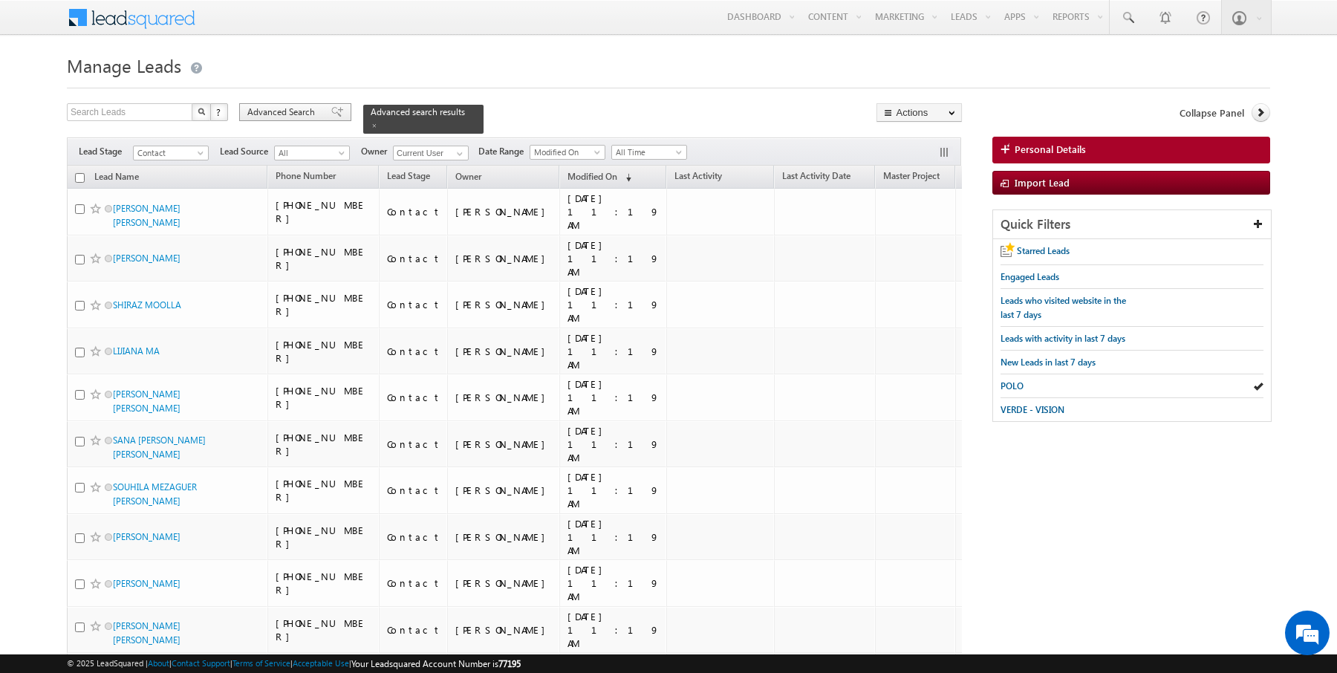
click at [281, 118] on span "Advanced Search" at bounding box center [283, 111] width 72 height 13
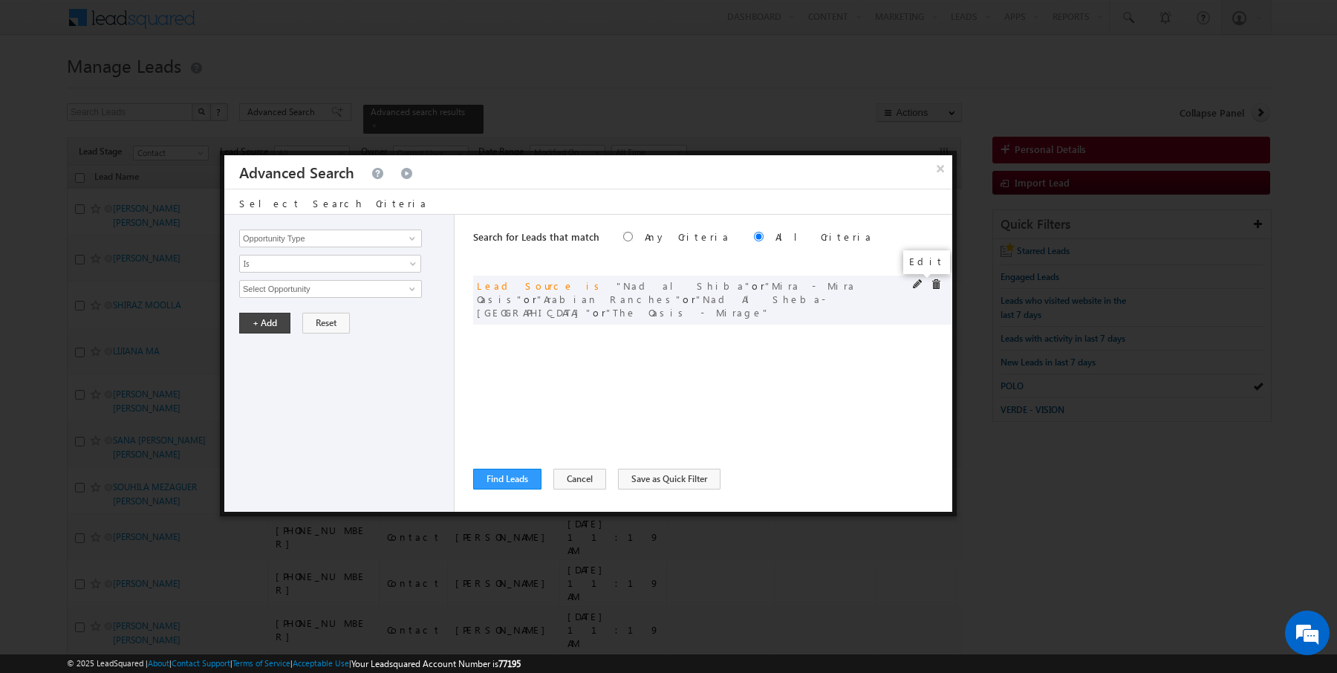
click at [914, 281] on span at bounding box center [918, 284] width 10 height 10
click at [313, 290] on span "5 selected" at bounding box center [324, 289] width 169 height 16
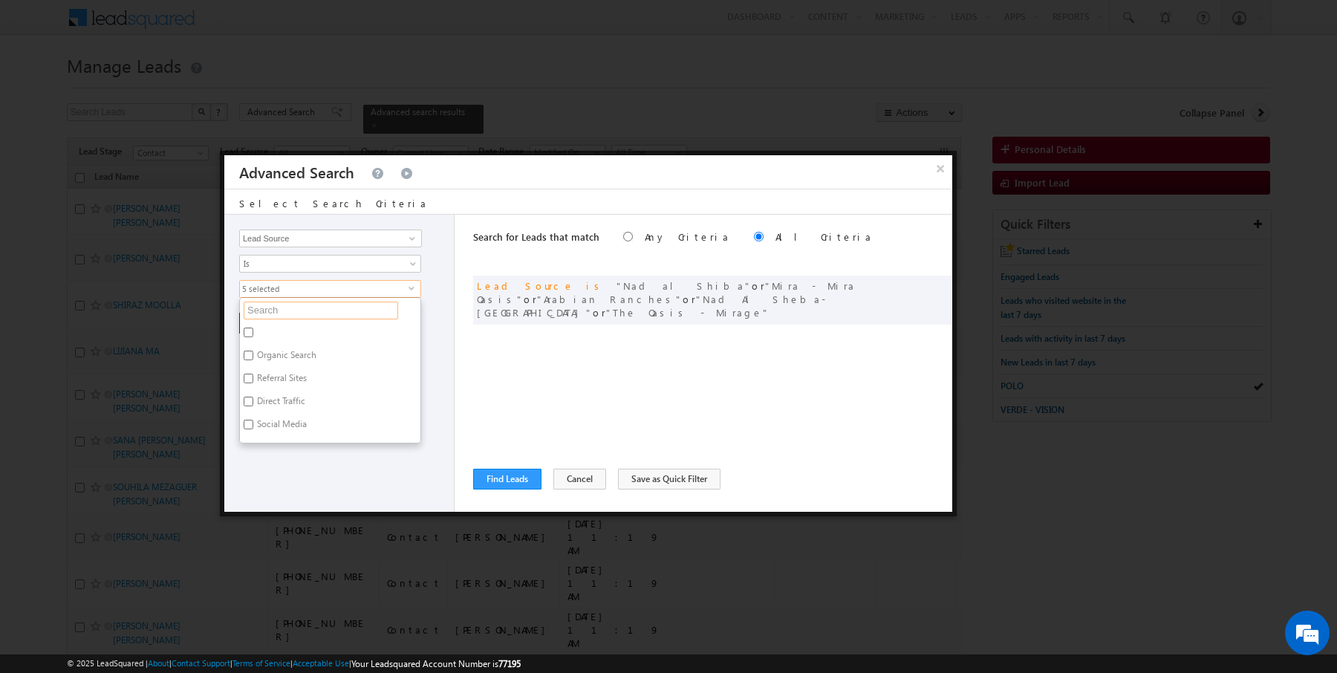
click at [284, 310] on input "text" at bounding box center [321, 311] width 154 height 18
type input "ranche"
click at [274, 333] on label "Arabian Ranches" at bounding box center [288, 334] width 97 height 23
click at [253, 333] on input "Arabian Ranches" at bounding box center [249, 333] width 10 height 10
checkbox input "false"
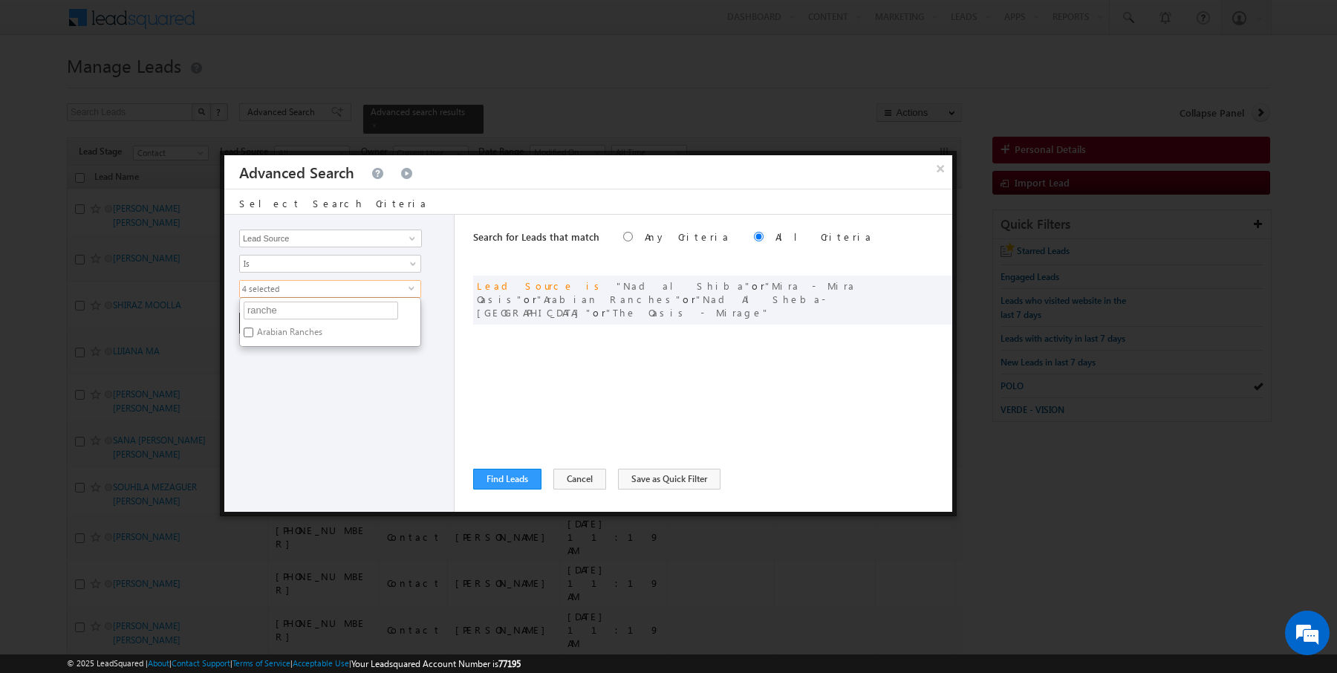
click at [289, 377] on div "Opportunity Type Lead Activity Task Sales Group Prospect Id Address 1 Address 2…" at bounding box center [339, 363] width 230 height 297
click at [263, 322] on button "+ Add" at bounding box center [264, 323] width 51 height 21
click at [510, 478] on button "Find Leads" at bounding box center [507, 479] width 68 height 21
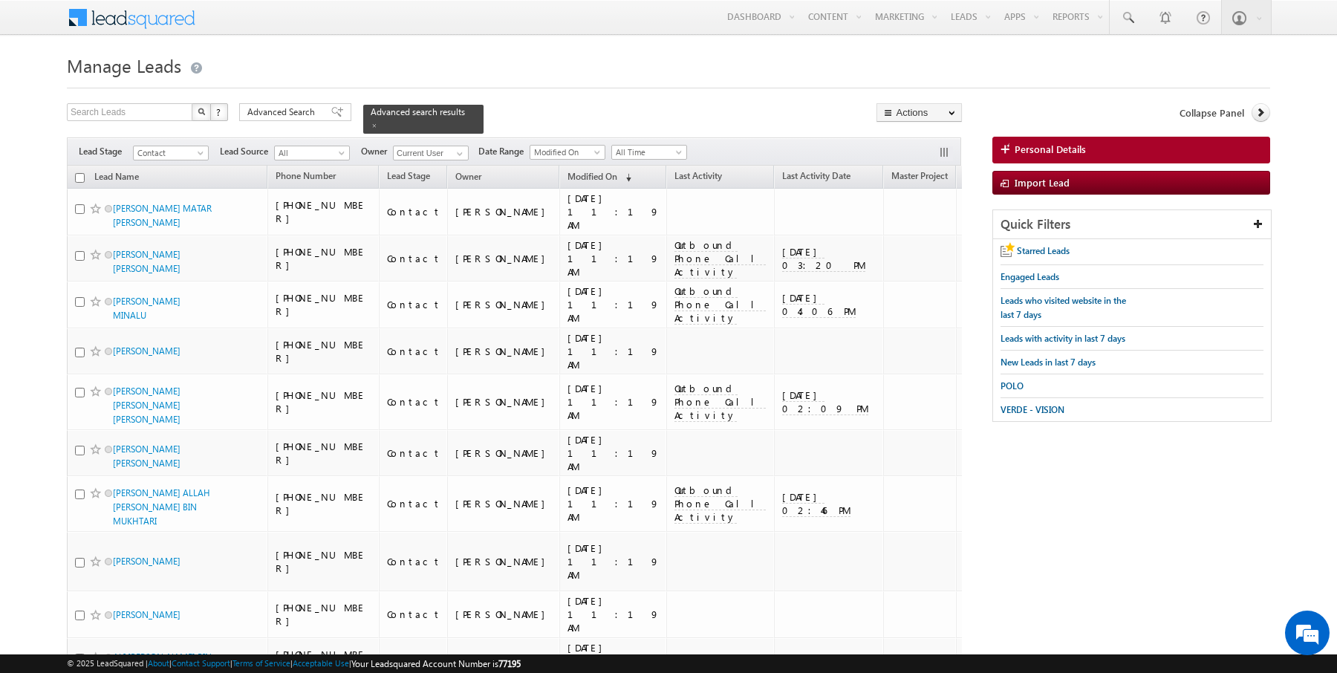
click at [79, 175] on input "checkbox" at bounding box center [80, 178] width 10 height 10
checkbox input "true"
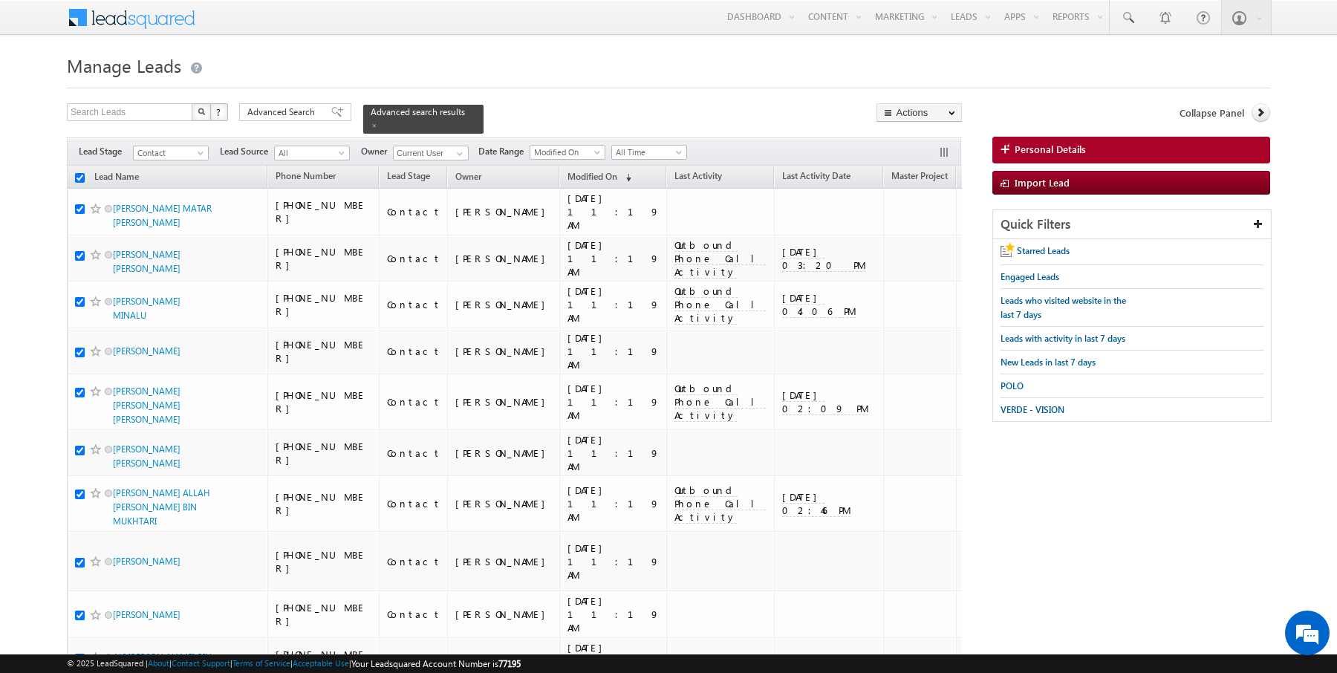
checkbox input "true"
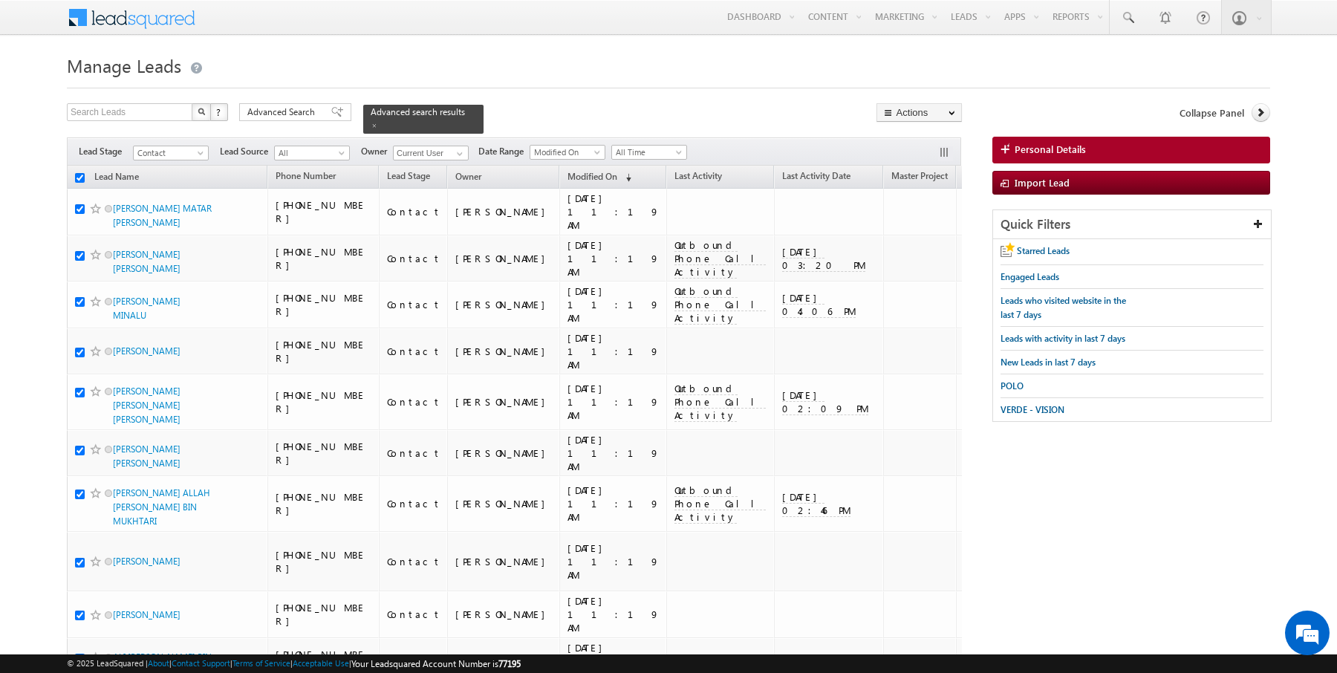
checkbox input "true"
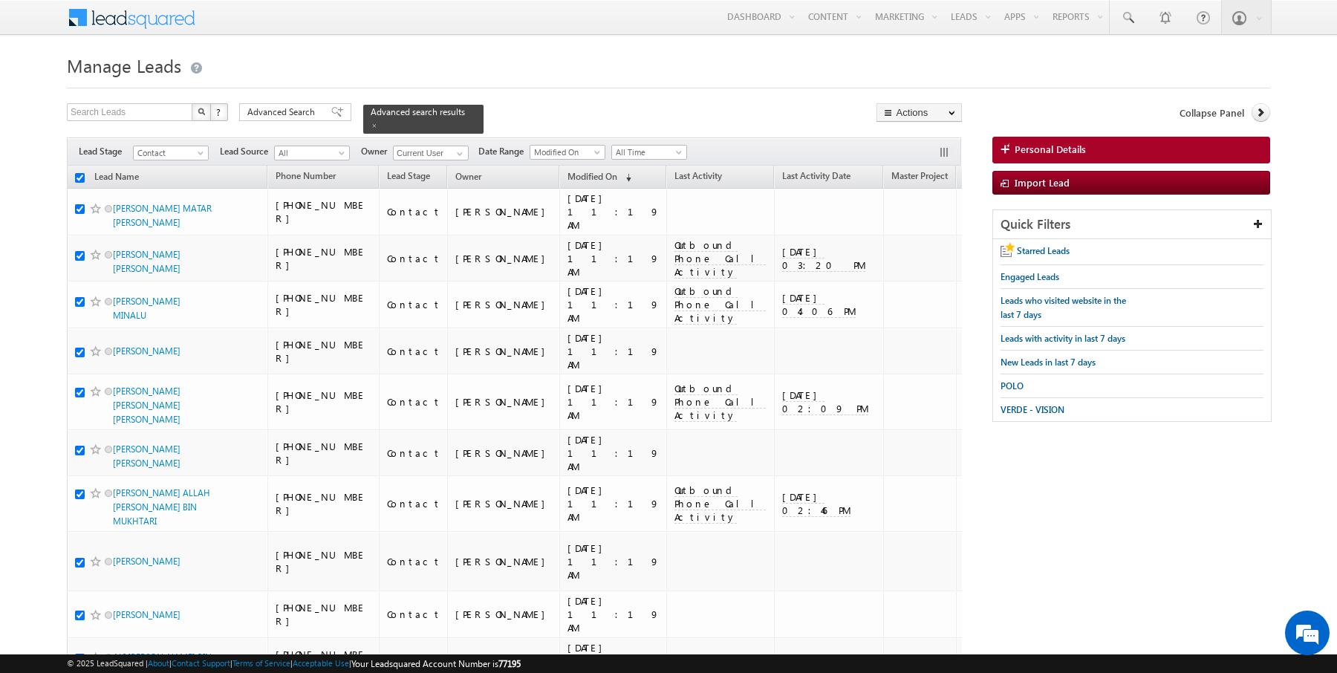
checkbox input "true"
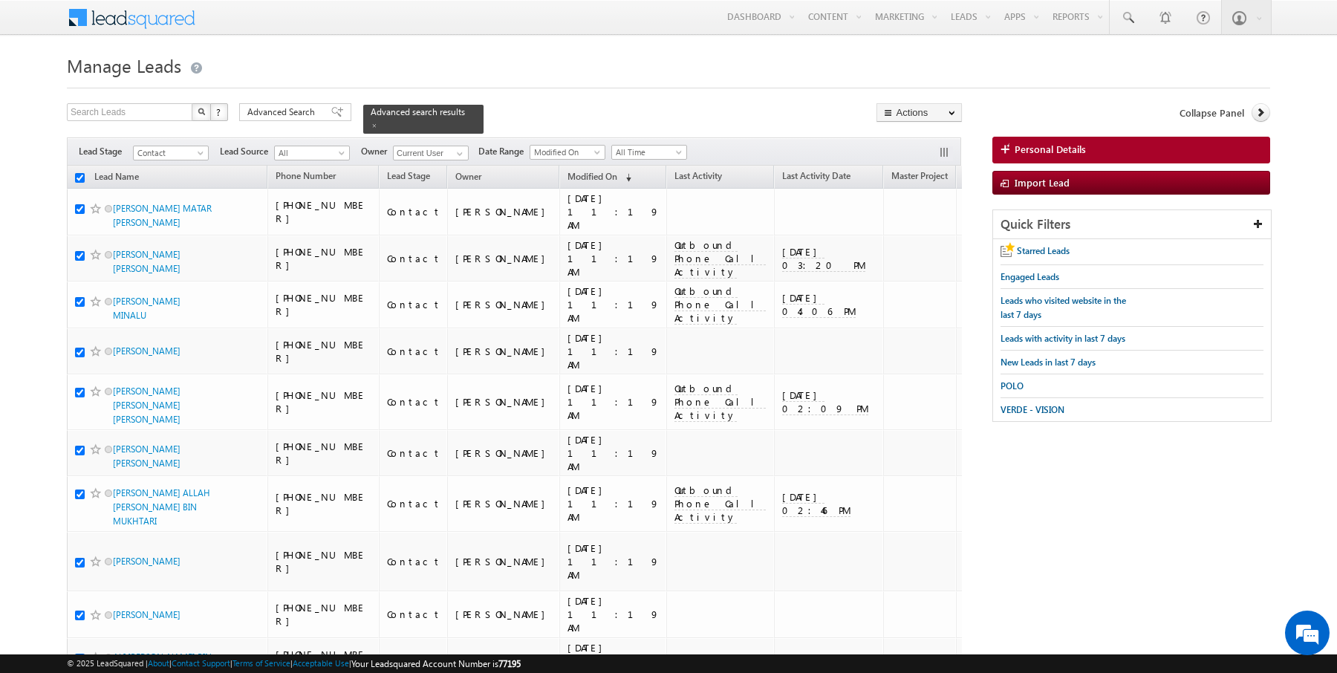
checkbox input "true"
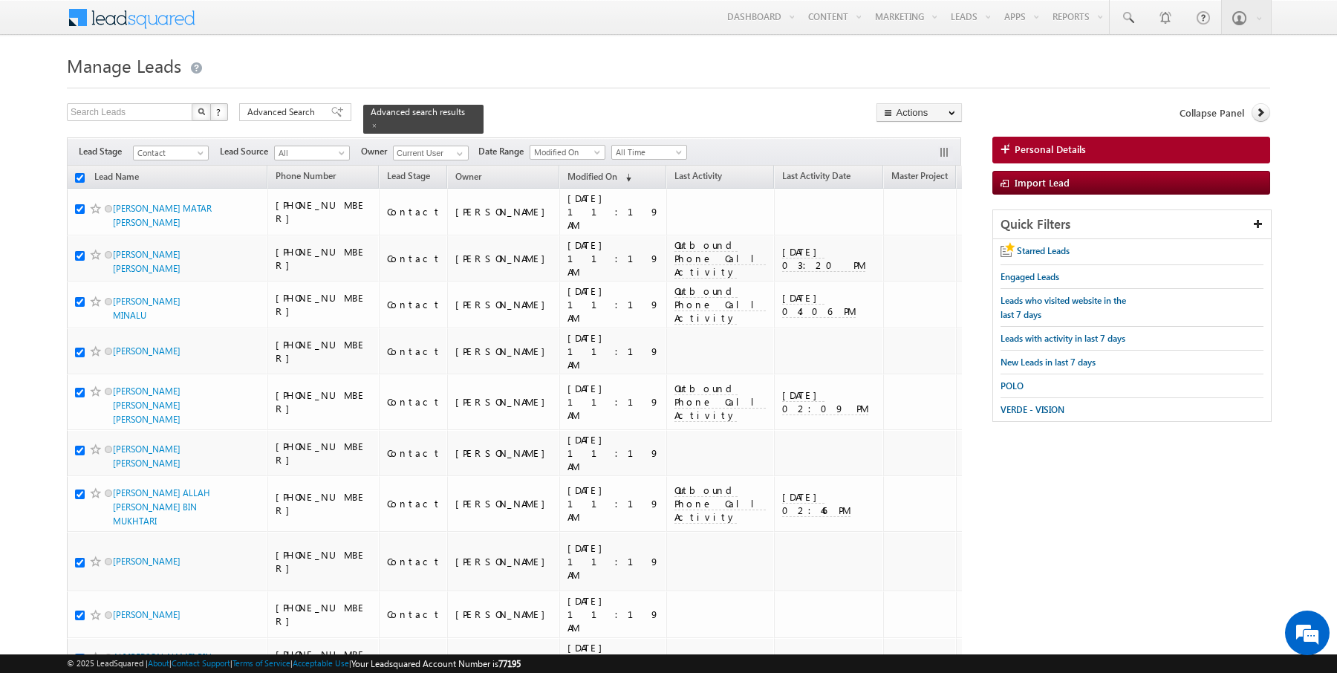
checkbox input "true"
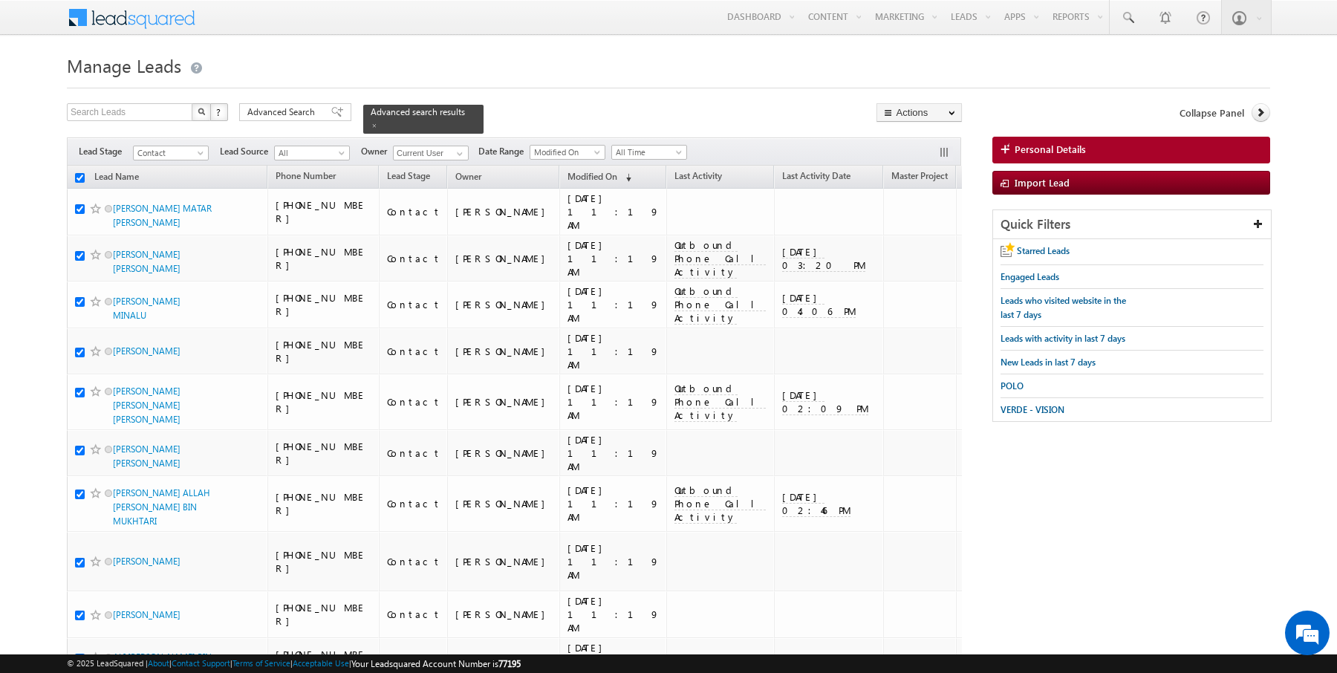
checkbox input "true"
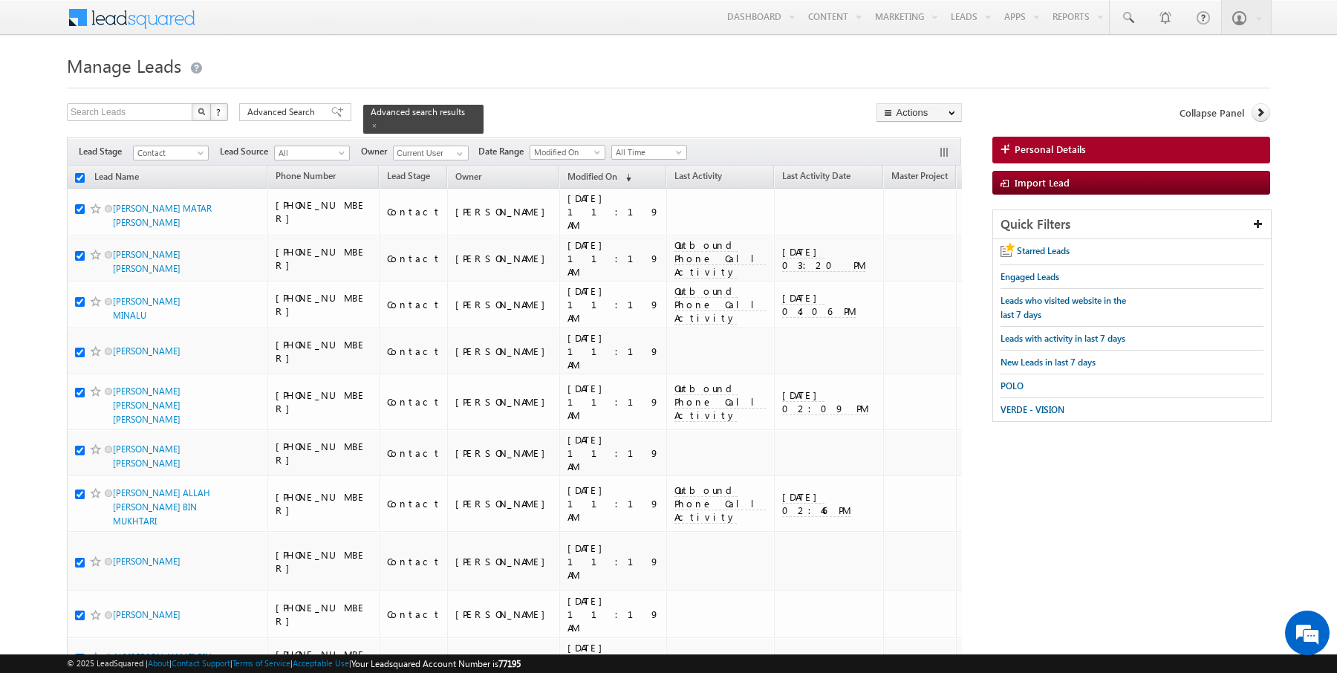
checkbox input "true"
click at [925, 245] on link "Change Owner" at bounding box center [919, 241] width 84 height 18
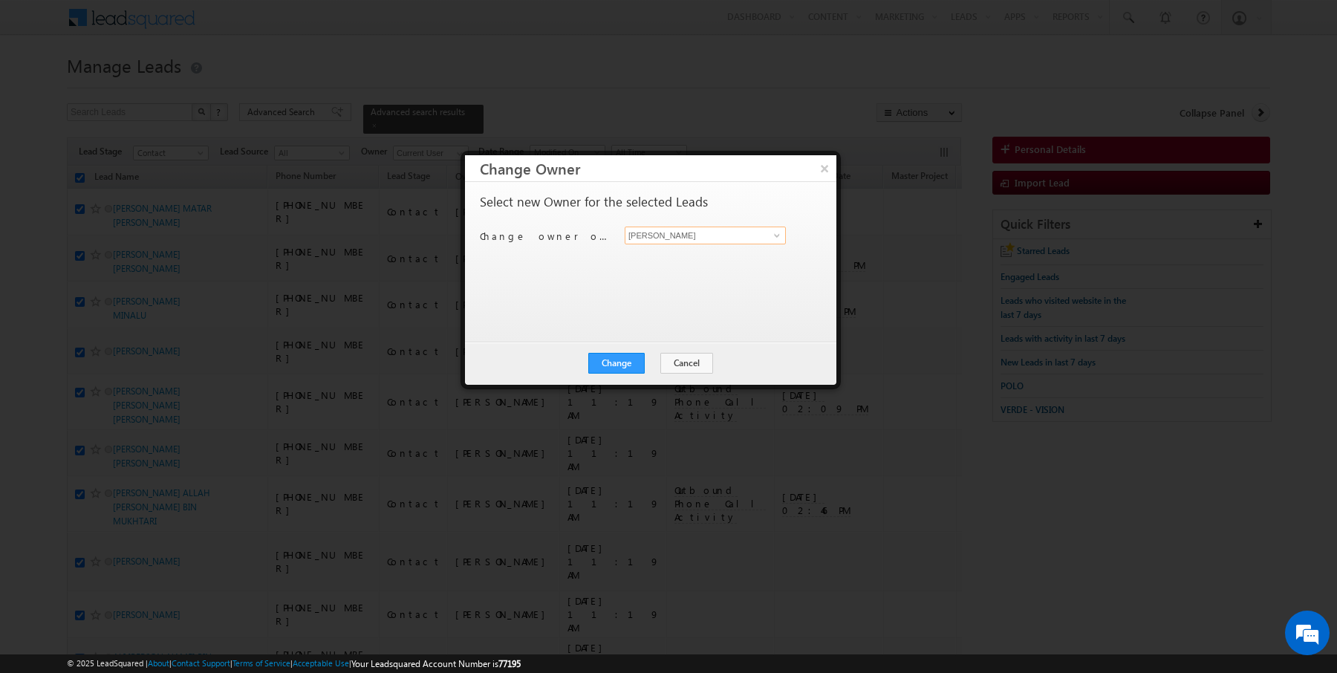
click at [660, 230] on input "Rajender Rautela" at bounding box center [705, 236] width 161 height 18
click button "×" at bounding box center [825, 168] width 24 height 26
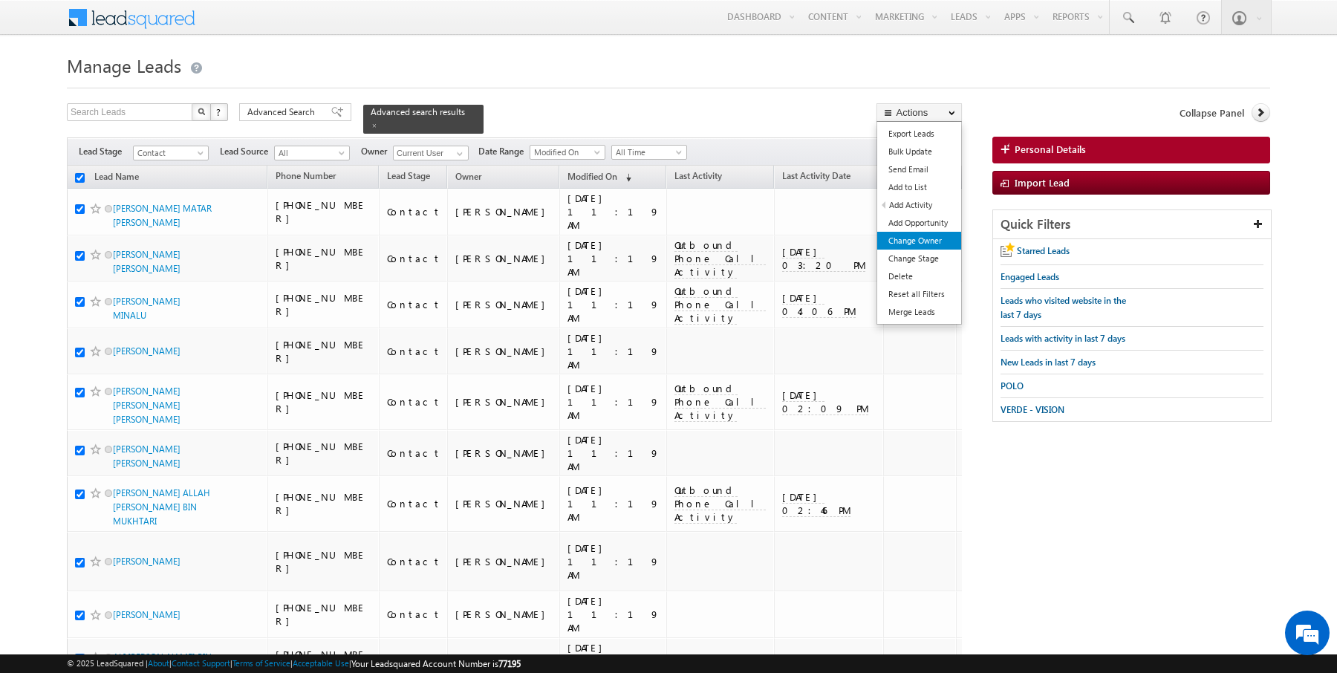
click at [916, 244] on link "Change Owner" at bounding box center [919, 241] width 84 height 18
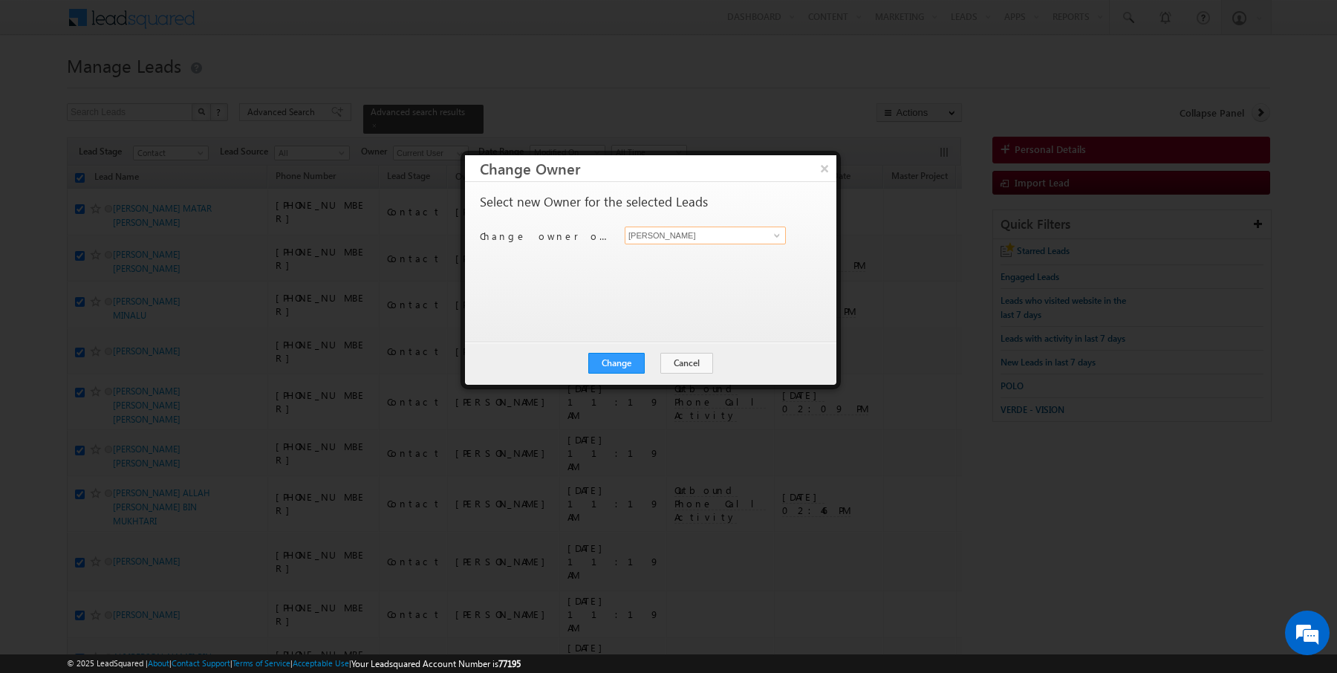
click at [663, 232] on input "Rajender Rautela" at bounding box center [705, 236] width 161 height 18
click at [621, 346] on div "Change Cancel Close" at bounding box center [650, 363] width 371 height 43
click at [631, 359] on button "Change" at bounding box center [616, 363] width 56 height 21
click at [648, 362] on button "Close" at bounding box center [653, 363] width 48 height 21
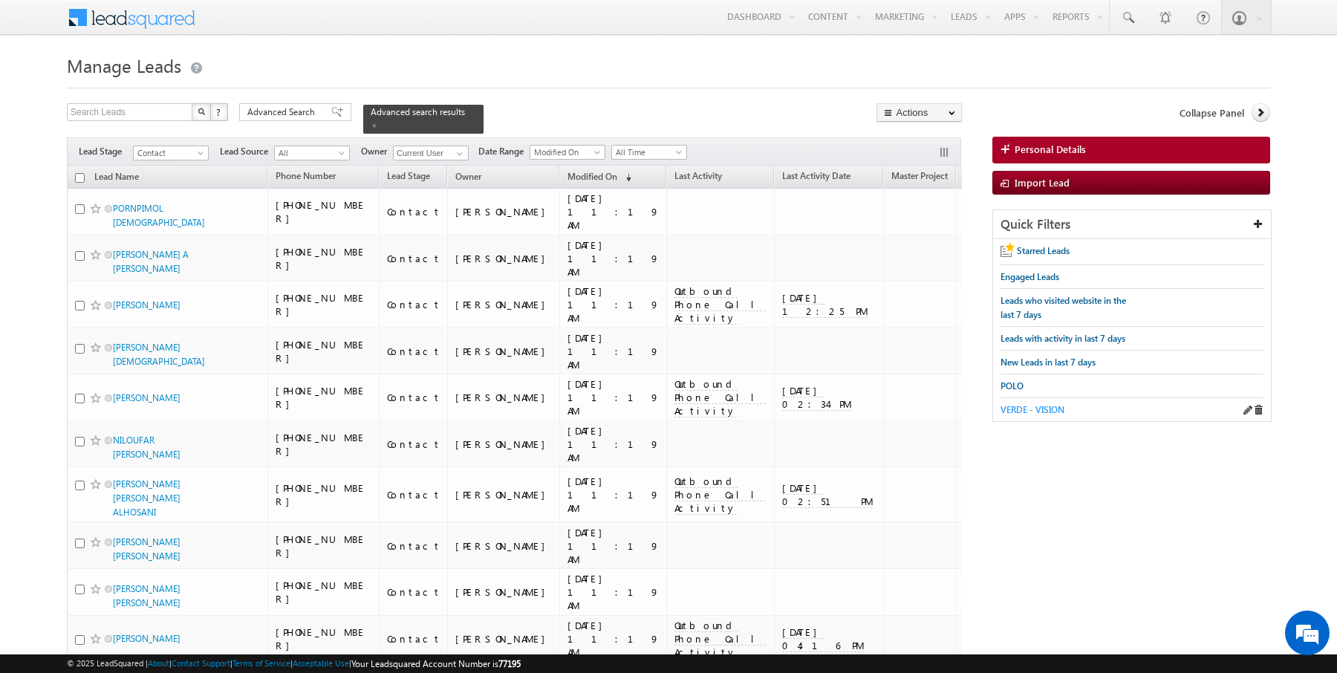
click at [1047, 407] on span "VERDE - VISION" at bounding box center [1032, 409] width 64 height 11
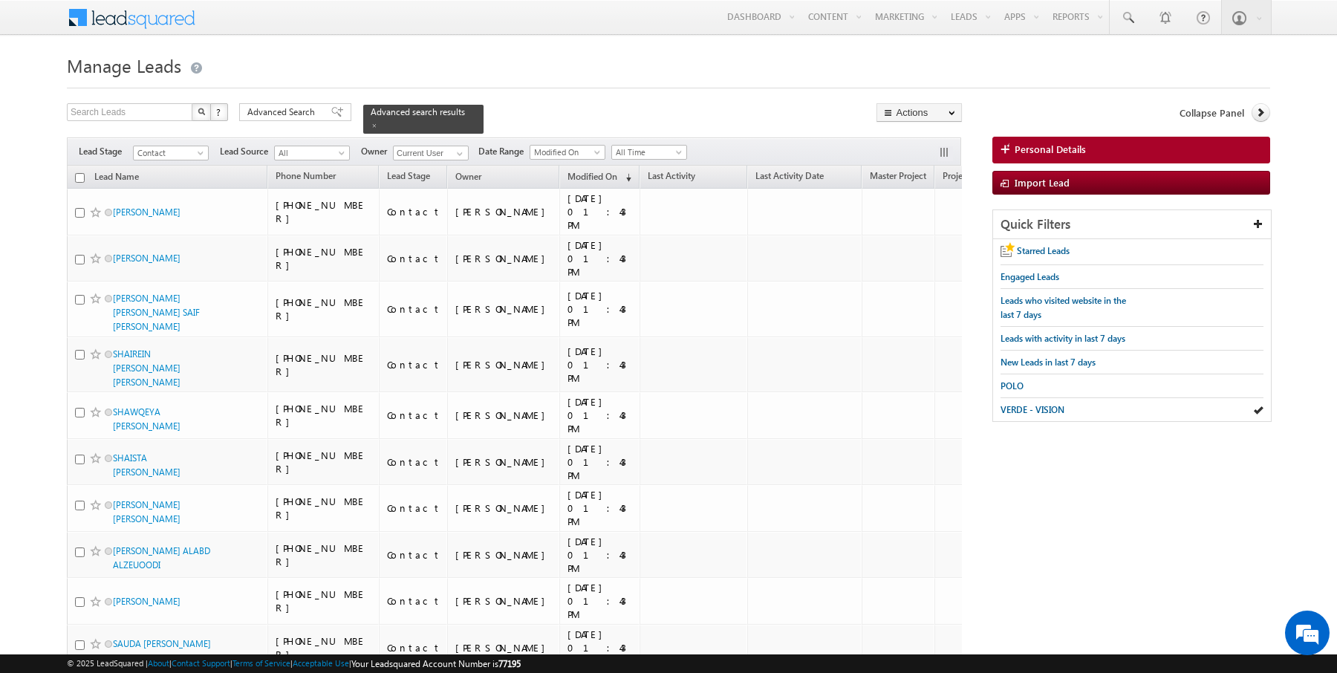
click at [79, 175] on input "checkbox" at bounding box center [80, 178] width 10 height 10
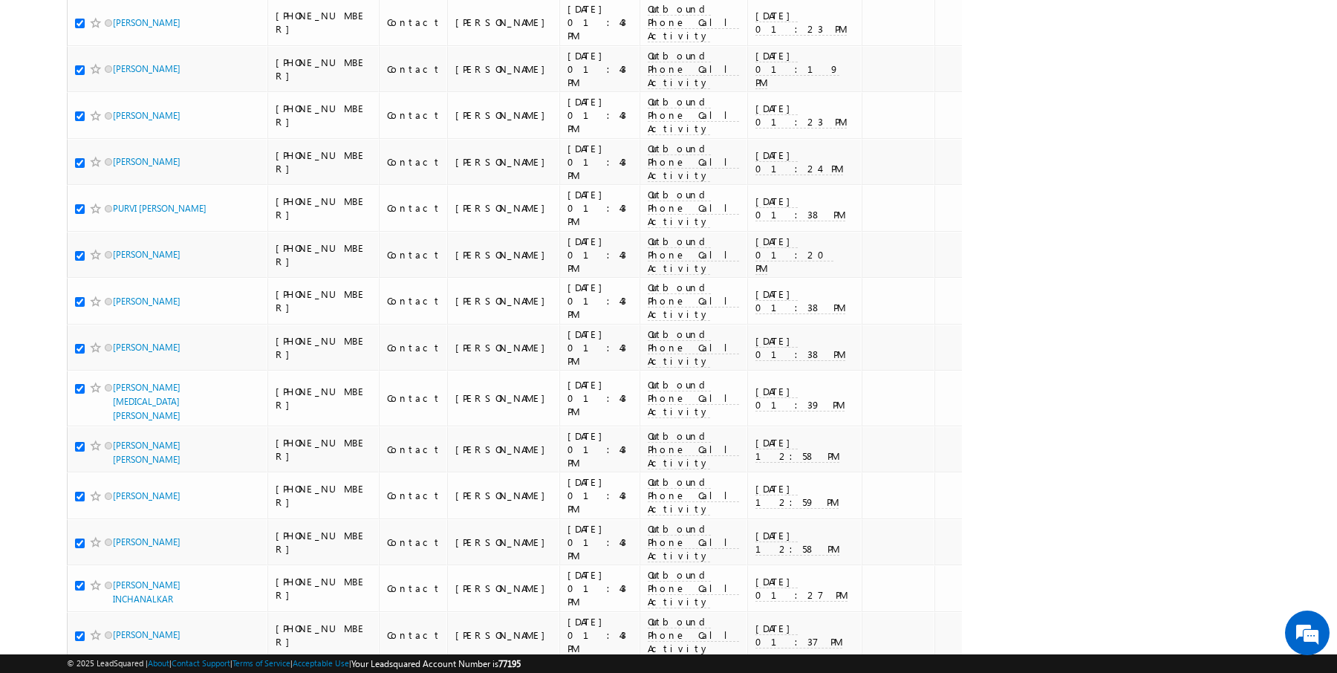
scroll to position [4074, 0]
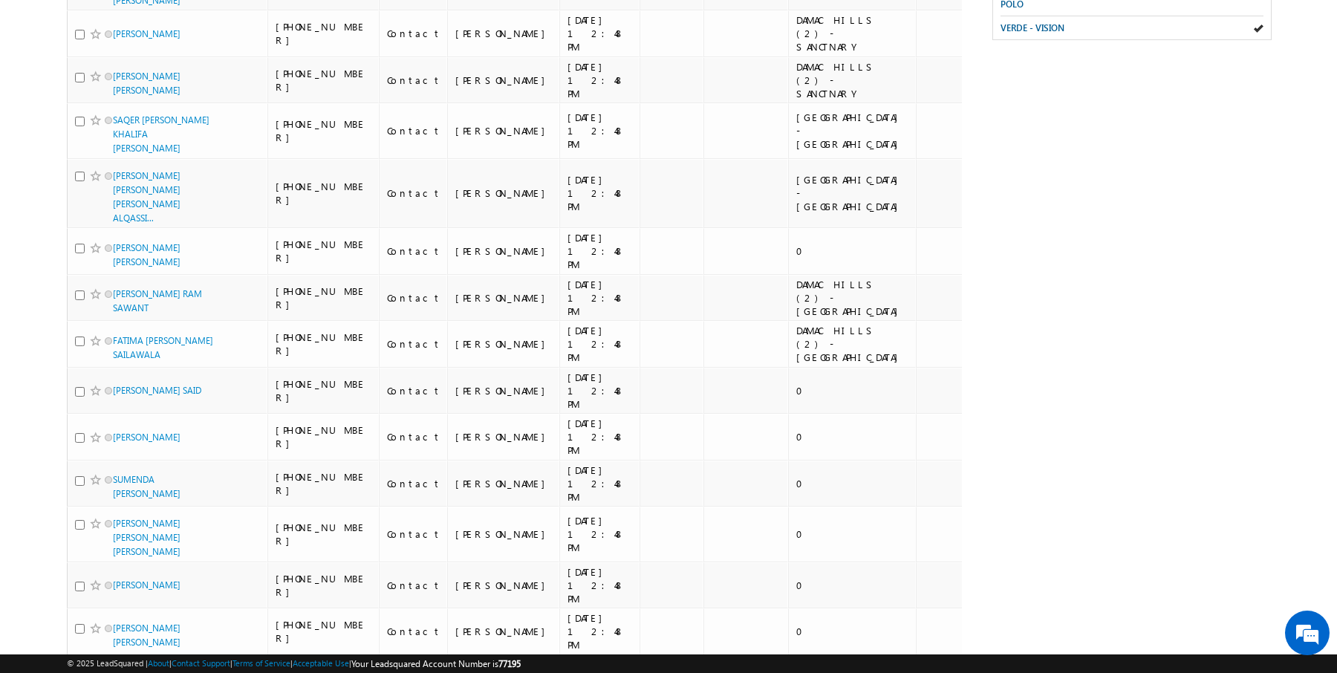
scroll to position [0, 0]
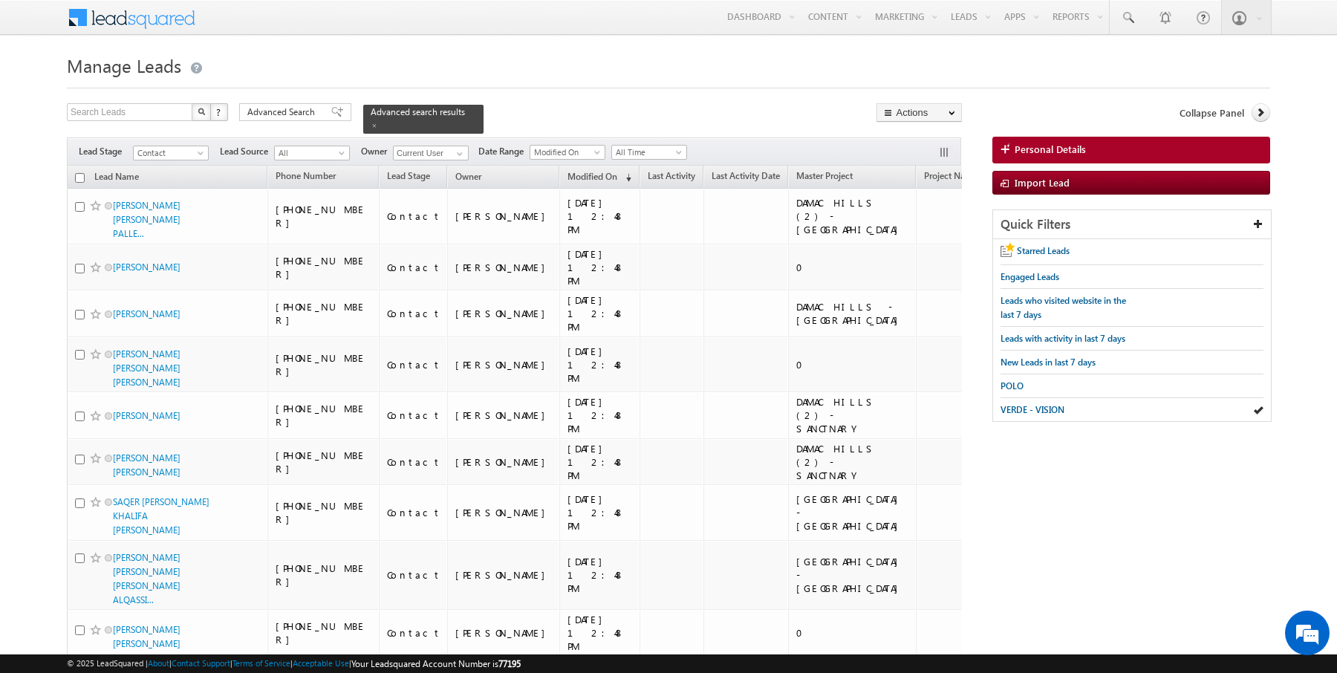
click at [77, 176] on input "checkbox" at bounding box center [80, 178] width 10 height 10
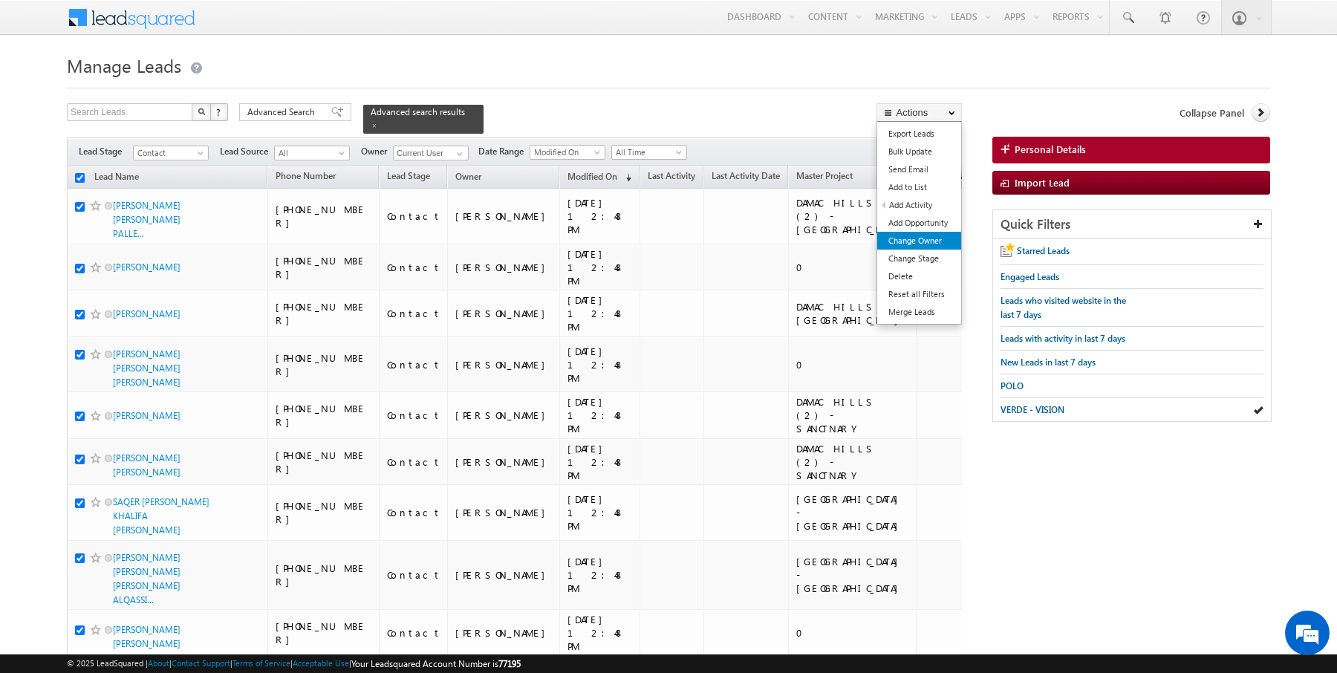
click at [913, 242] on link "Change Owner" at bounding box center [919, 241] width 84 height 18
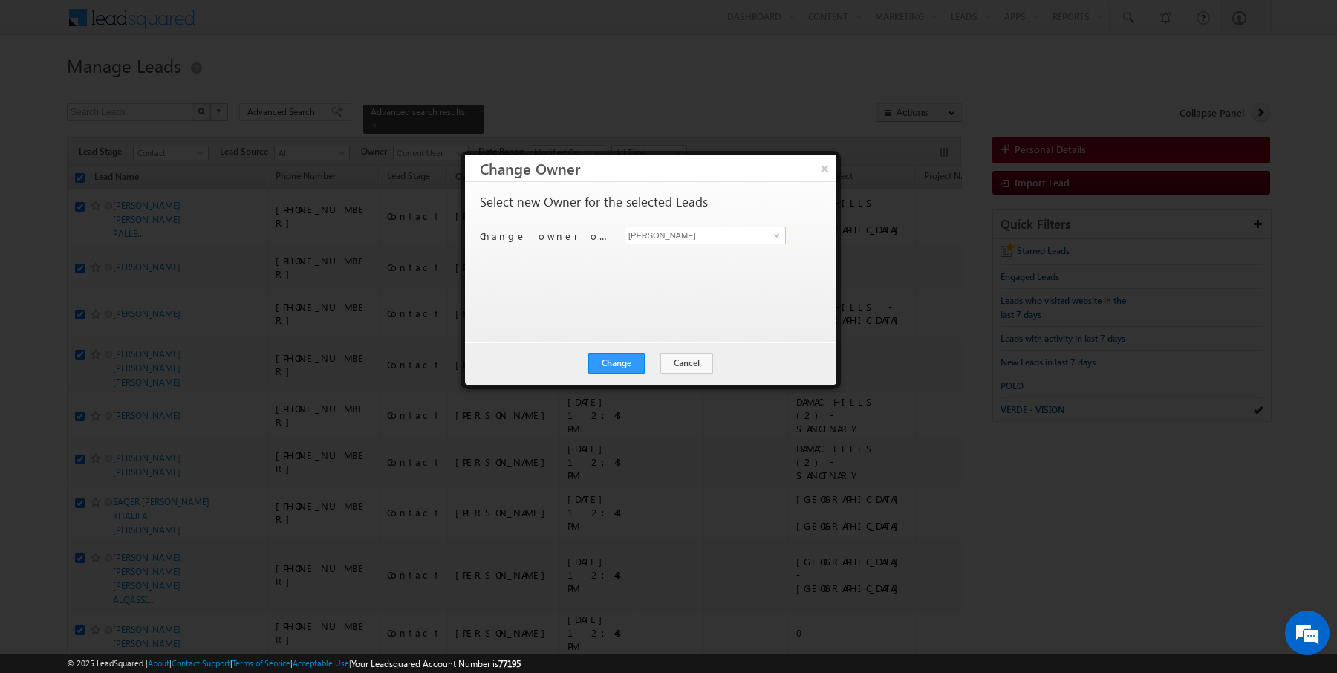
click at [707, 232] on input "Rajender Rautela" at bounding box center [705, 236] width 161 height 18
click at [634, 361] on button "Change" at bounding box center [616, 363] width 56 height 21
click at [647, 362] on button "Close" at bounding box center [653, 363] width 48 height 21
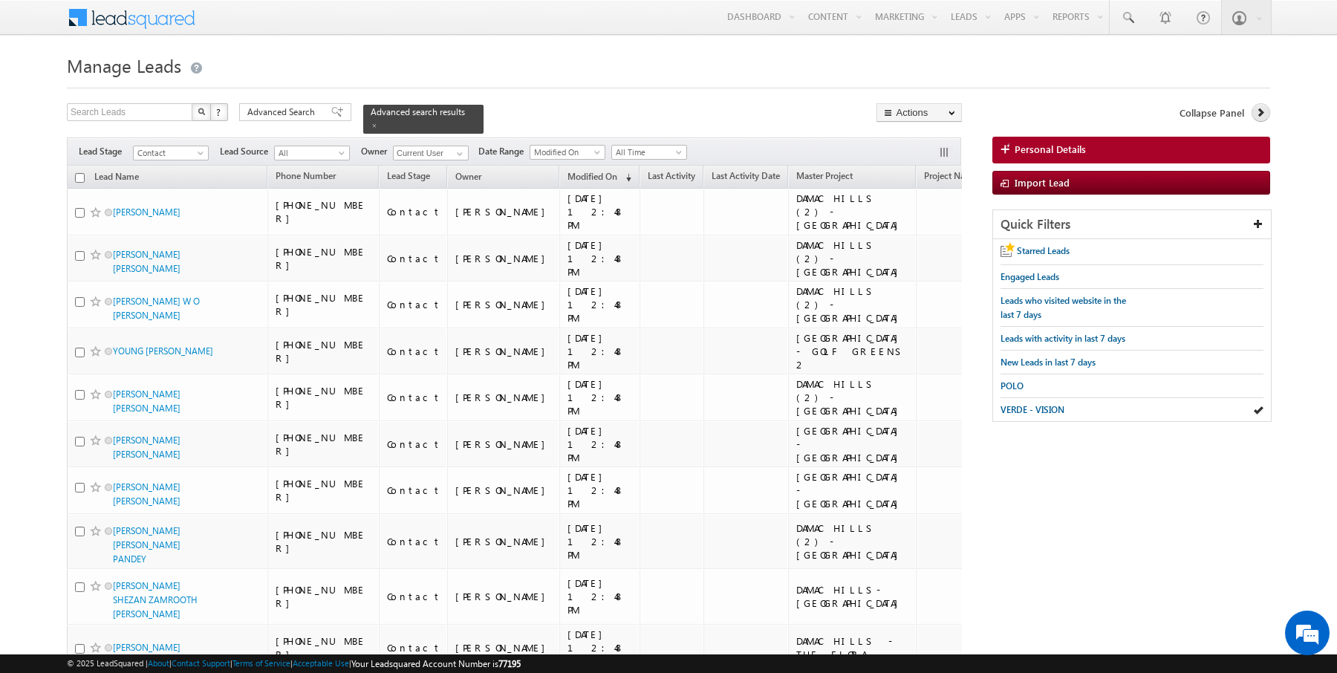
click at [1260, 114] on icon at bounding box center [1260, 112] width 10 height 10
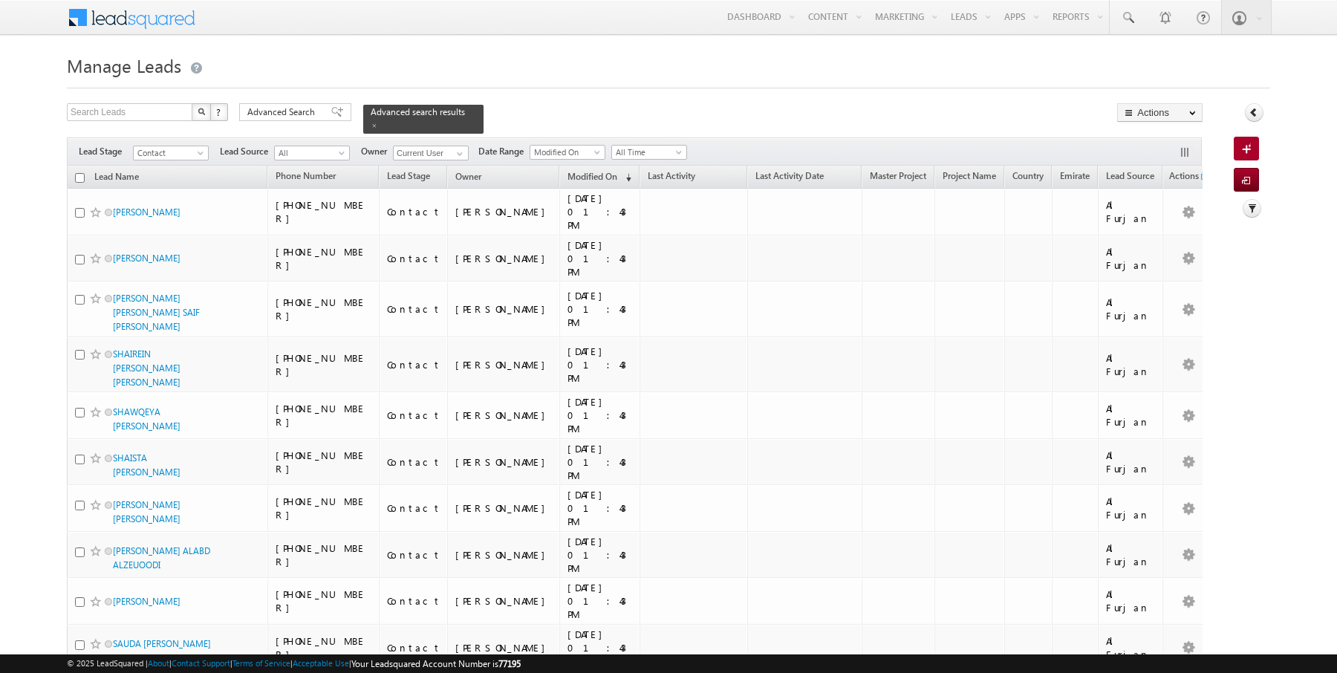
click at [81, 175] on input "checkbox" at bounding box center [80, 178] width 10 height 10
checkbox input "true"
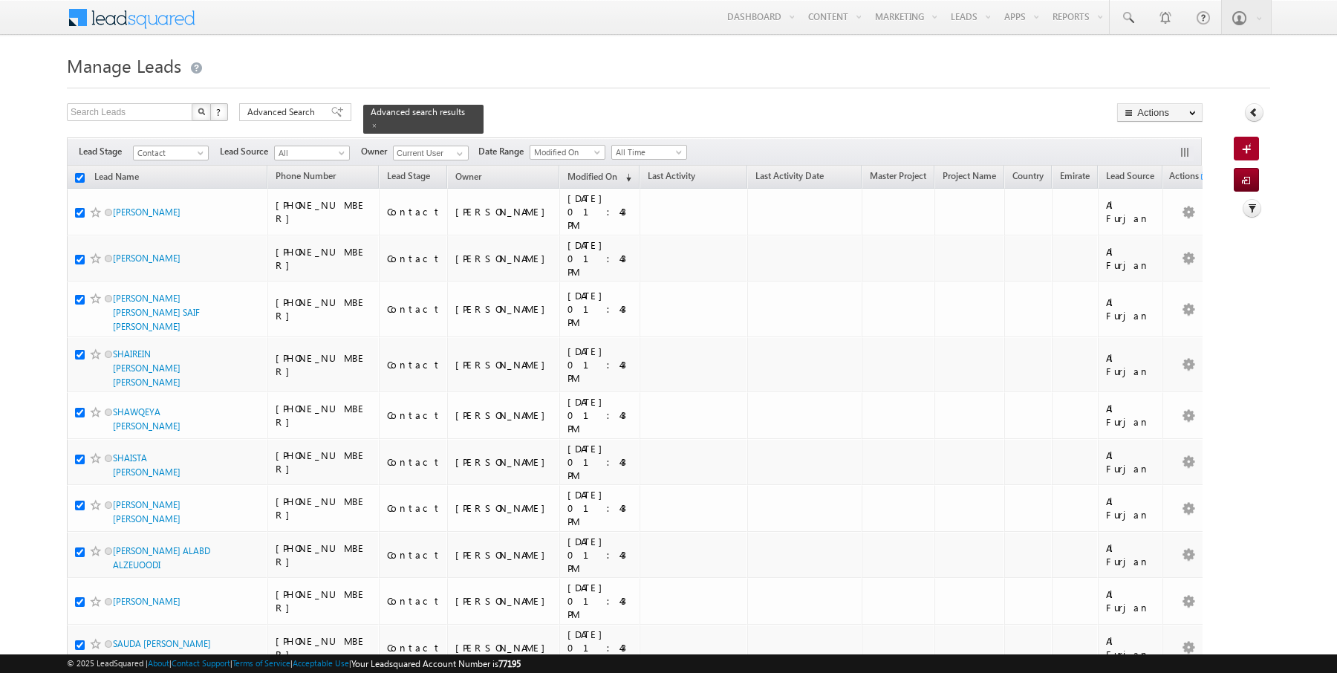
checkbox input "true"
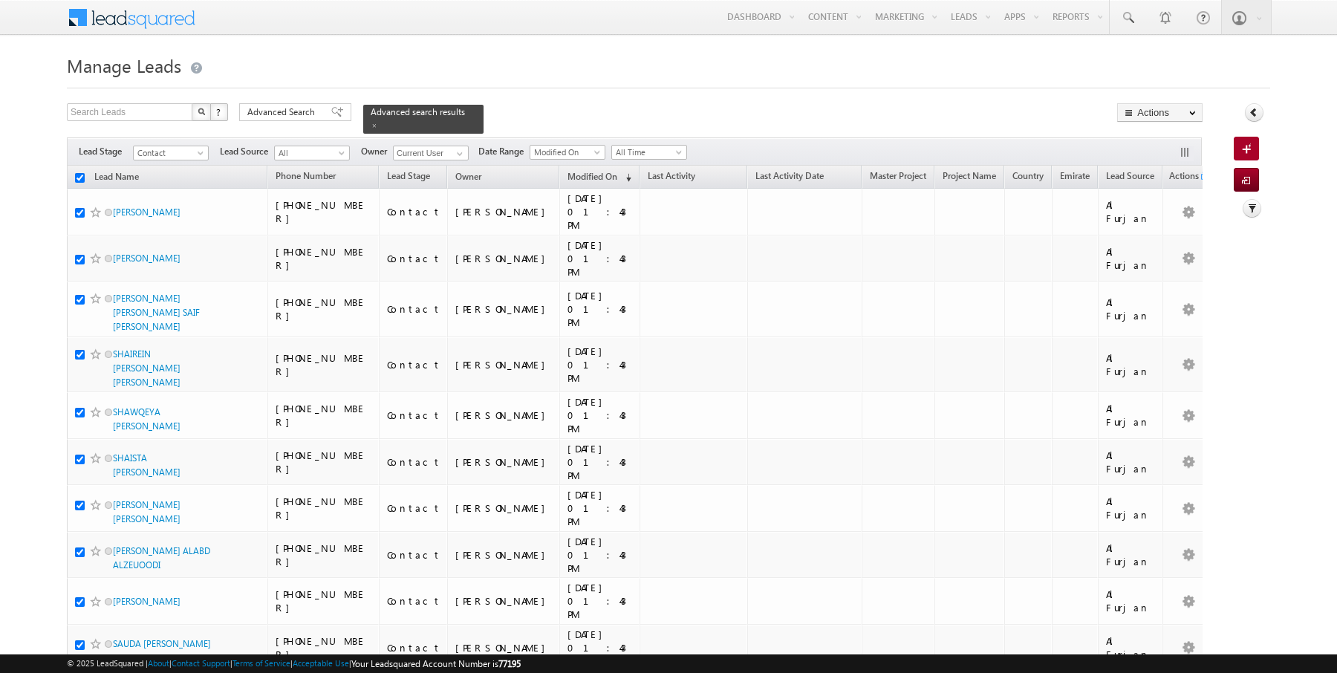
checkbox input "true"
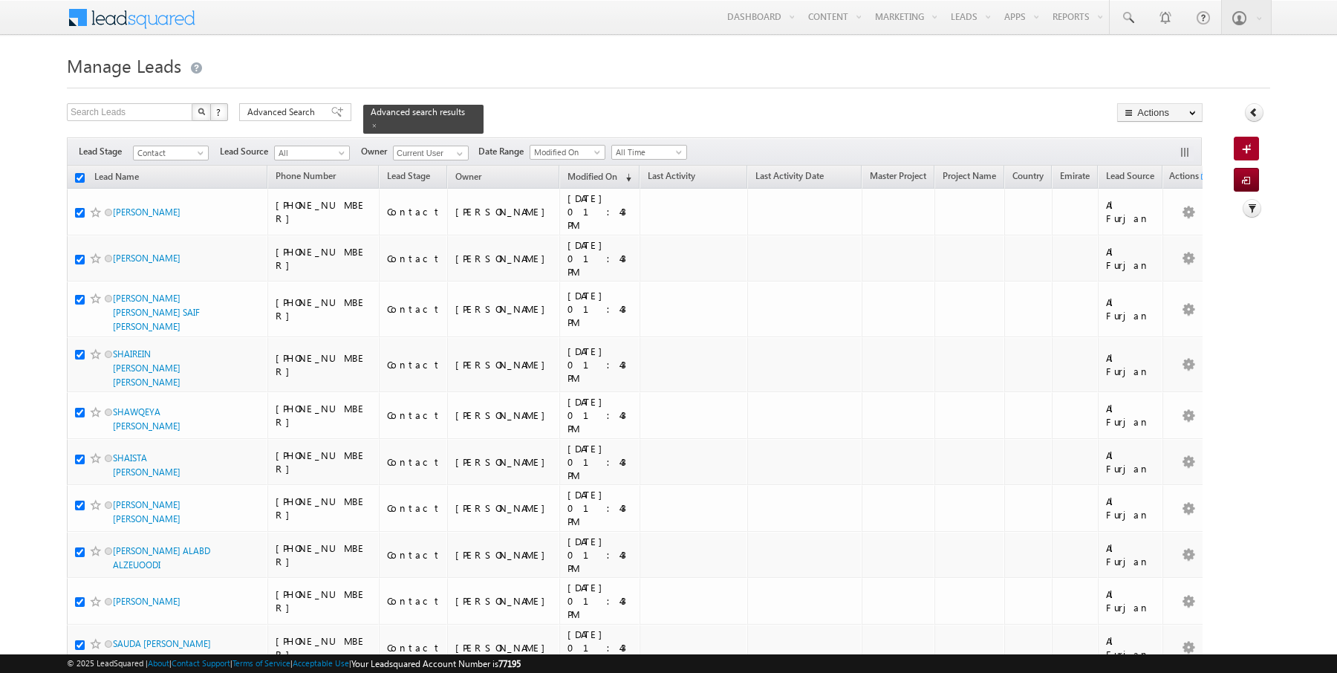
checkbox input "true"
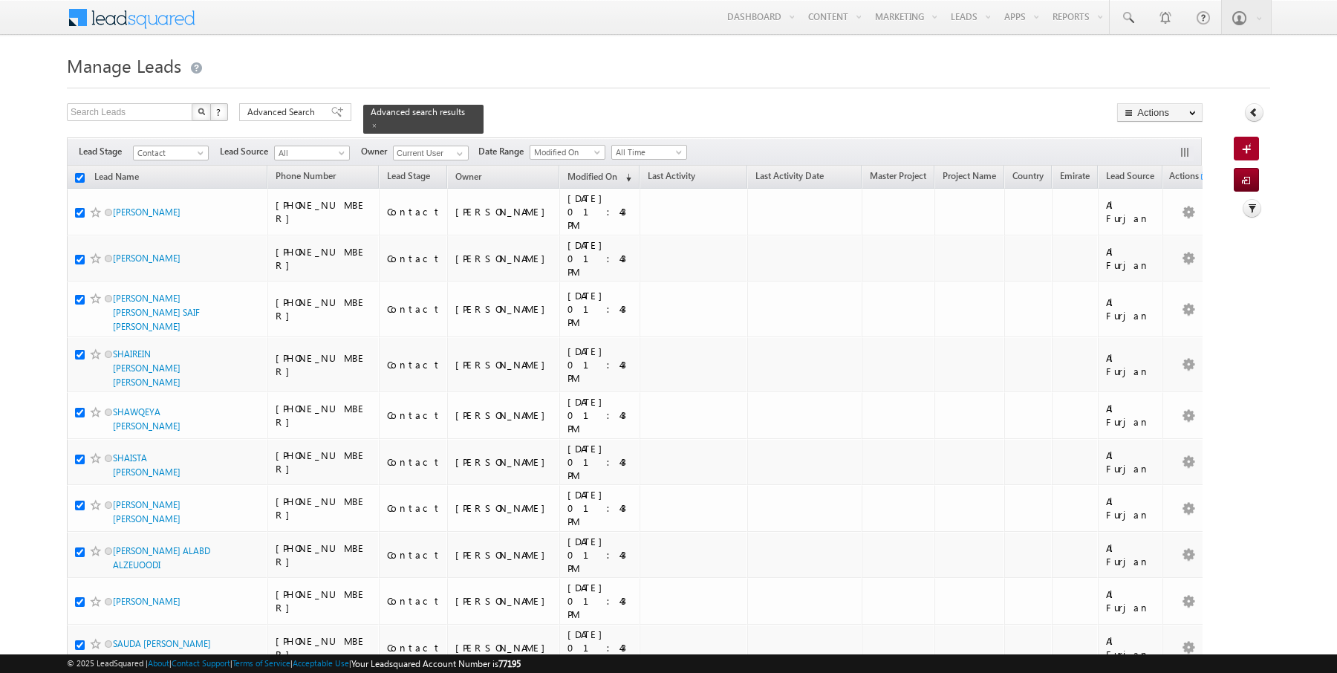
checkbox input "true"
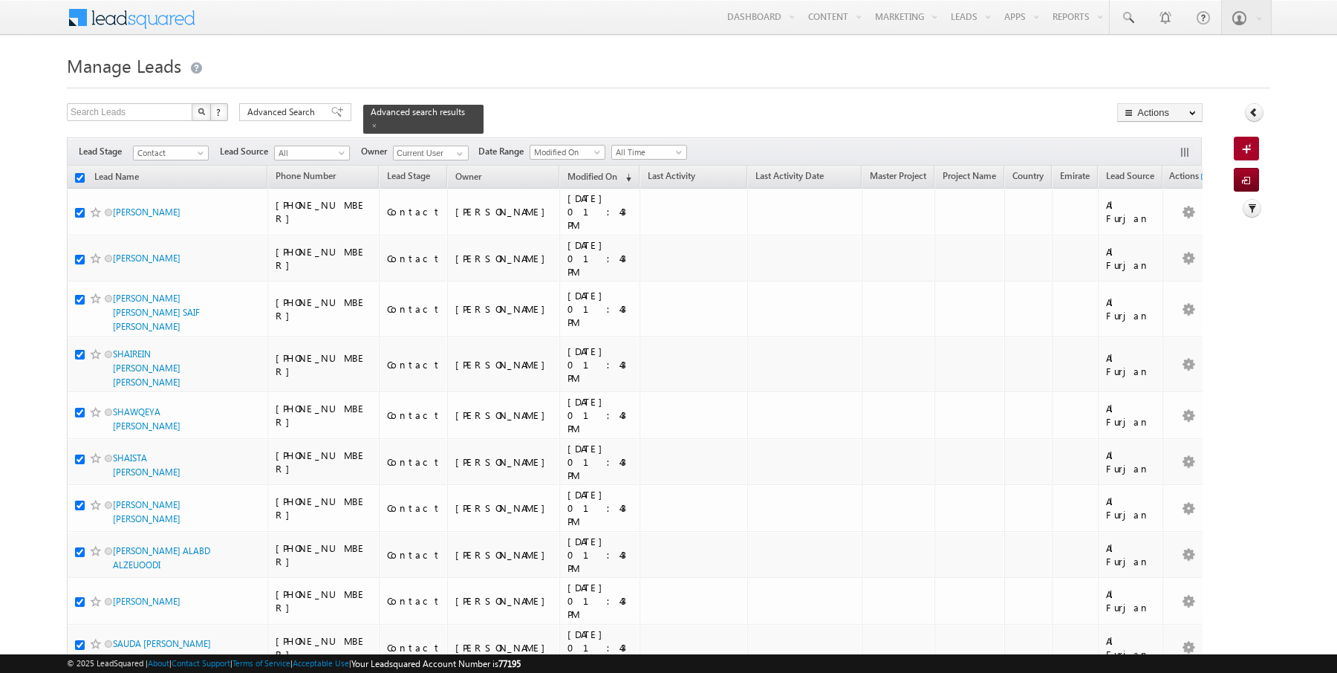
checkbox input "true"
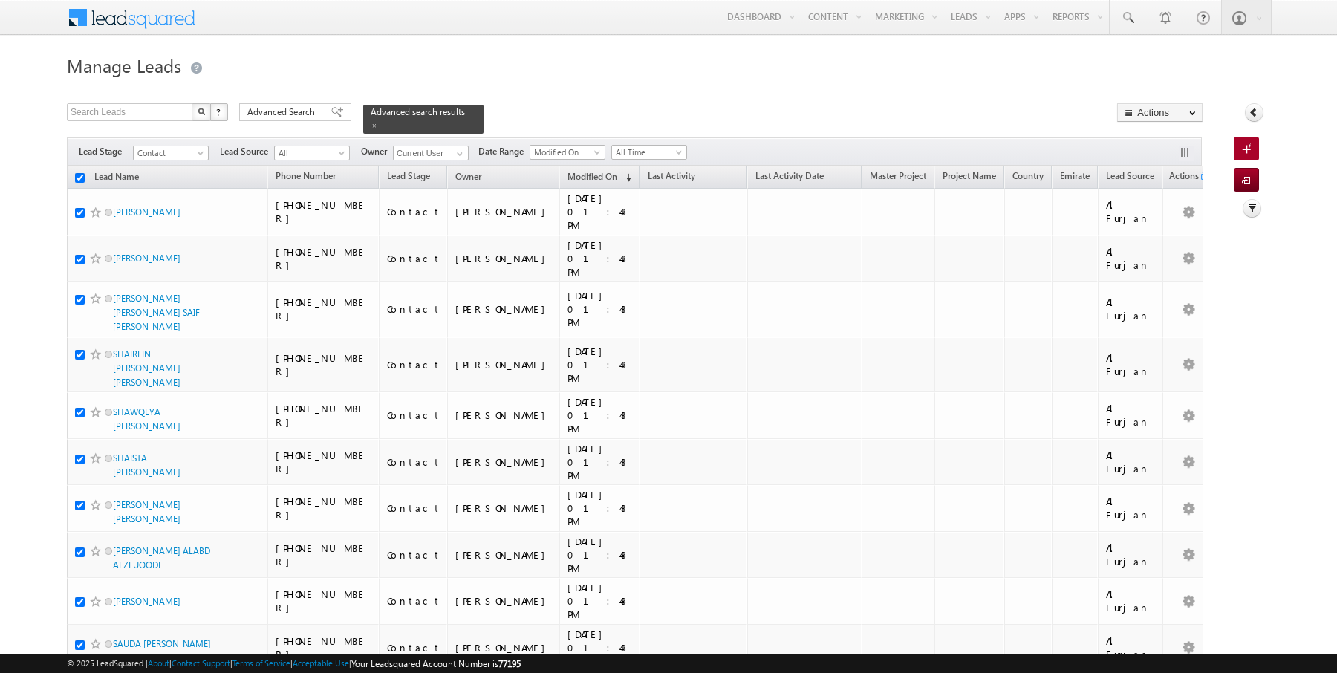
checkbox input "true"
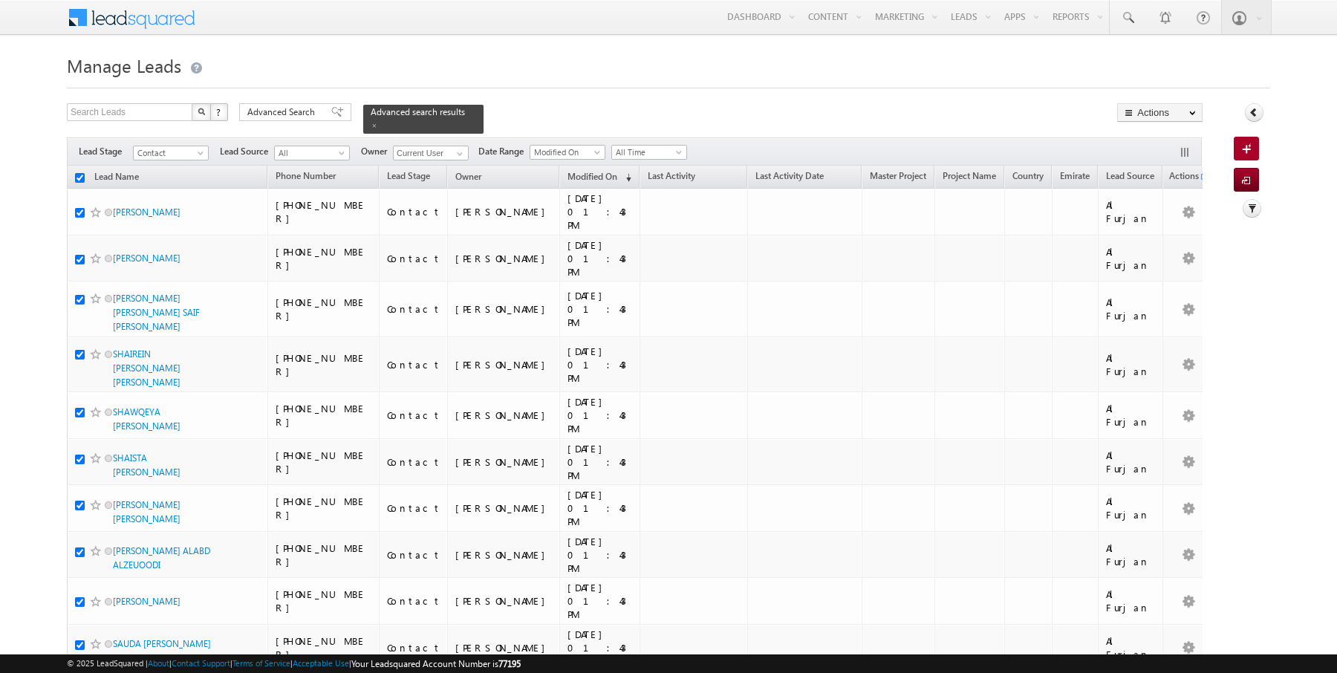
checkbox input "true"
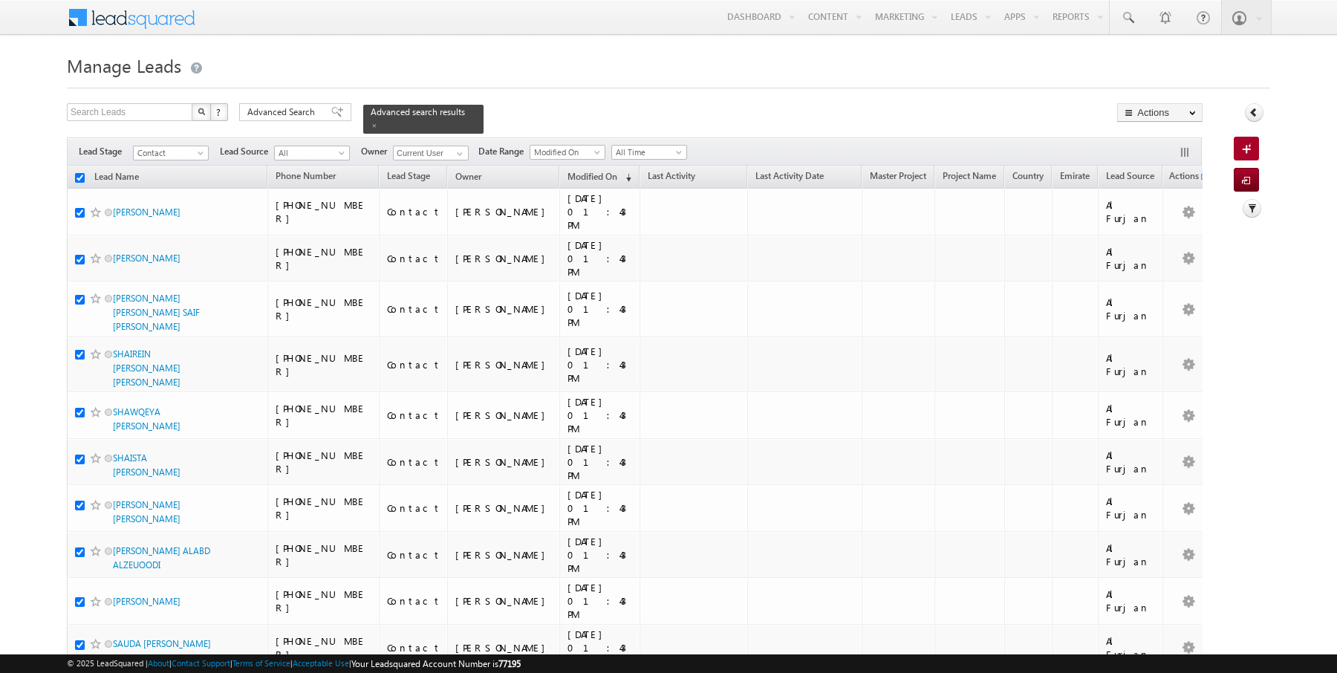
checkbox input "true"
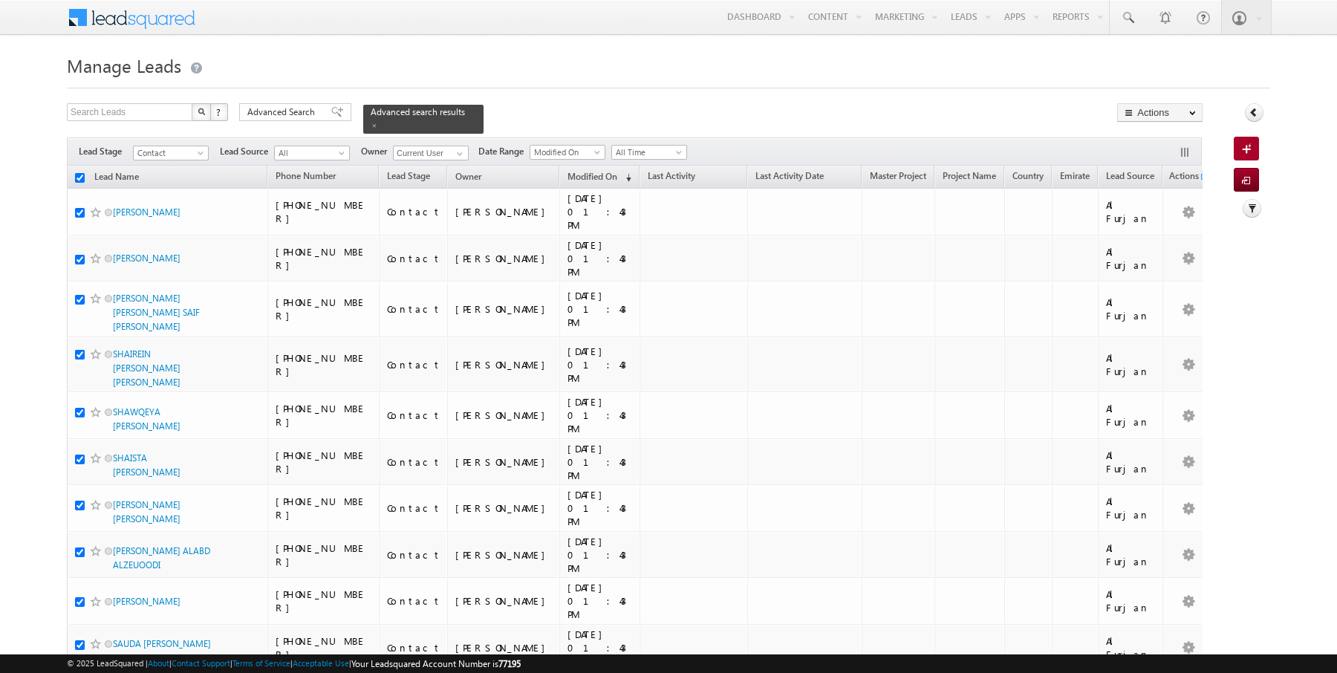
checkbox input "true"
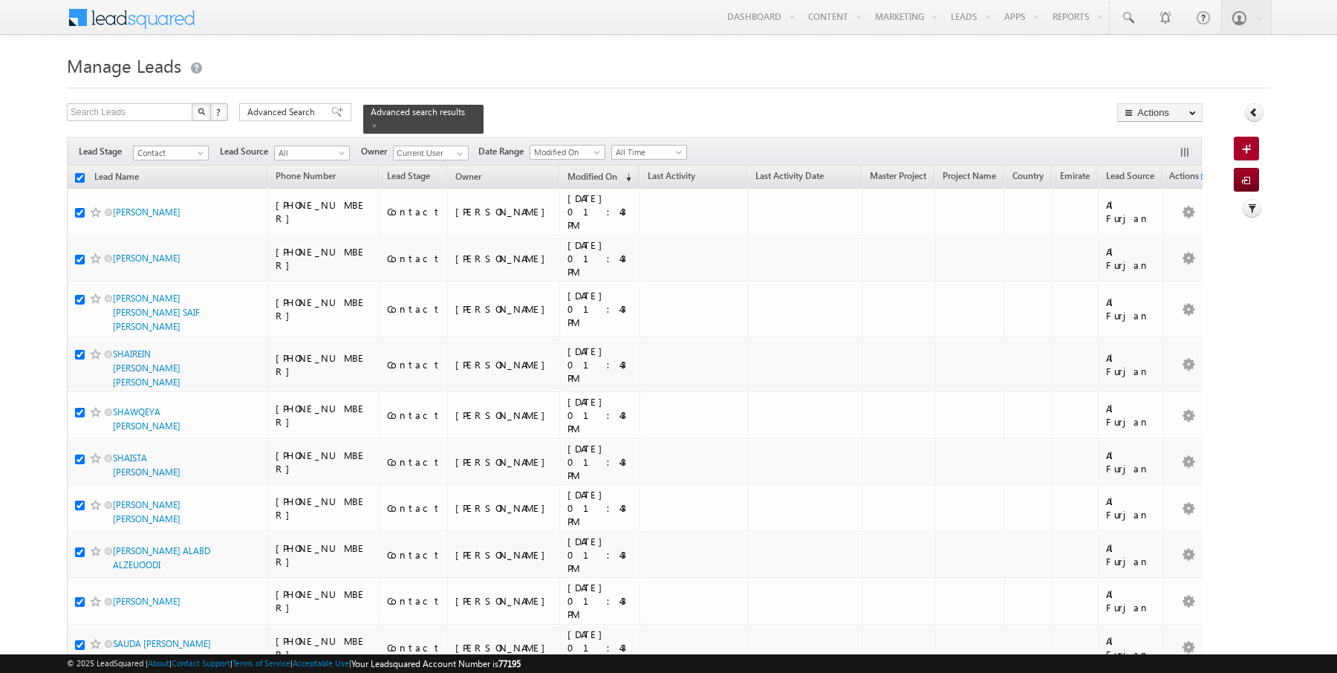
checkbox input "true"
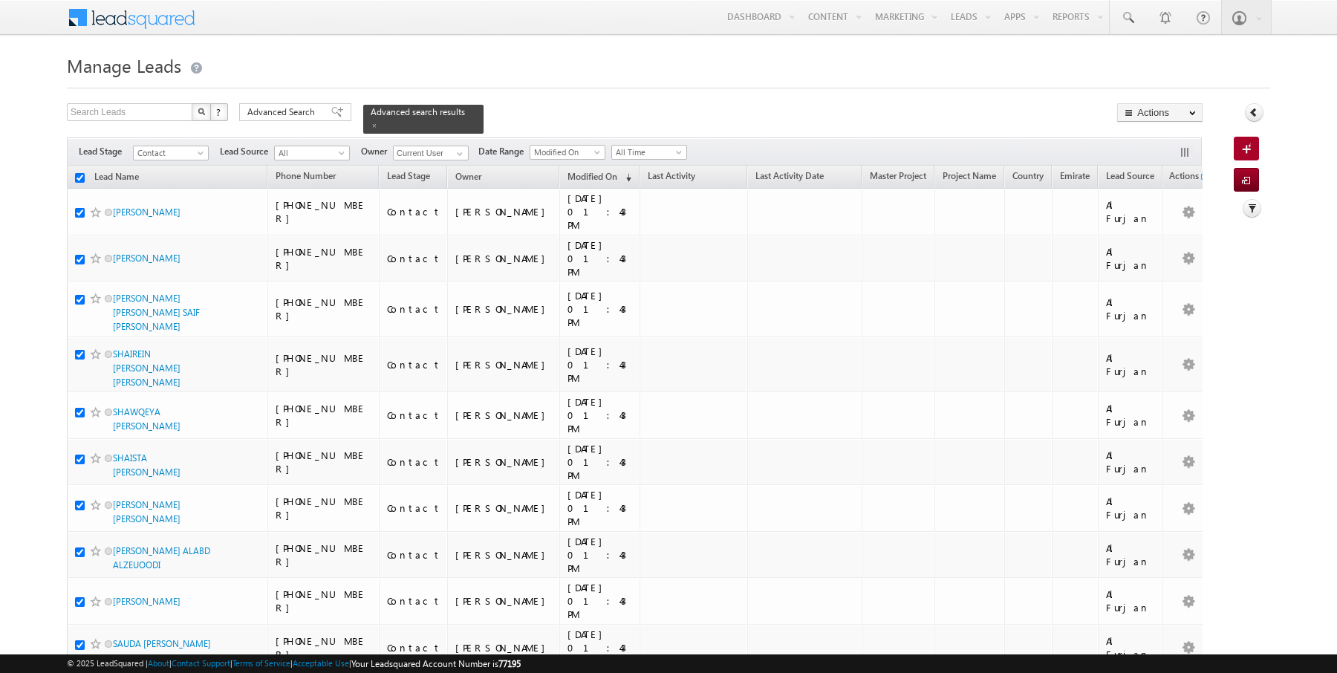
checkbox input "true"
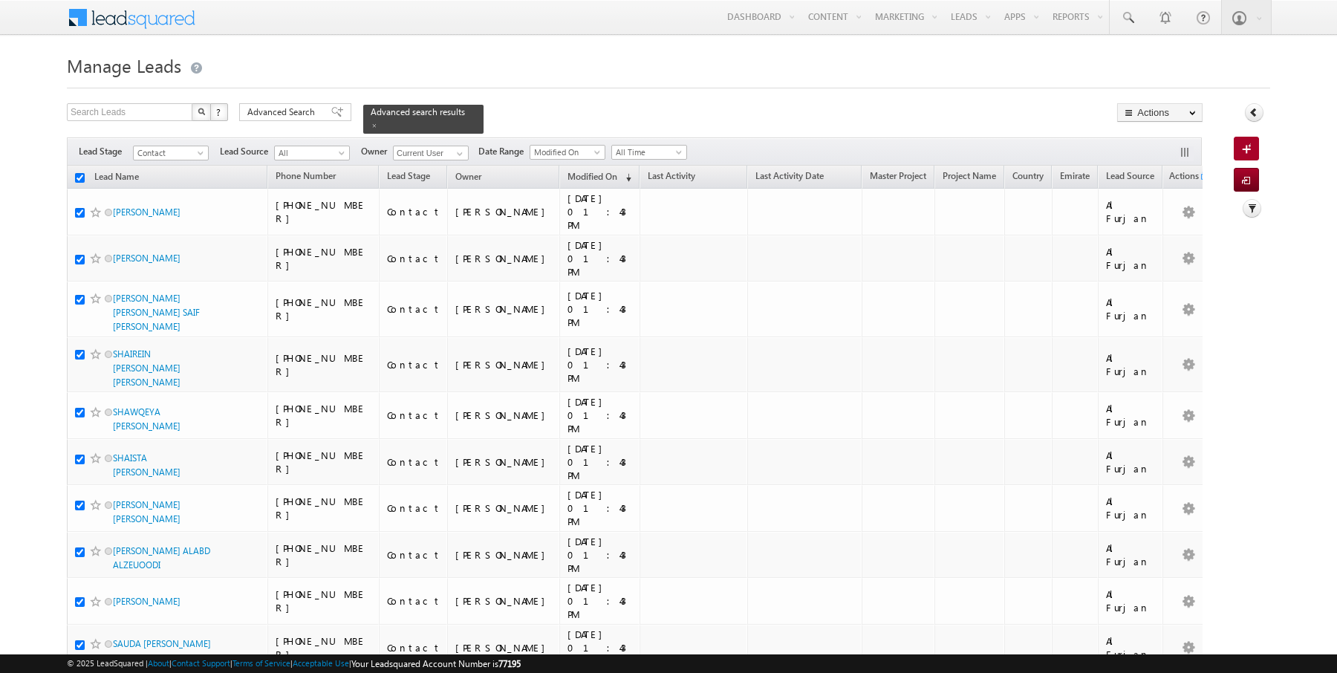
checkbox input "true"
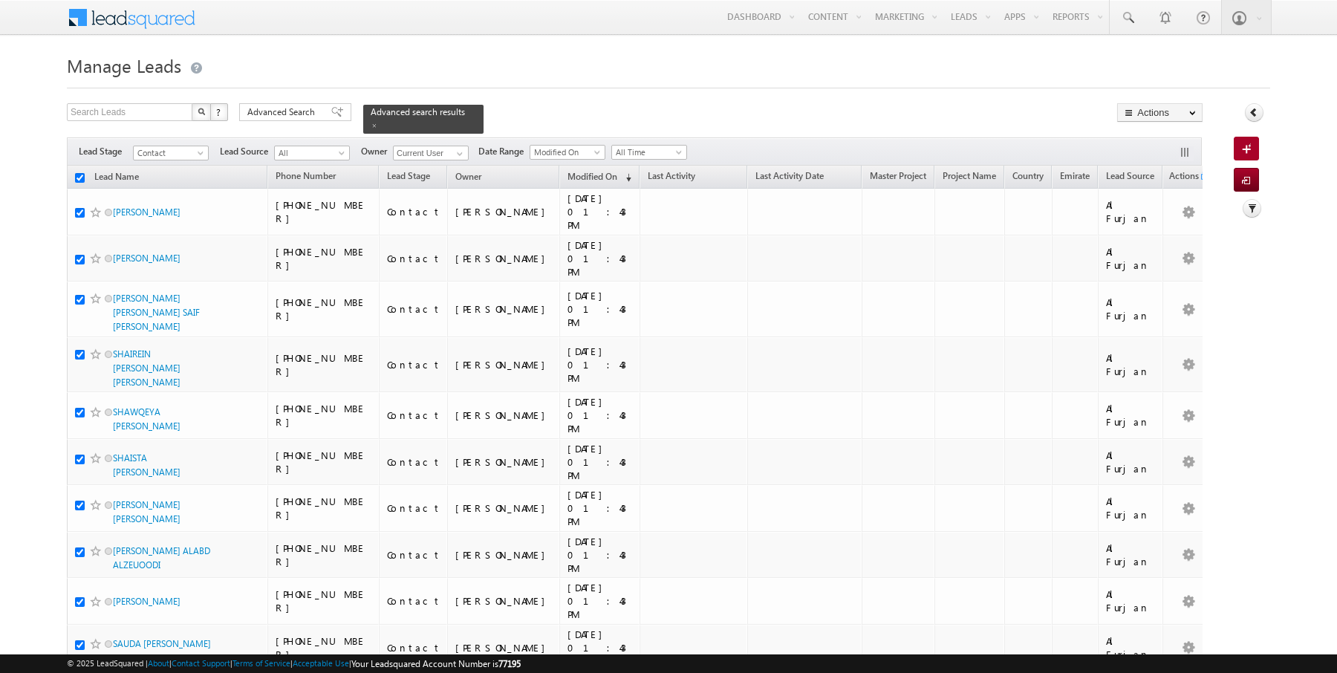
checkbox input "true"
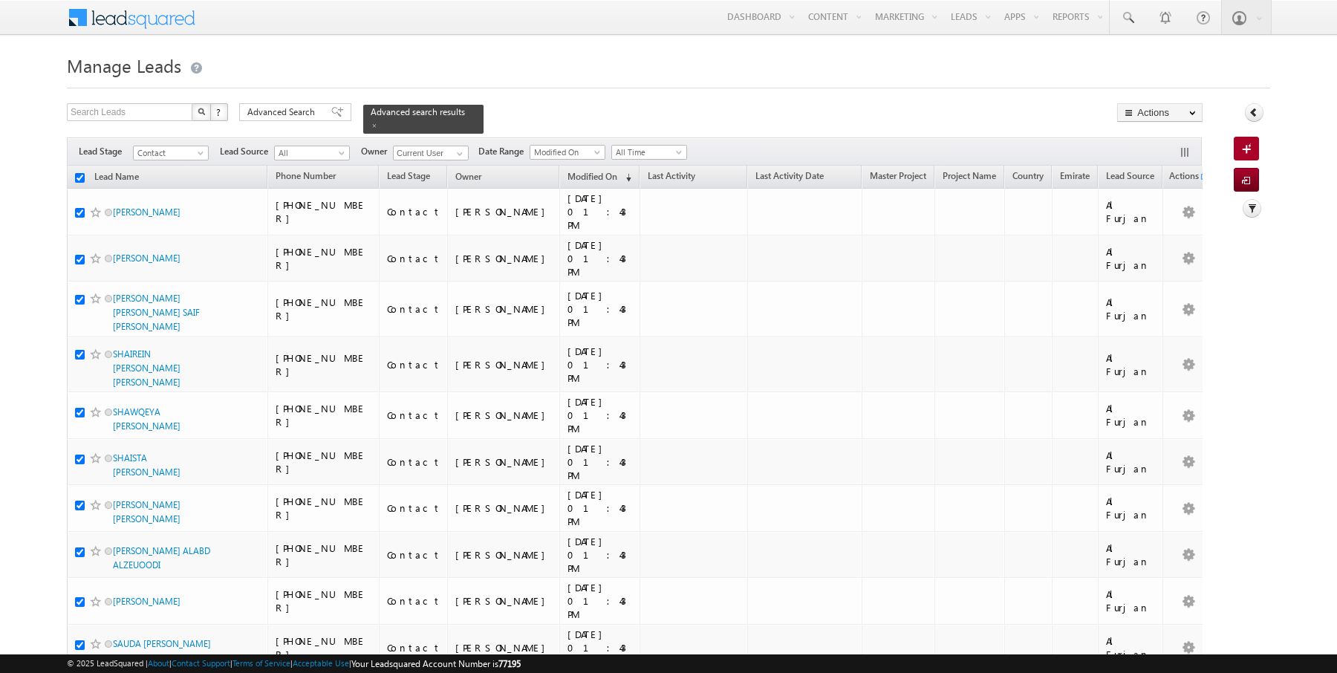
checkbox input "true"
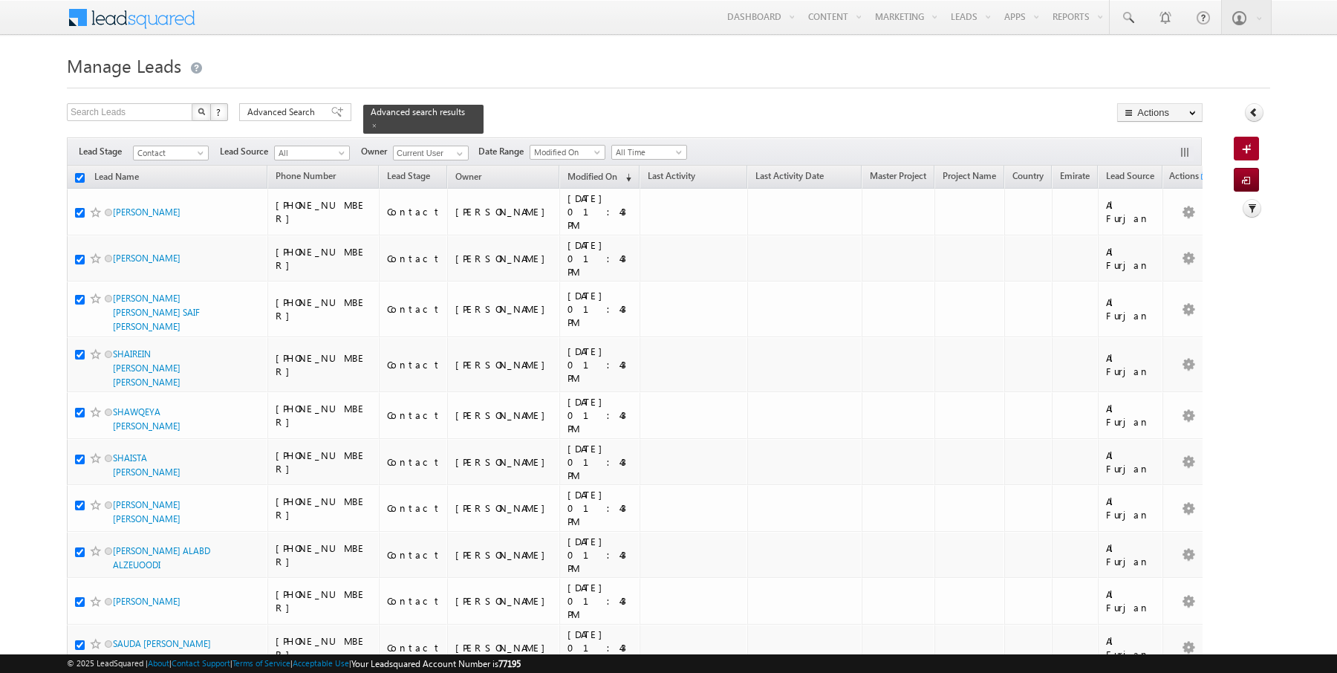
checkbox input "true"
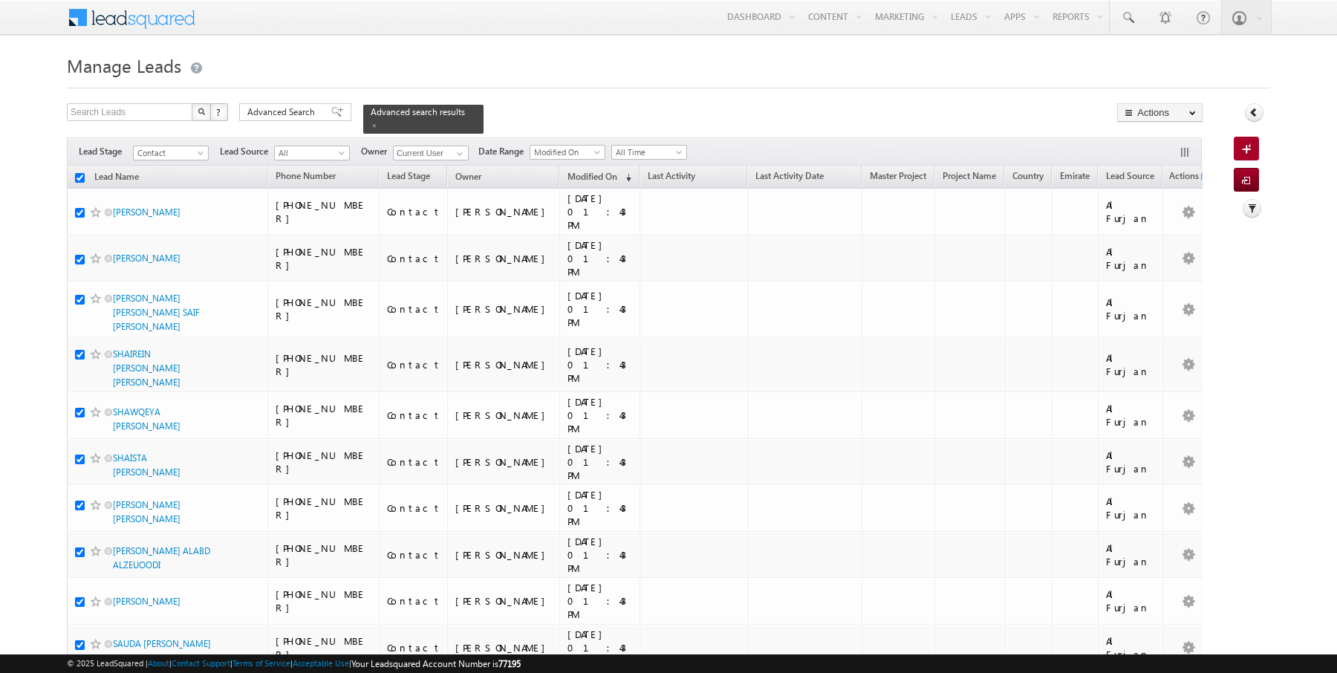
checkbox input "true"
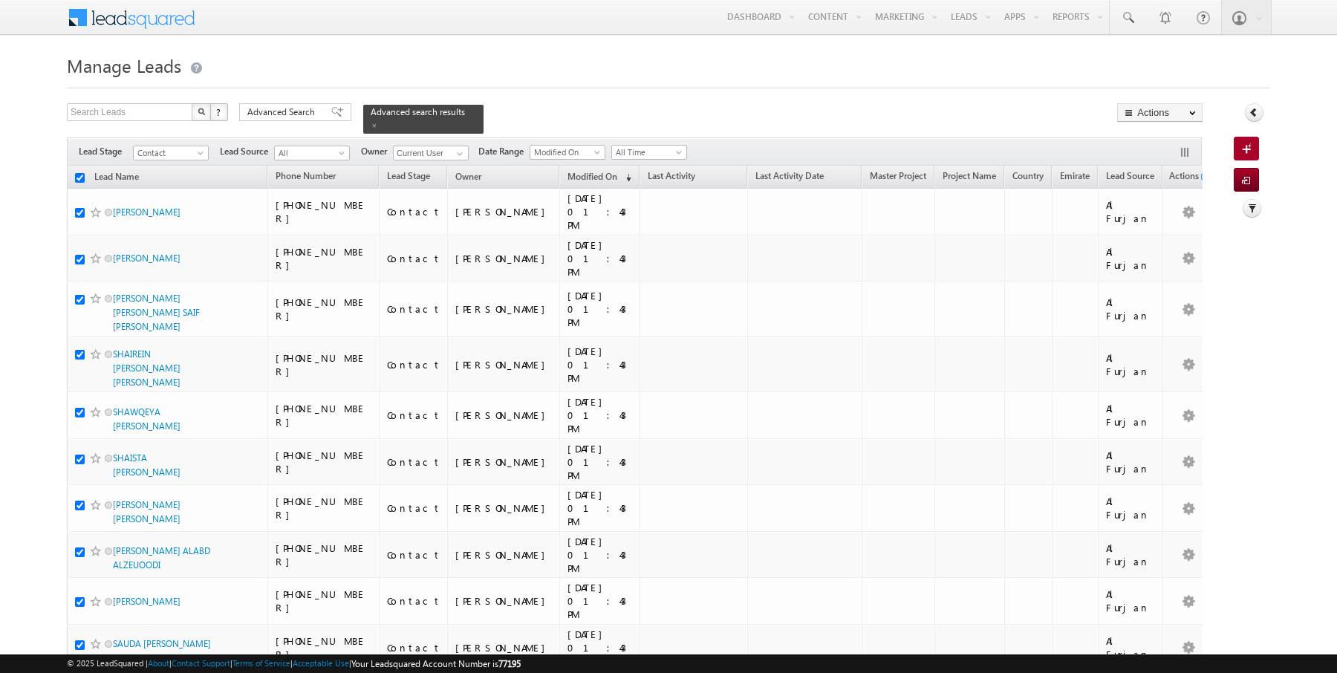
checkbox input "true"
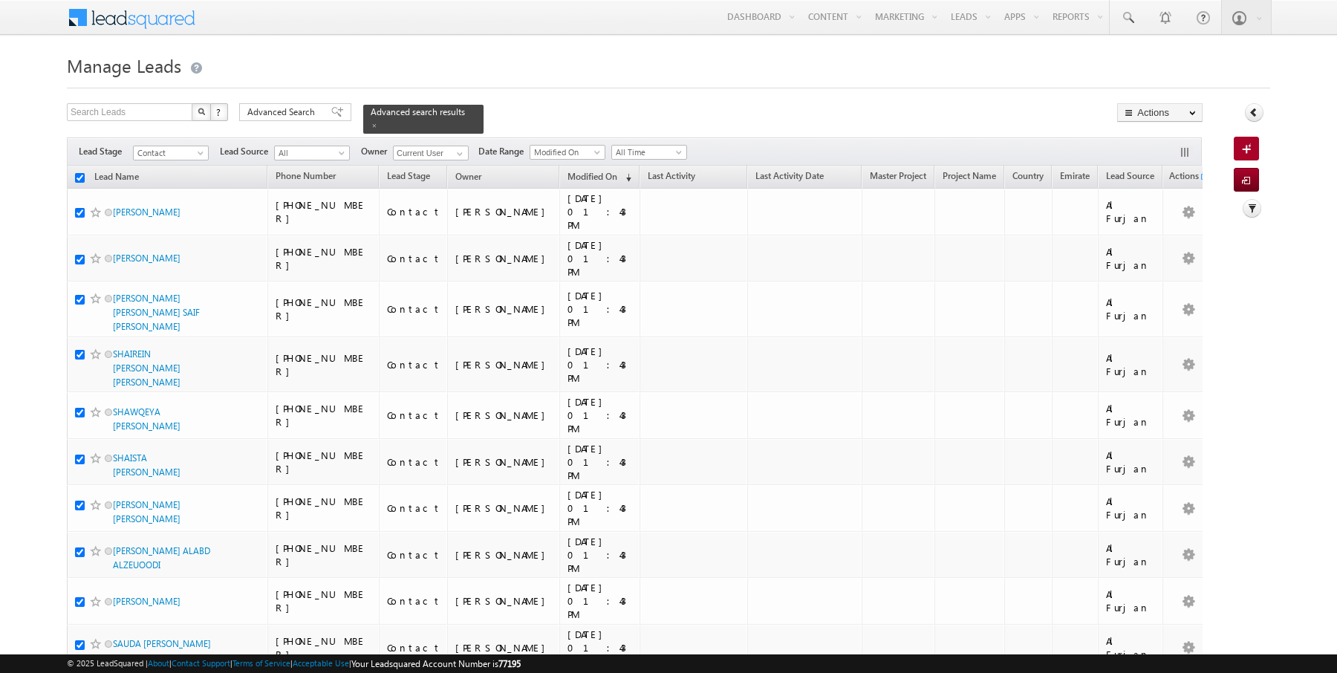
checkbox input "true"
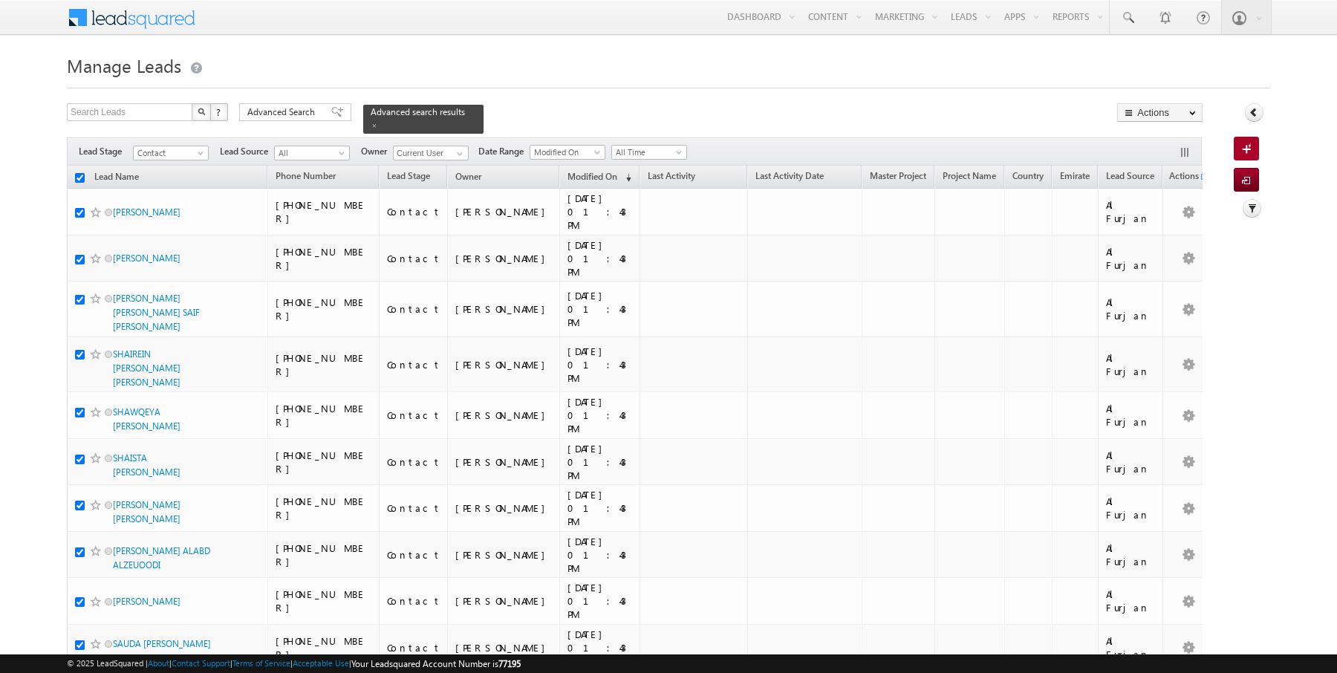
checkbox input "true"
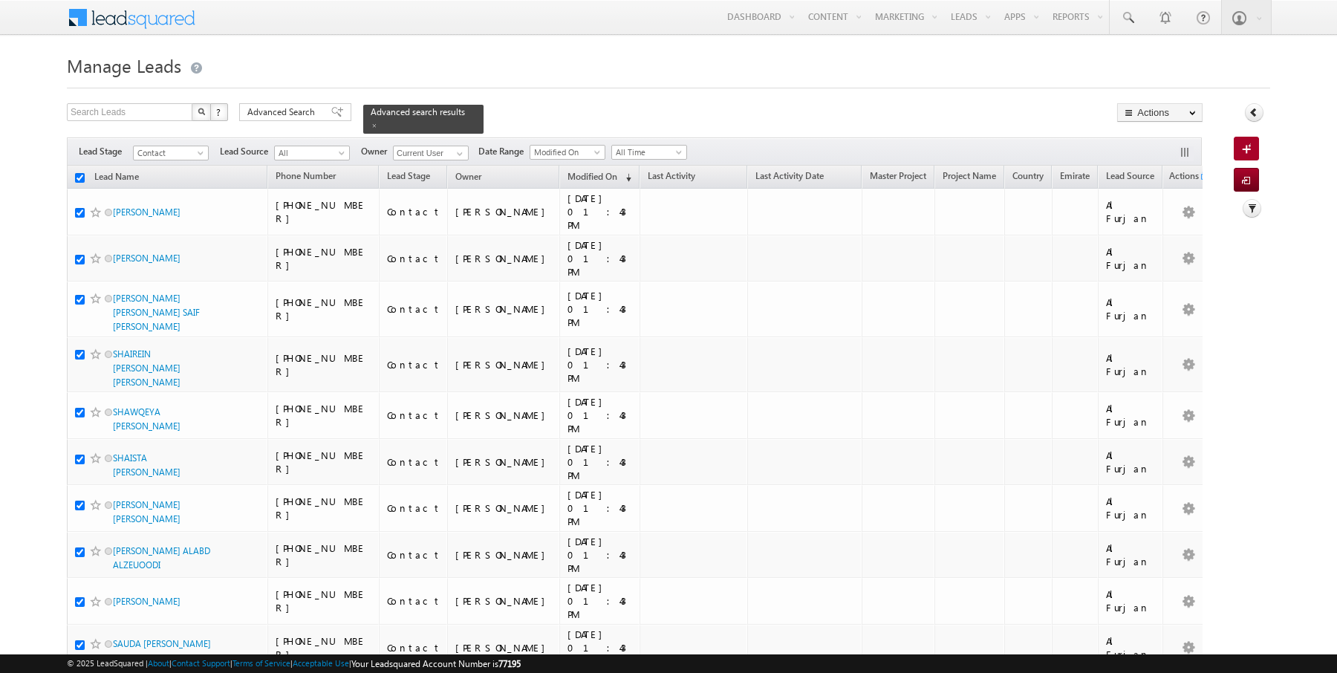
checkbox input "true"
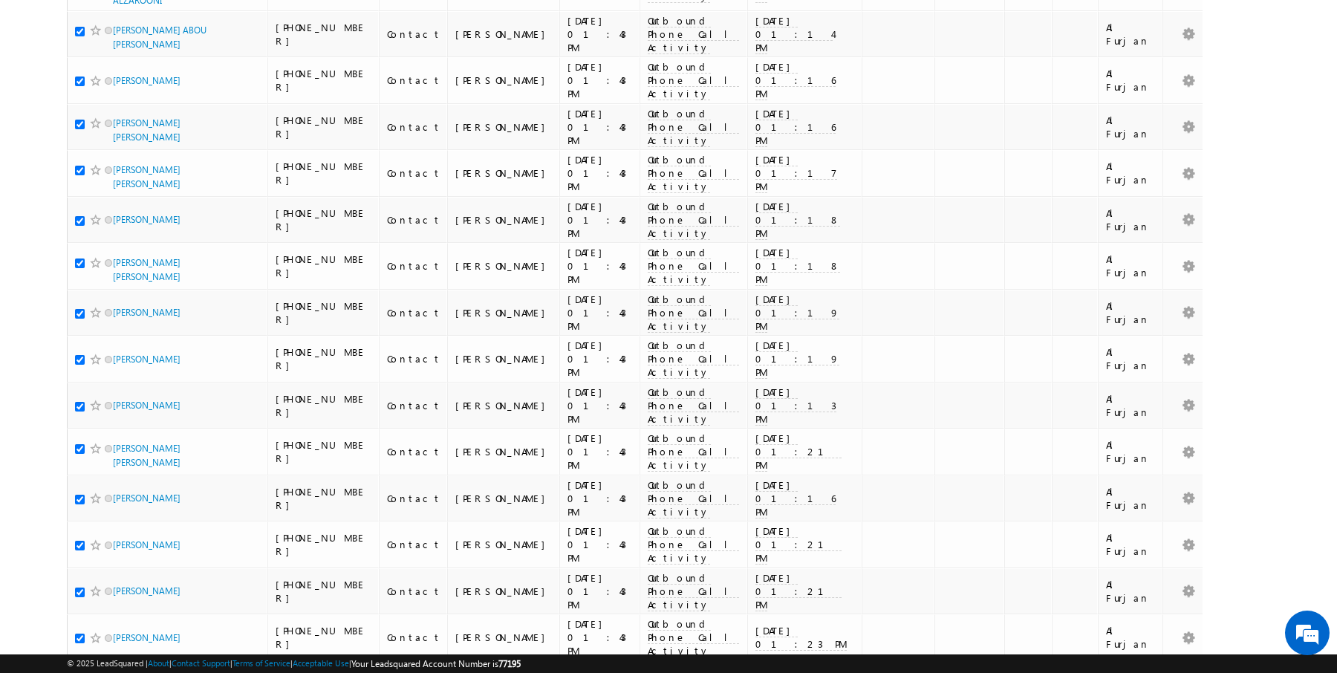
scroll to position [3270, 0]
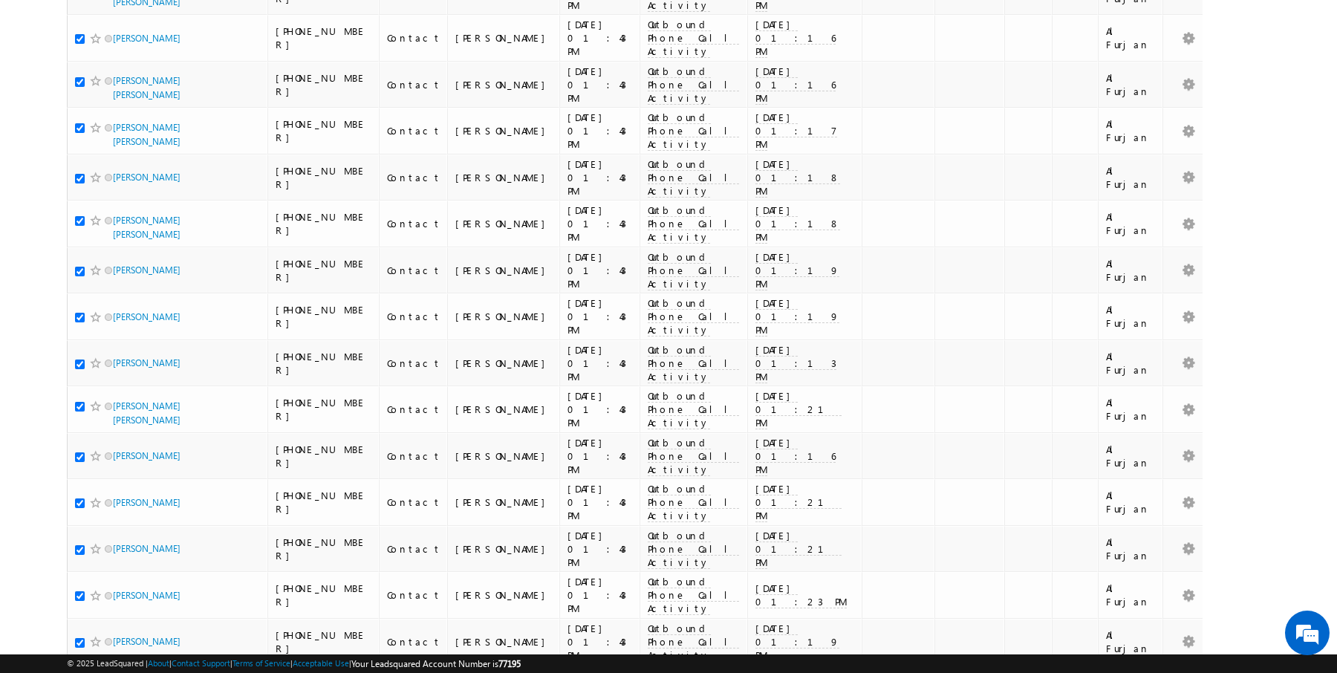
click at [122, 628] on li "50" at bounding box center [118, 631] width 36 height 15
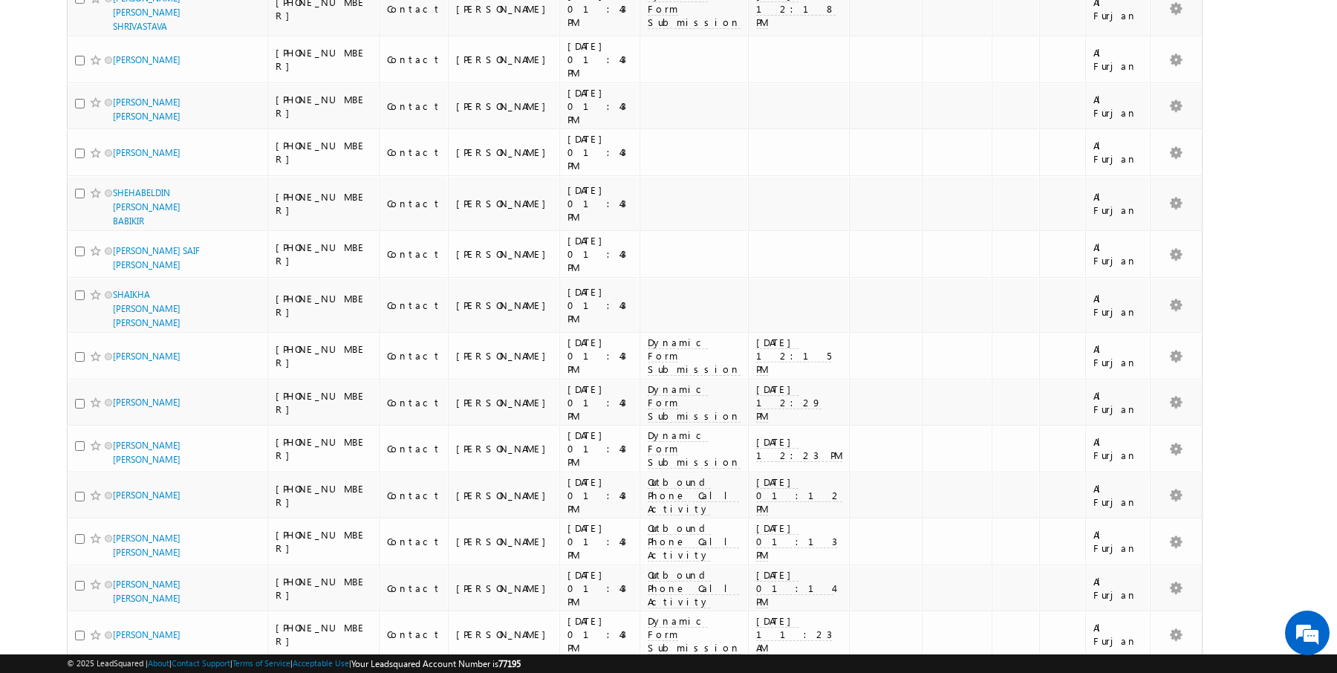
scroll to position [0, 0]
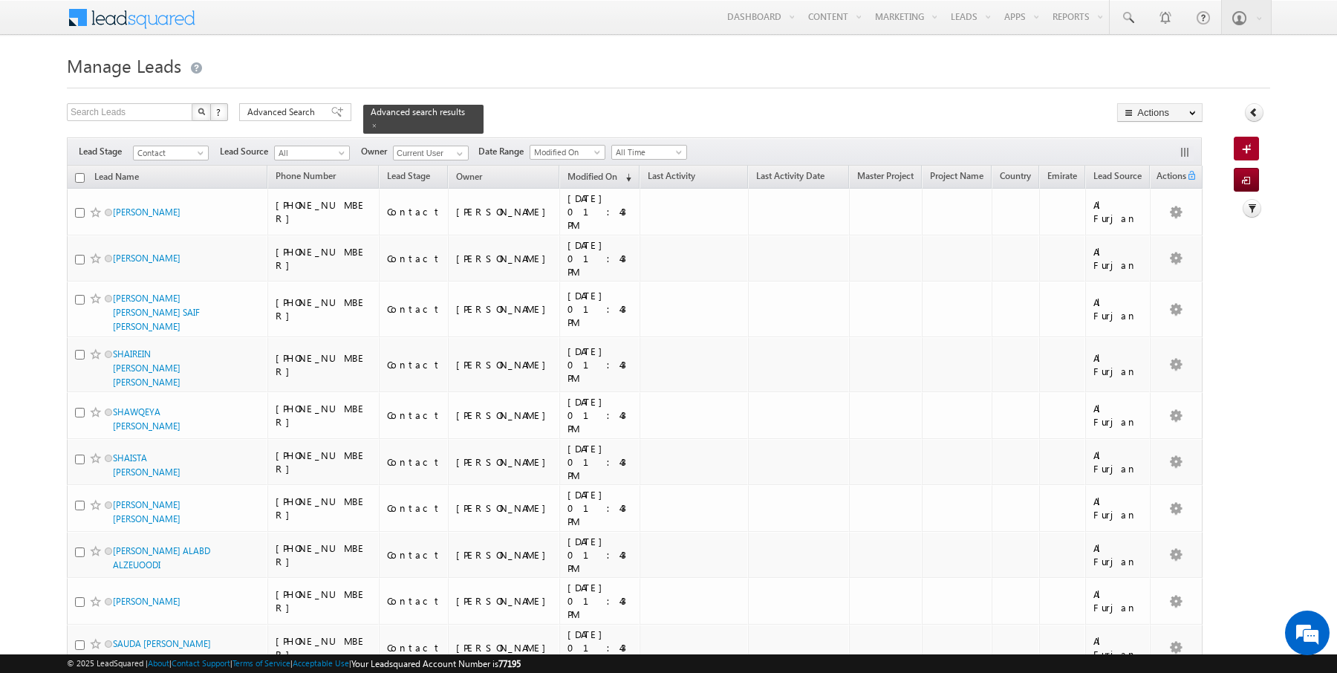
click at [79, 175] on input "checkbox" at bounding box center [80, 178] width 10 height 10
checkbox input "true"
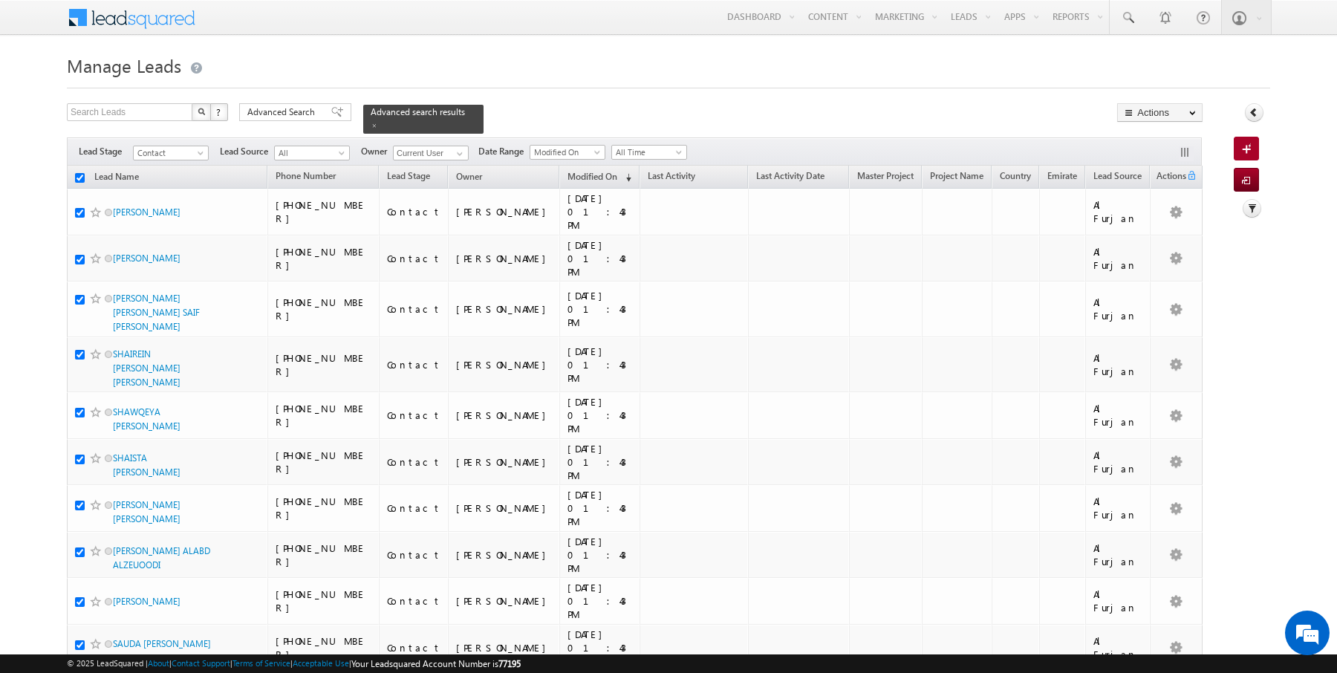
checkbox input "true"
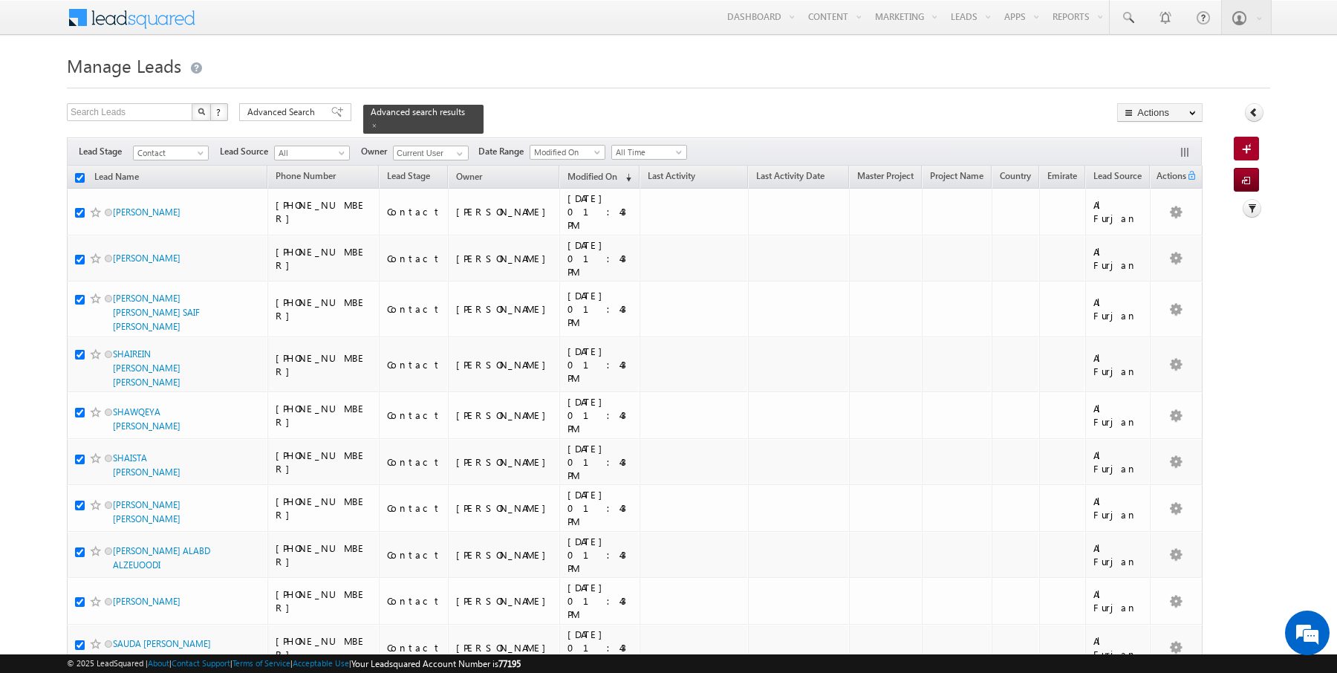
checkbox input "true"
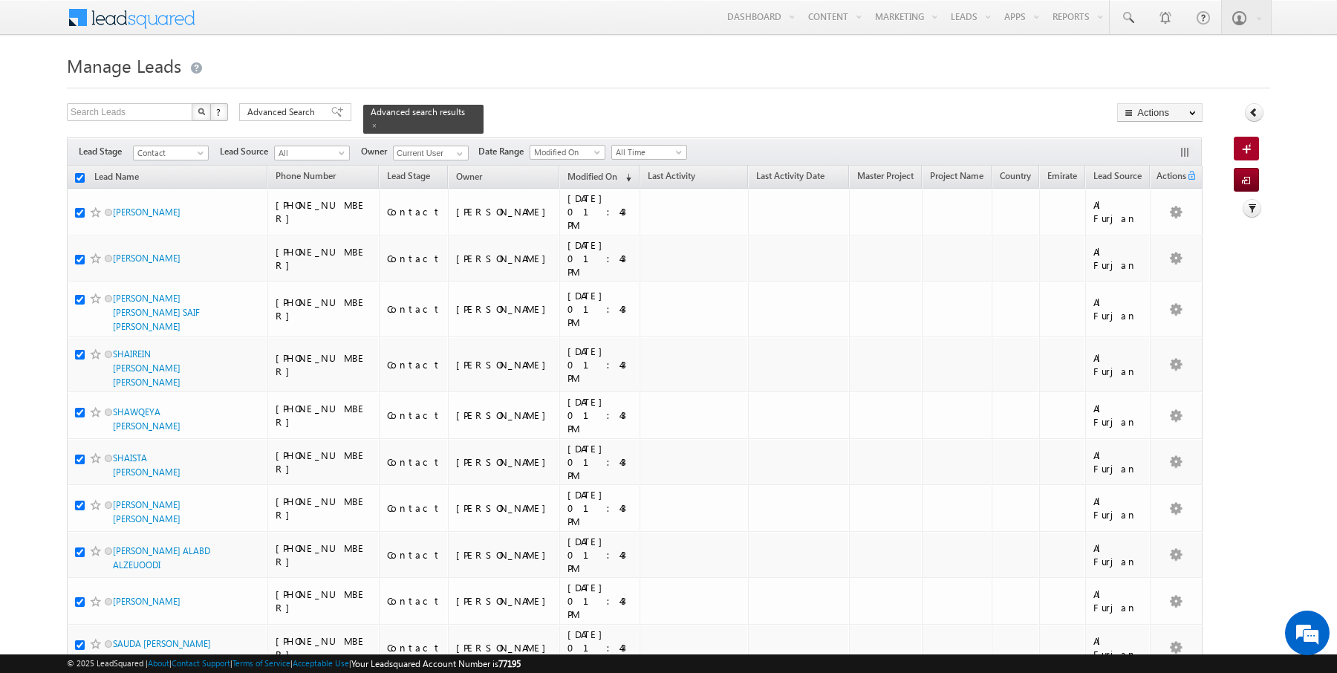
checkbox input "true"
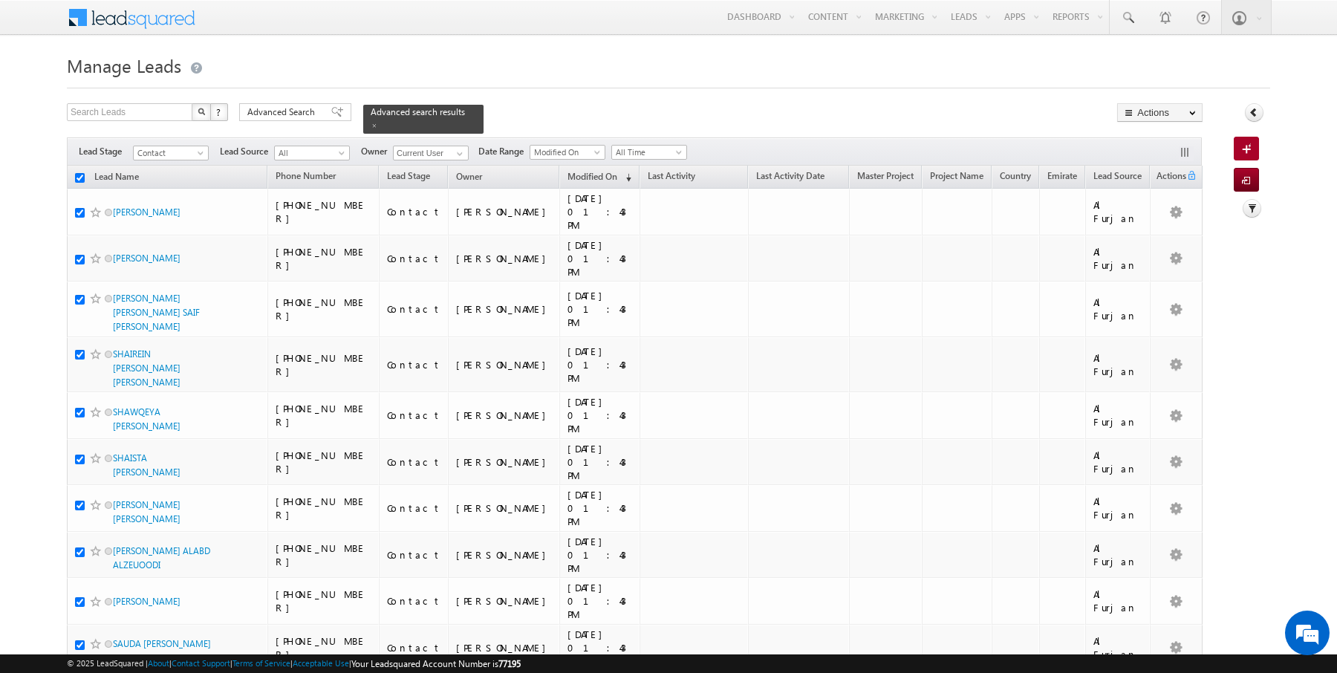
checkbox input "true"
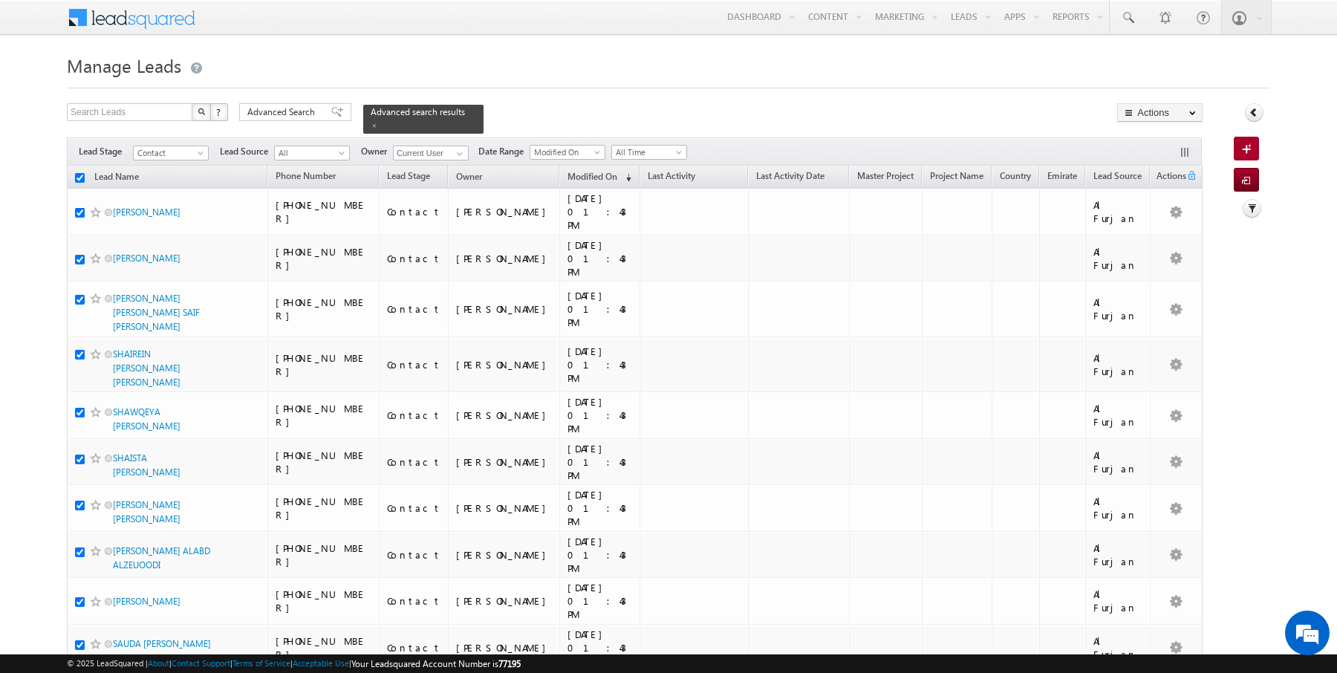
checkbox input "true"
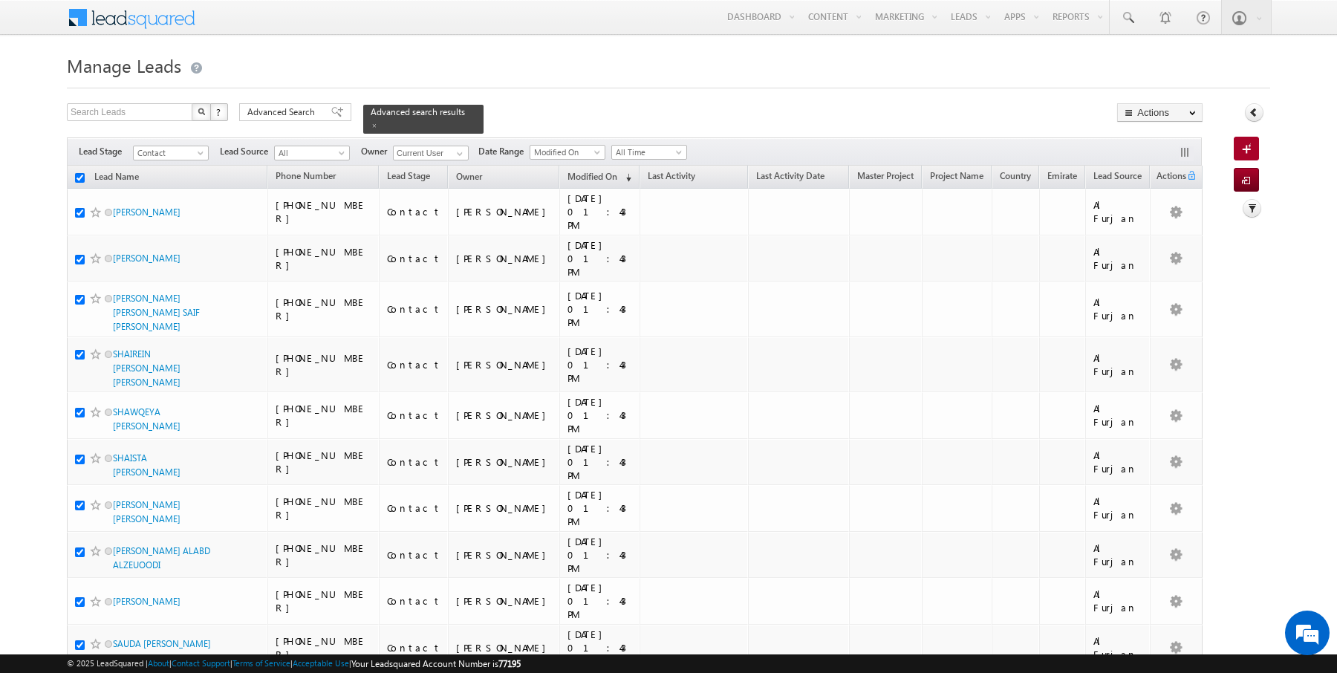
checkbox input "true"
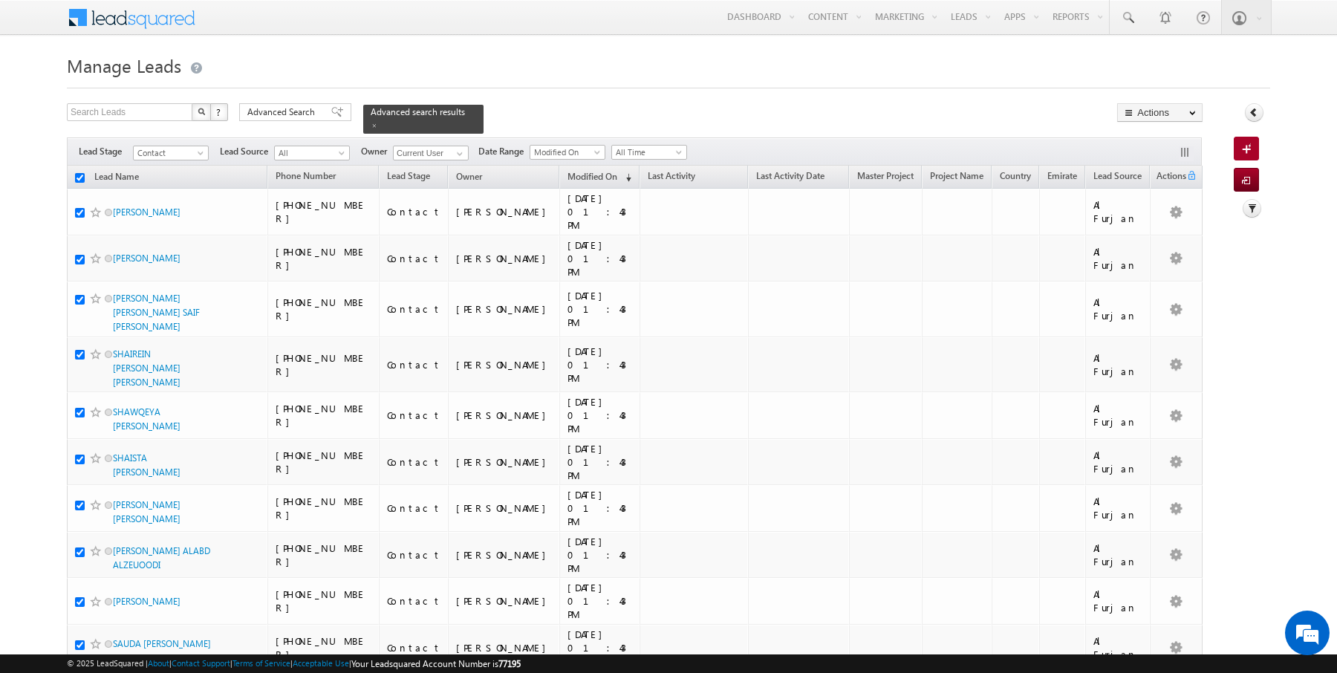
checkbox input "true"
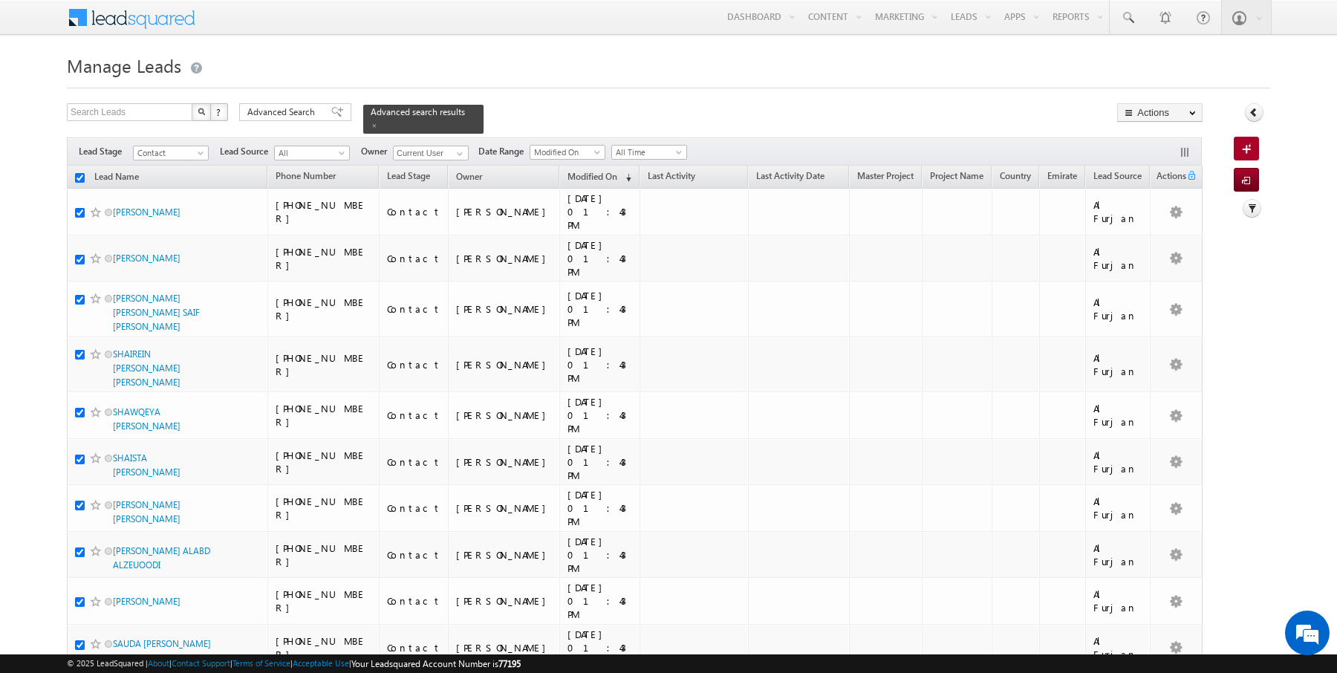
checkbox input "true"
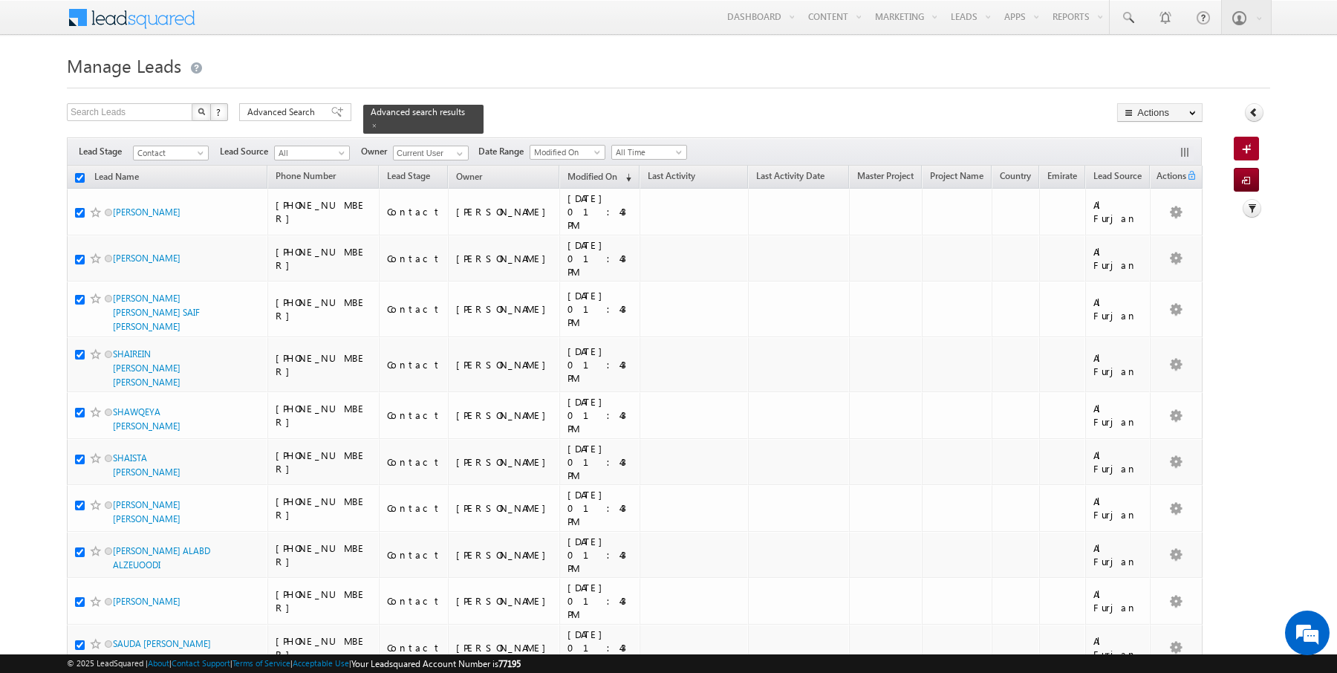
checkbox input "true"
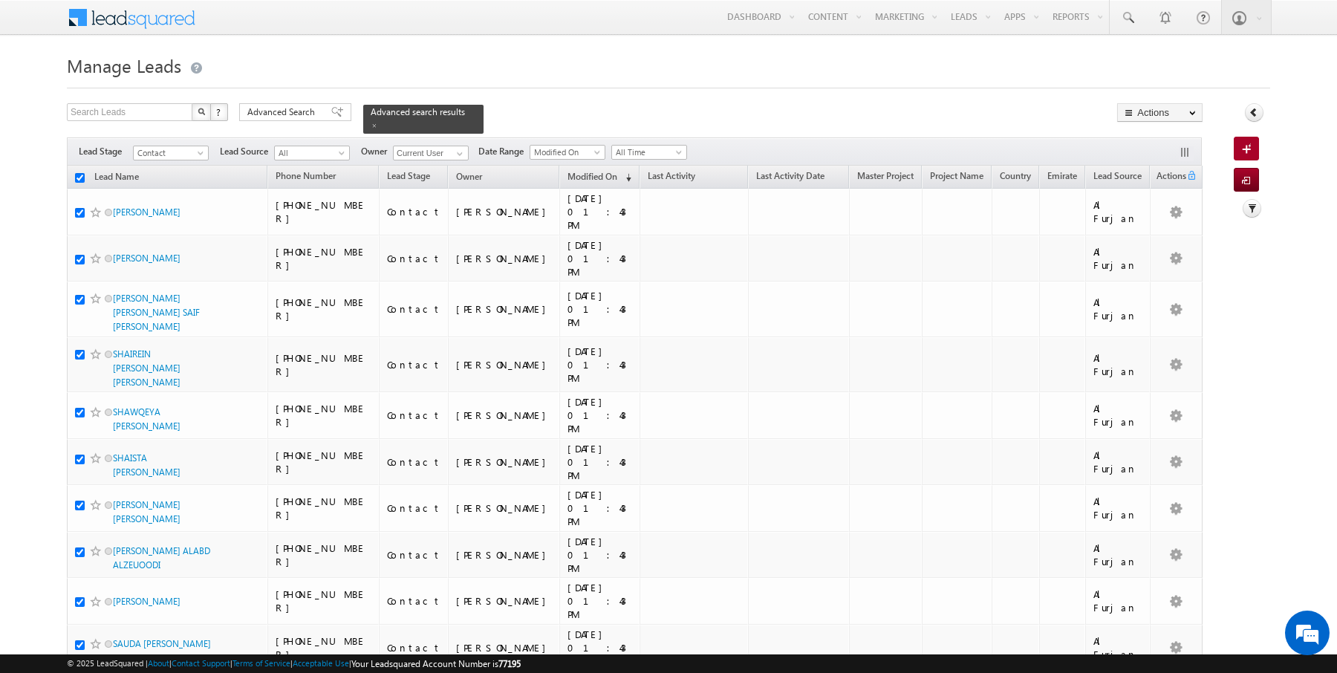
checkbox input "true"
click at [567, 177] on span "Modified On" at bounding box center [592, 176] width 50 height 11
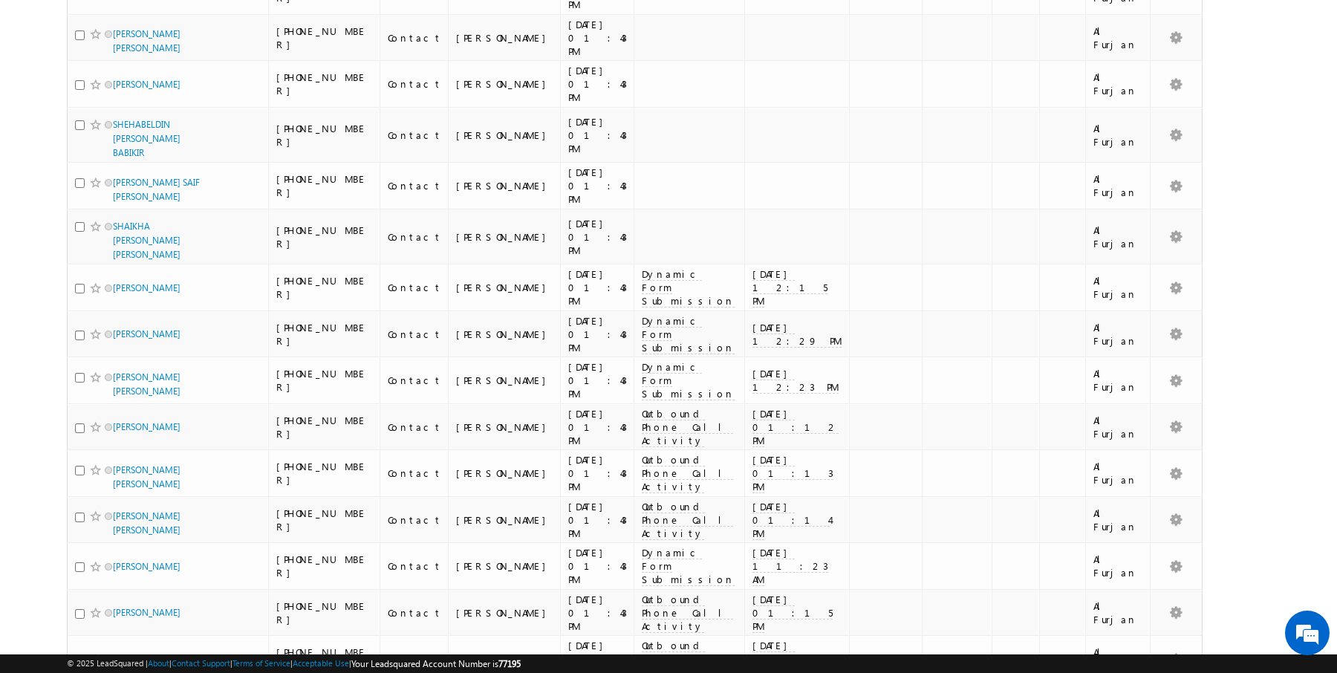
scroll to position [1454, 0]
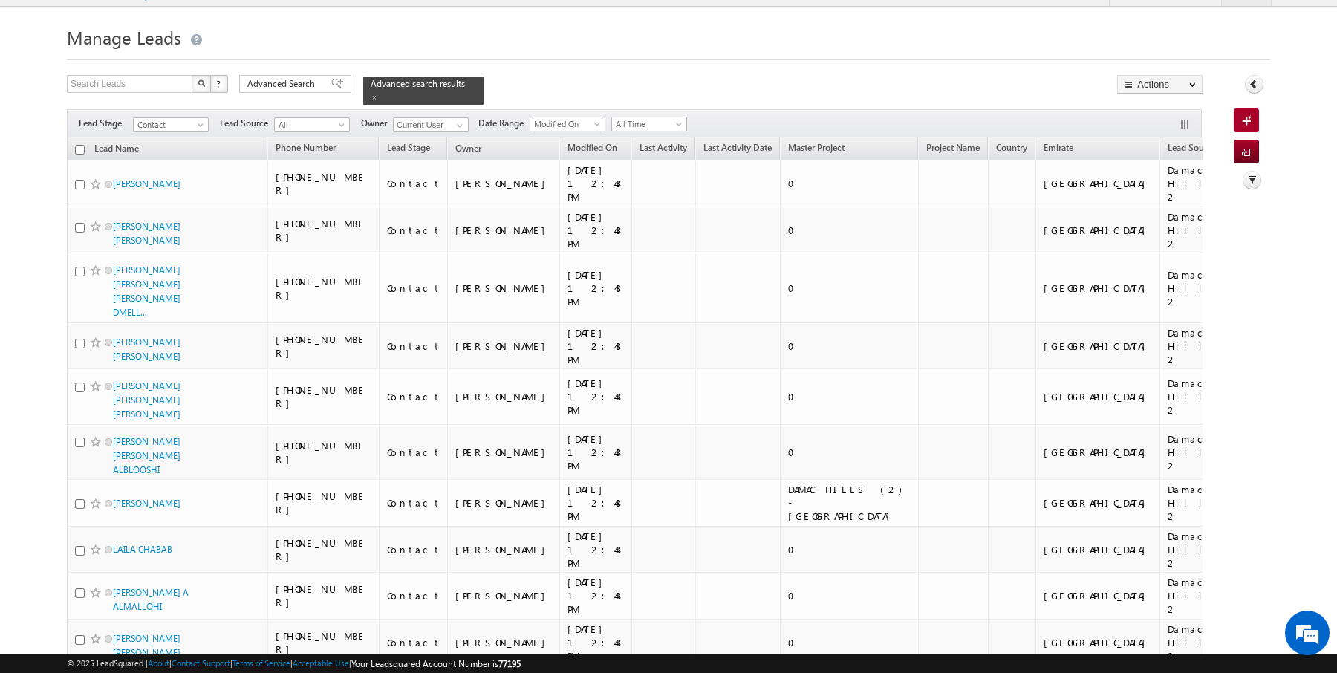
scroll to position [0, 0]
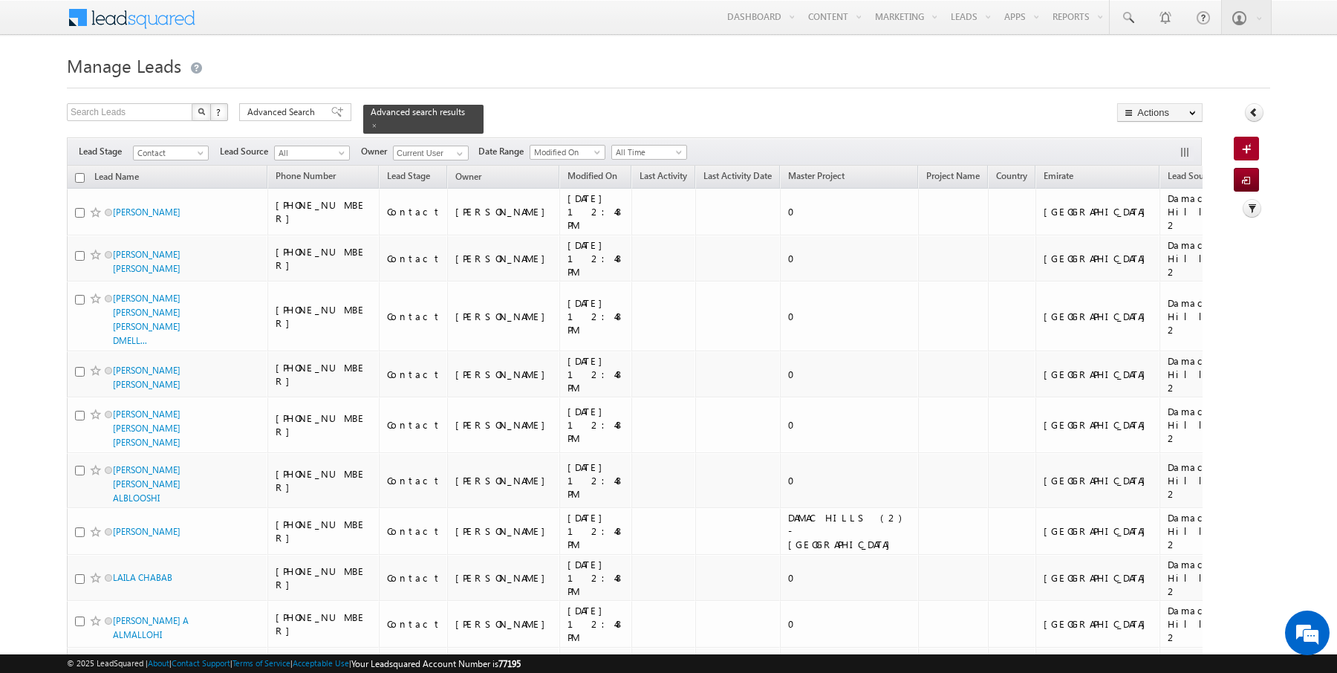
click at [76, 177] on input "checkbox" at bounding box center [80, 178] width 10 height 10
checkbox input "true"
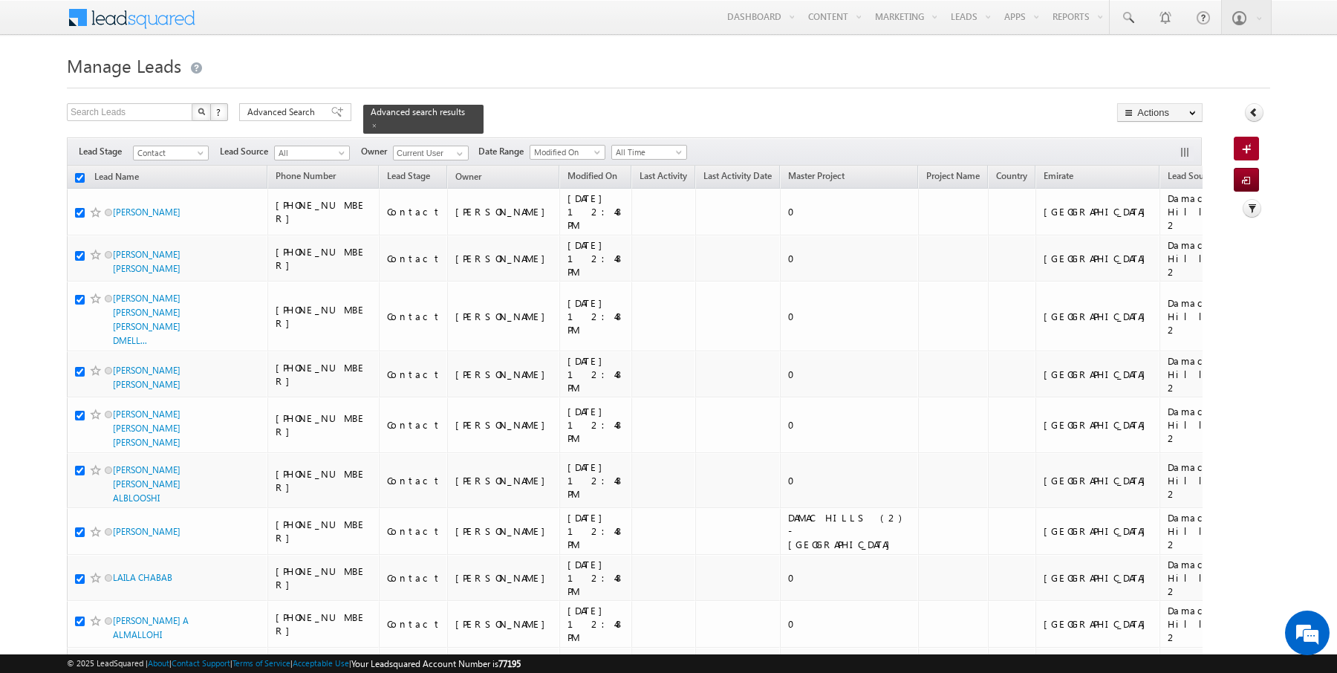
checkbox input "true"
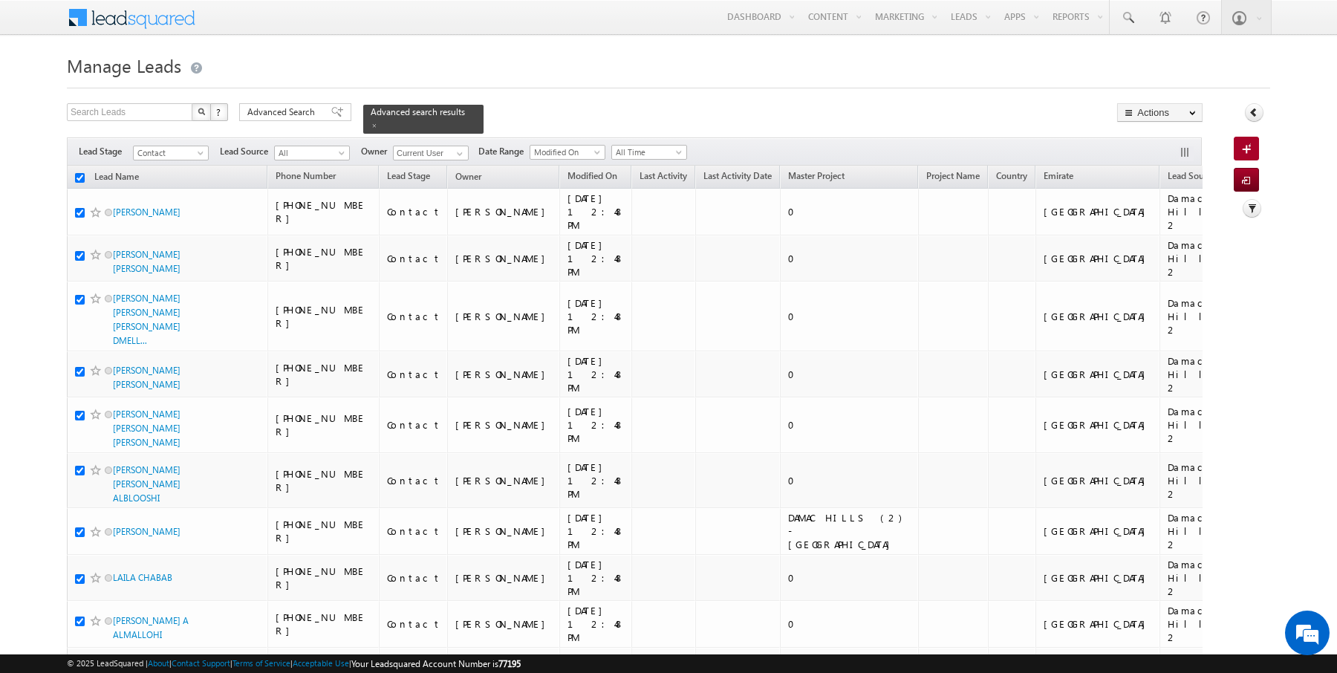
checkbox input "true"
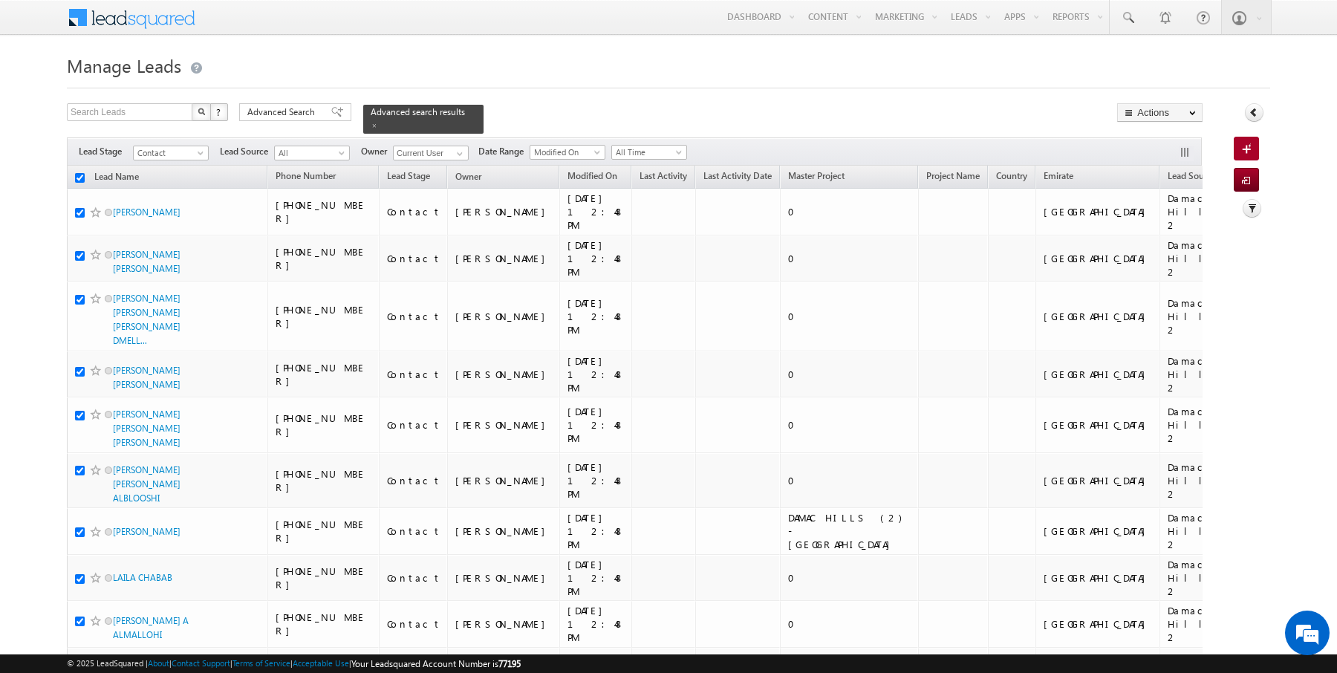
checkbox input "true"
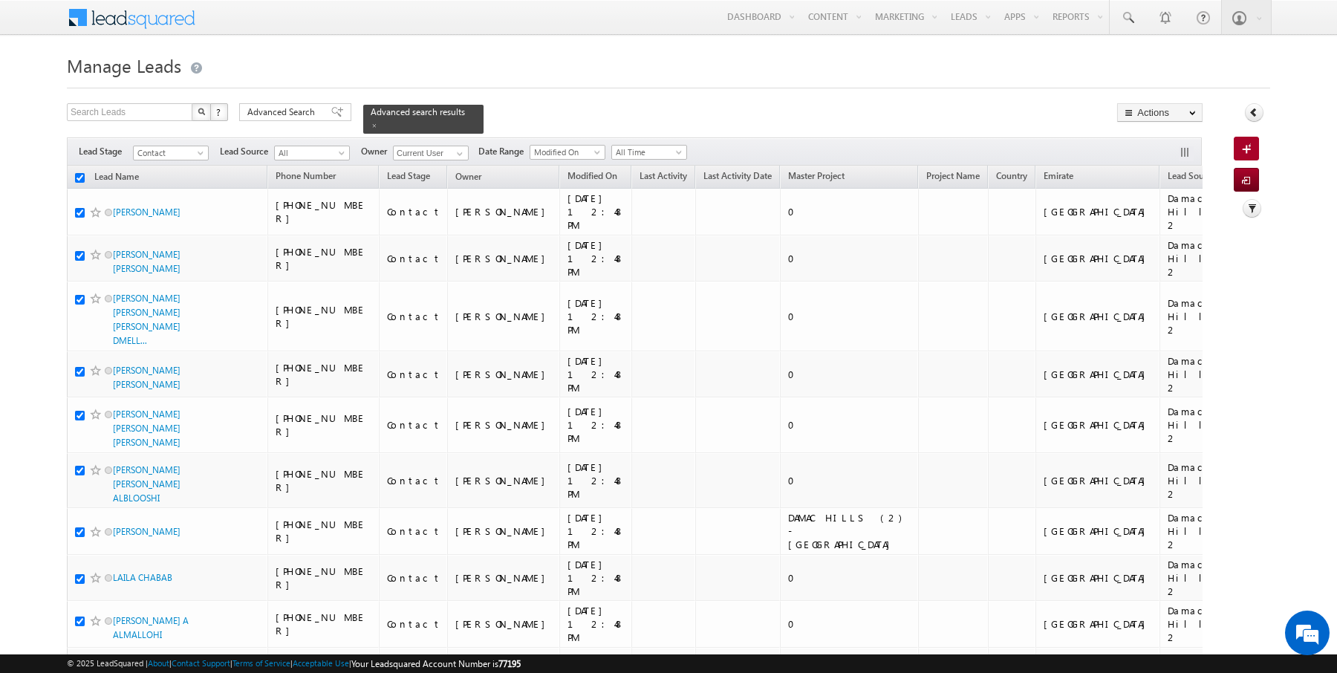
checkbox input "true"
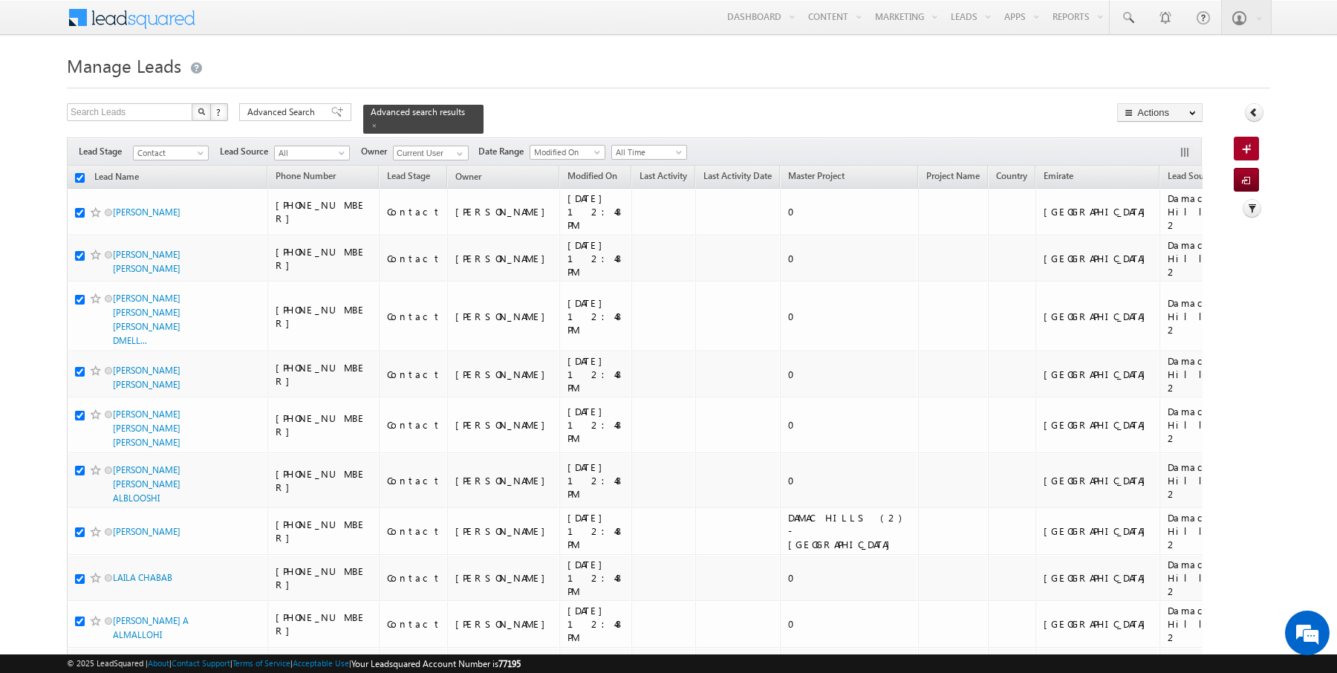
checkbox input "true"
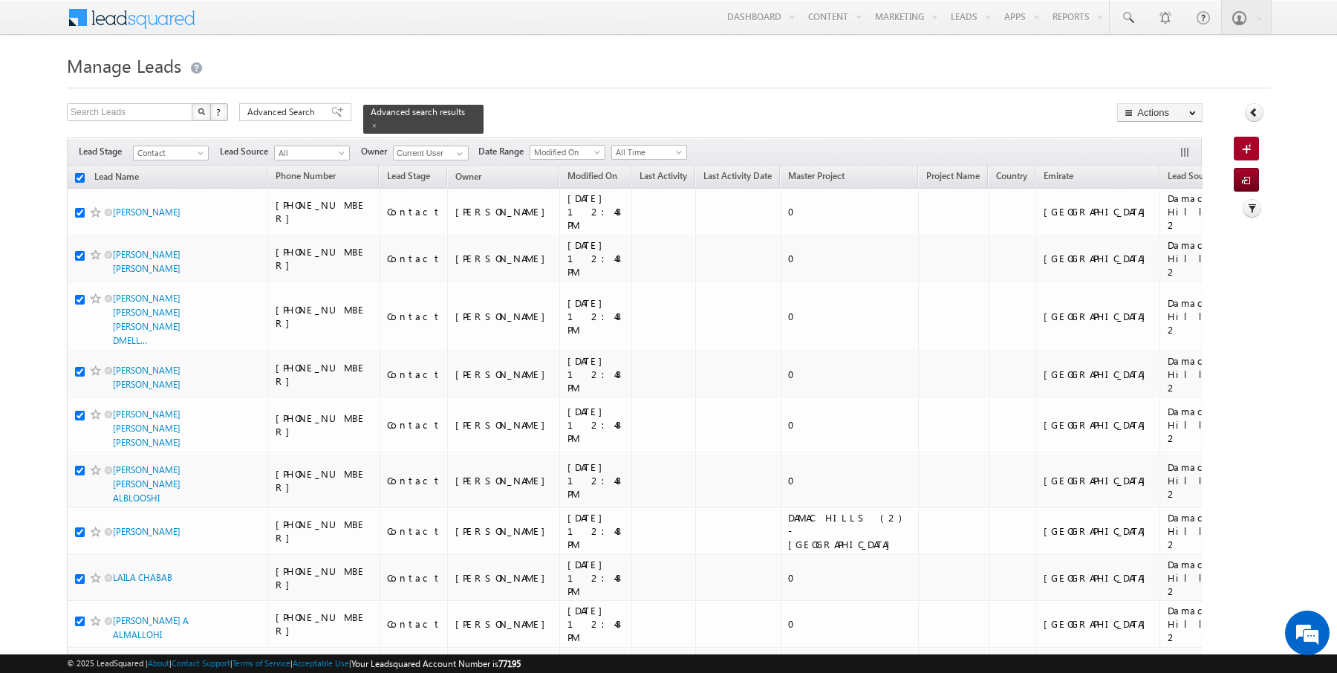
checkbox input "true"
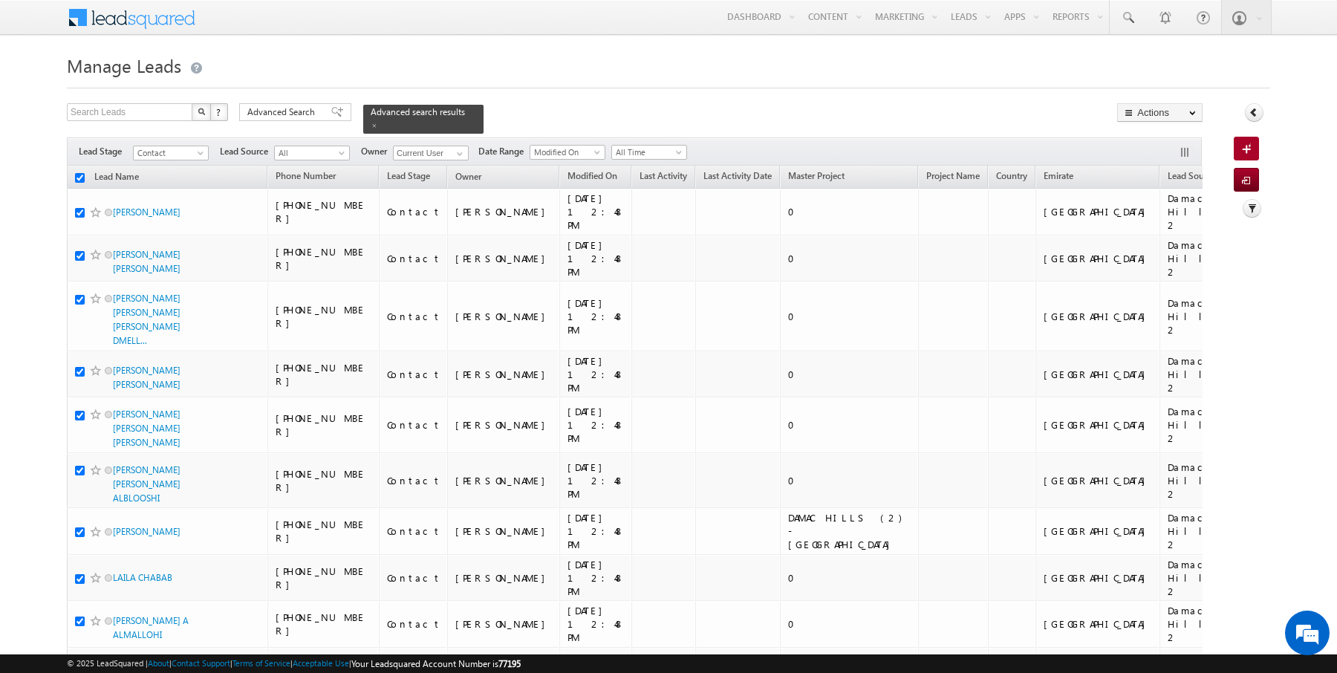
checkbox input "true"
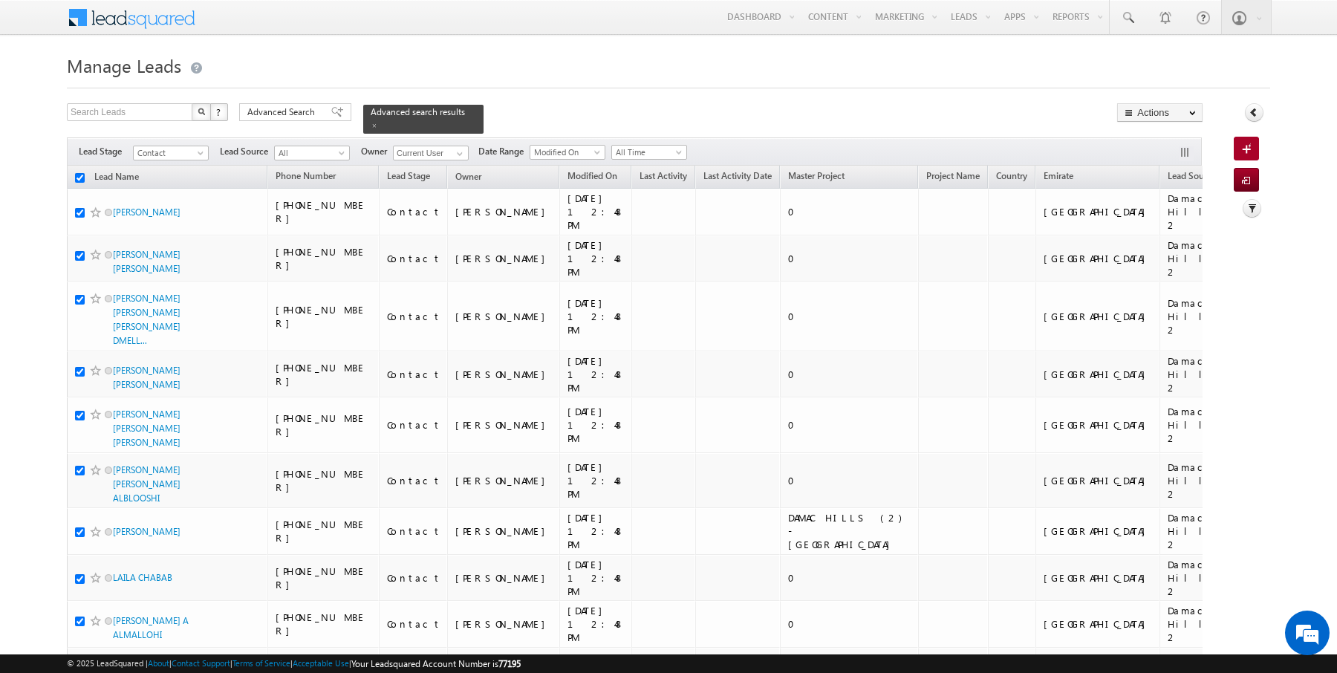
checkbox input "true"
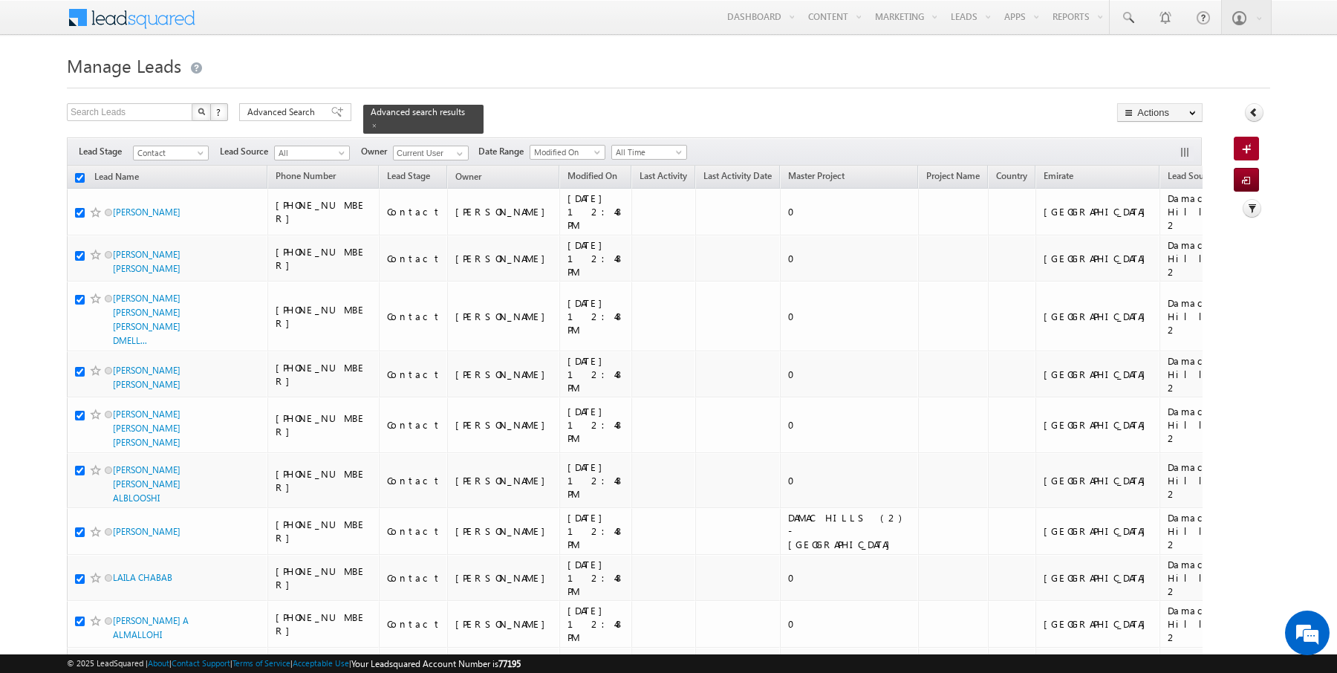
checkbox input "true"
click at [1163, 242] on link "Change Owner" at bounding box center [1160, 241] width 84 height 18
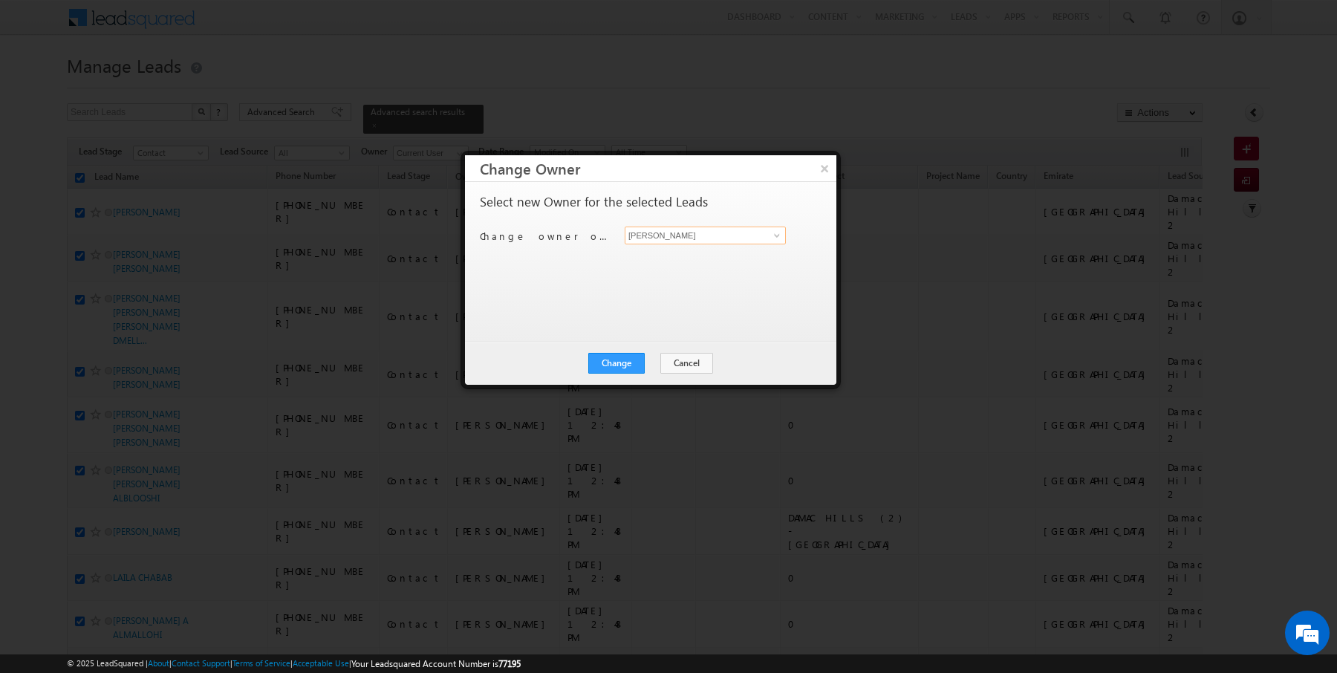
click at [764, 232] on input "Rajender Rautela" at bounding box center [705, 236] width 161 height 18
click at [633, 357] on button "Change" at bounding box center [616, 363] width 56 height 21
click at [657, 362] on button "Close" at bounding box center [653, 363] width 48 height 21
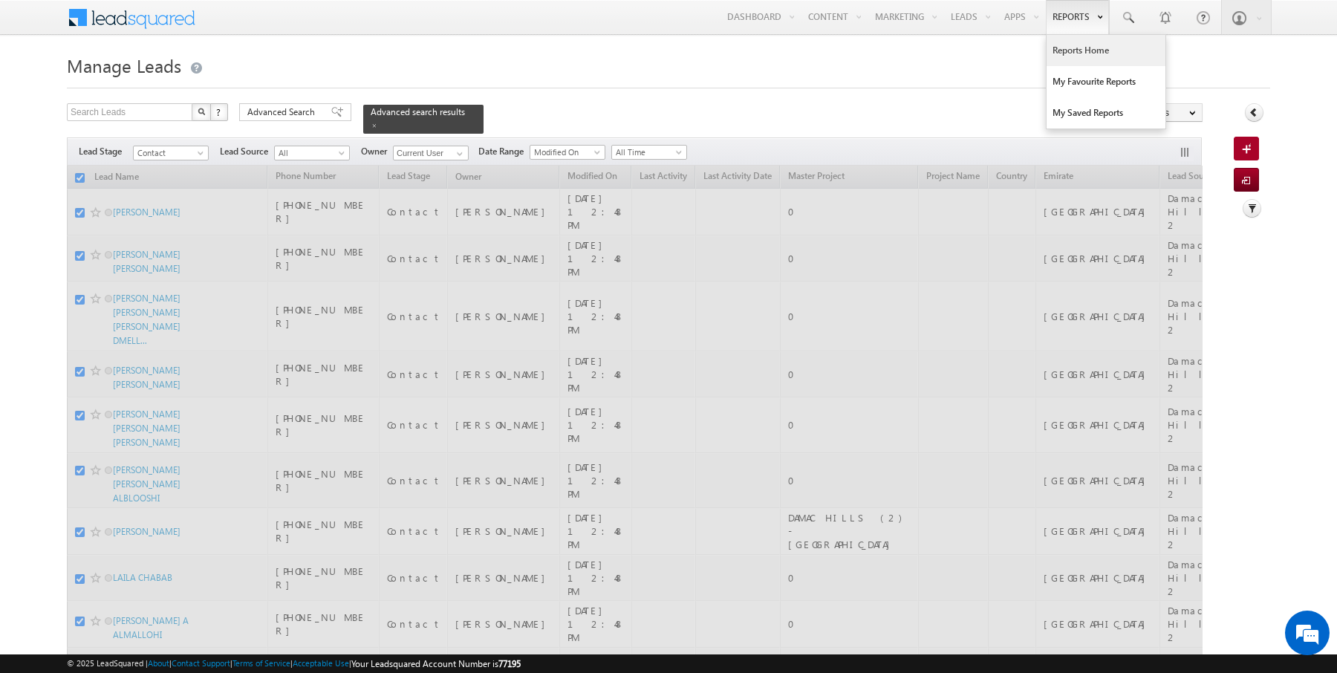
click at [1072, 57] on link "Reports Home" at bounding box center [1106, 50] width 119 height 31
